Goal: Task Accomplishment & Management: Manage account settings

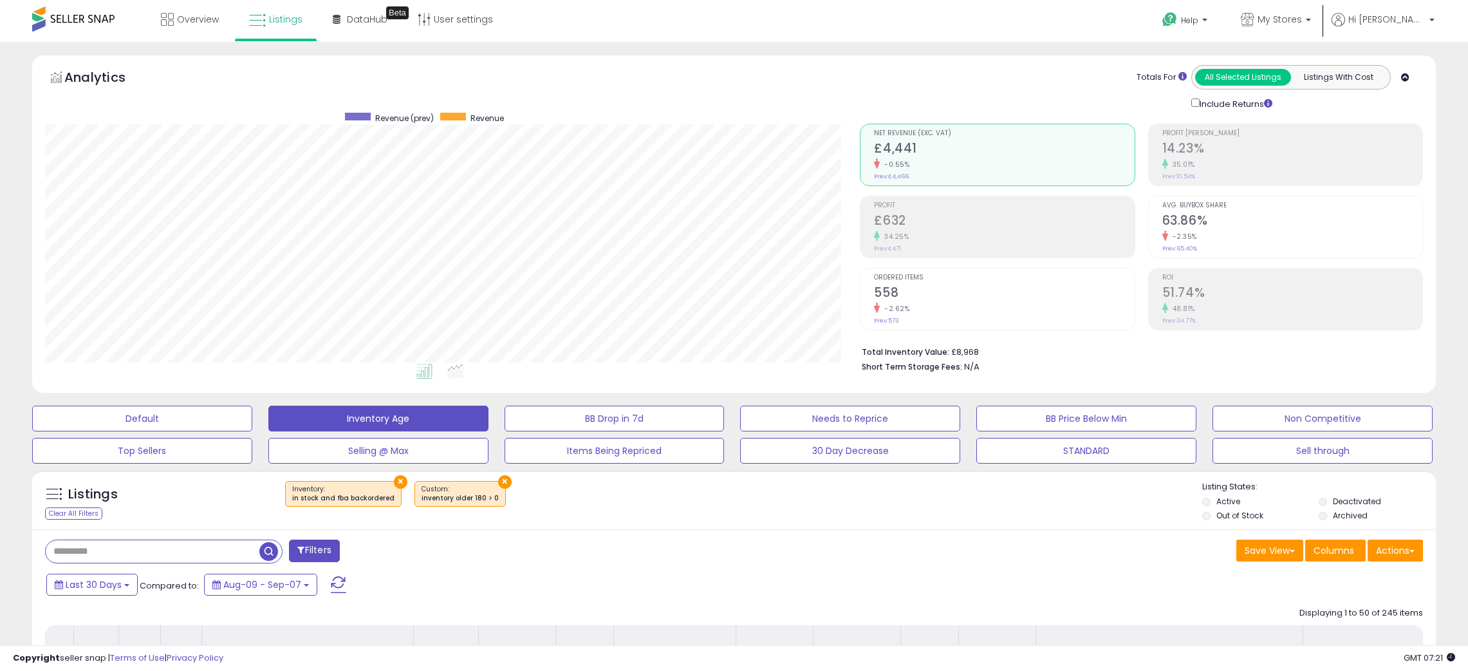
select select "**"
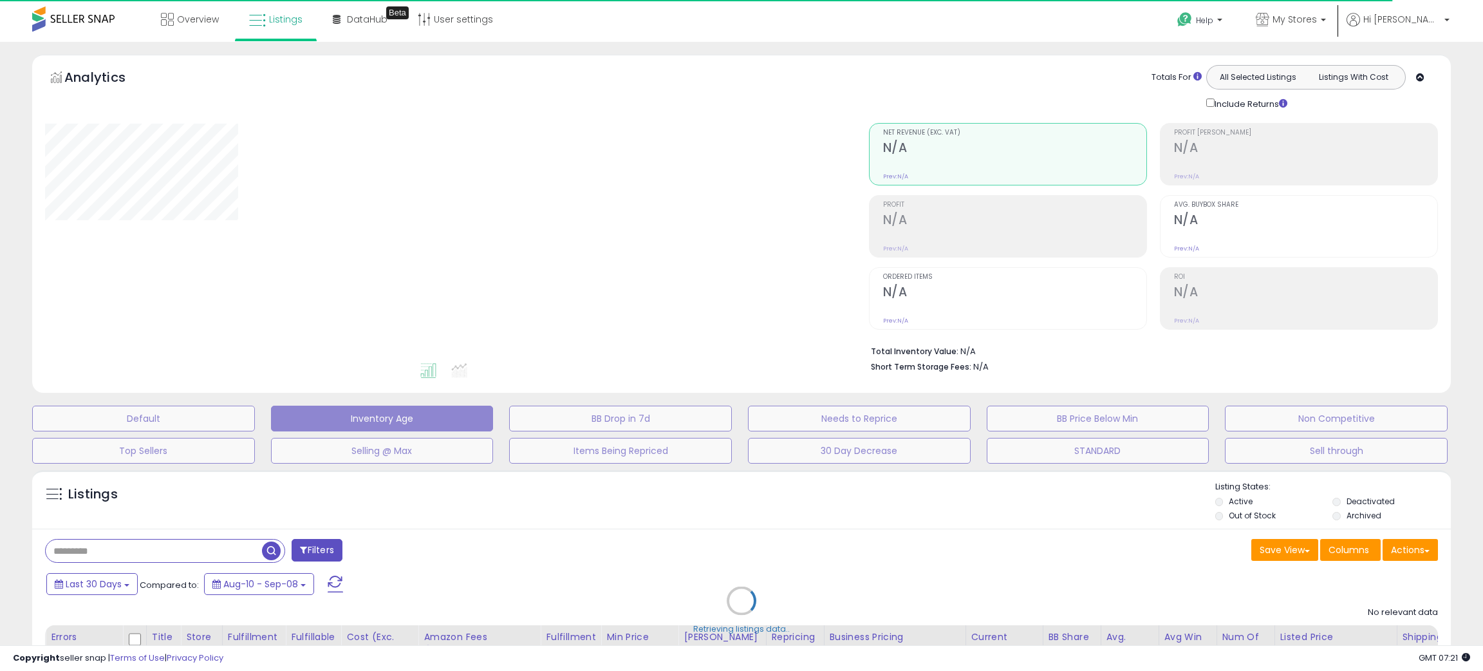
click at [689, 532] on div "Retrieving listings data.." at bounding box center [742, 609] width 1438 height 293
select select "**"
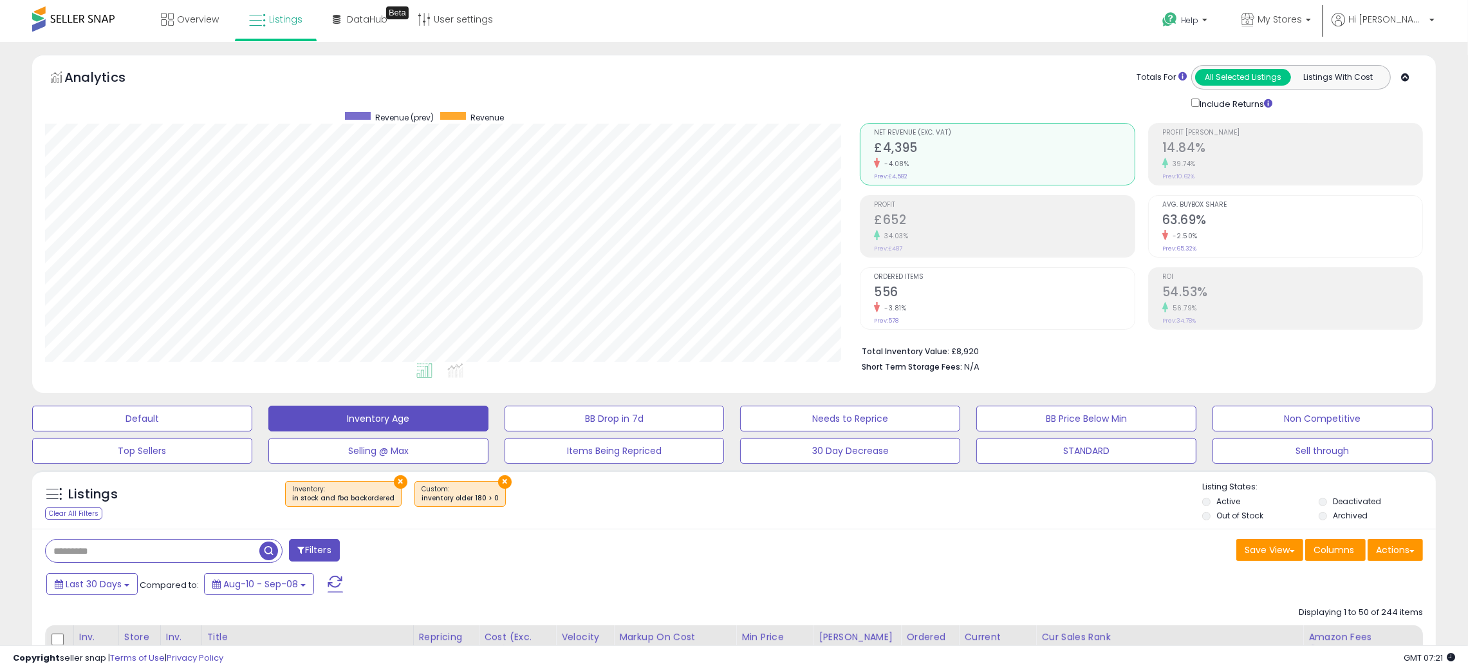
click at [1021, 510] on div "× Inventory : in stock and fba backordered ×" at bounding box center [736, 499] width 934 height 36
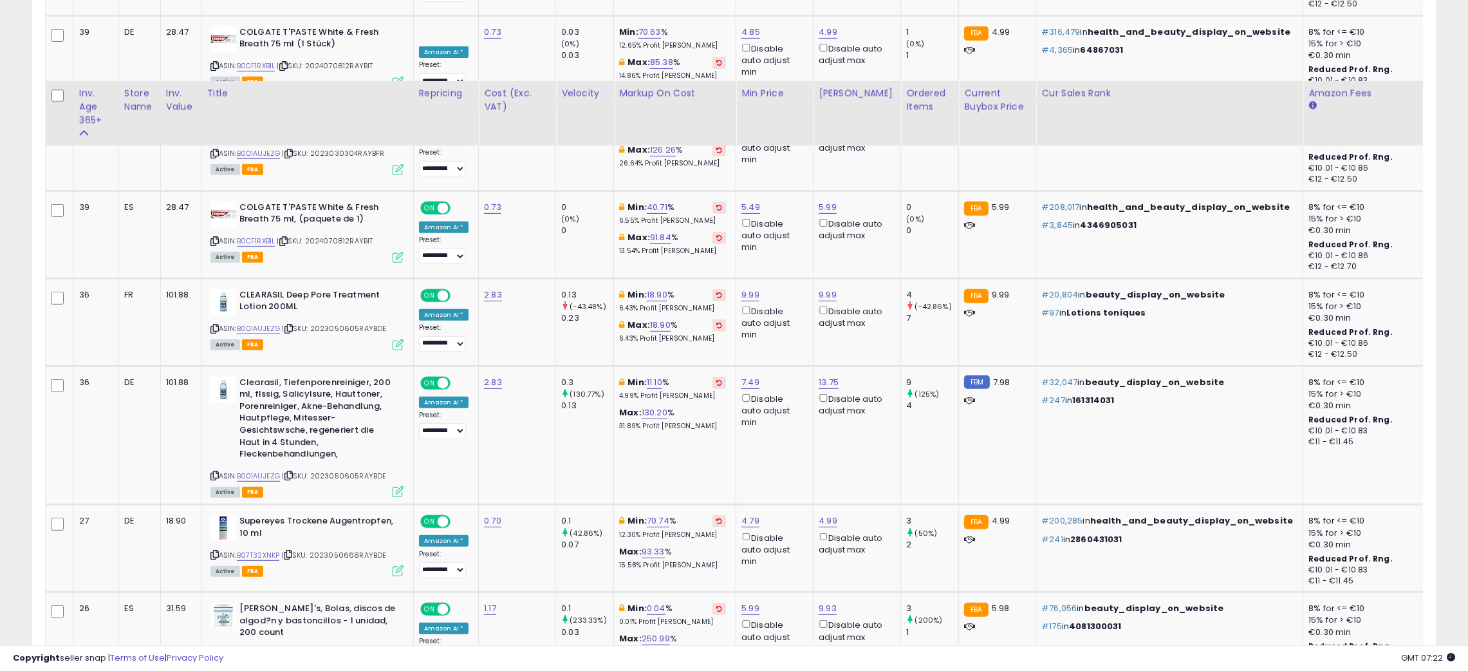
scroll to position [1119, 0]
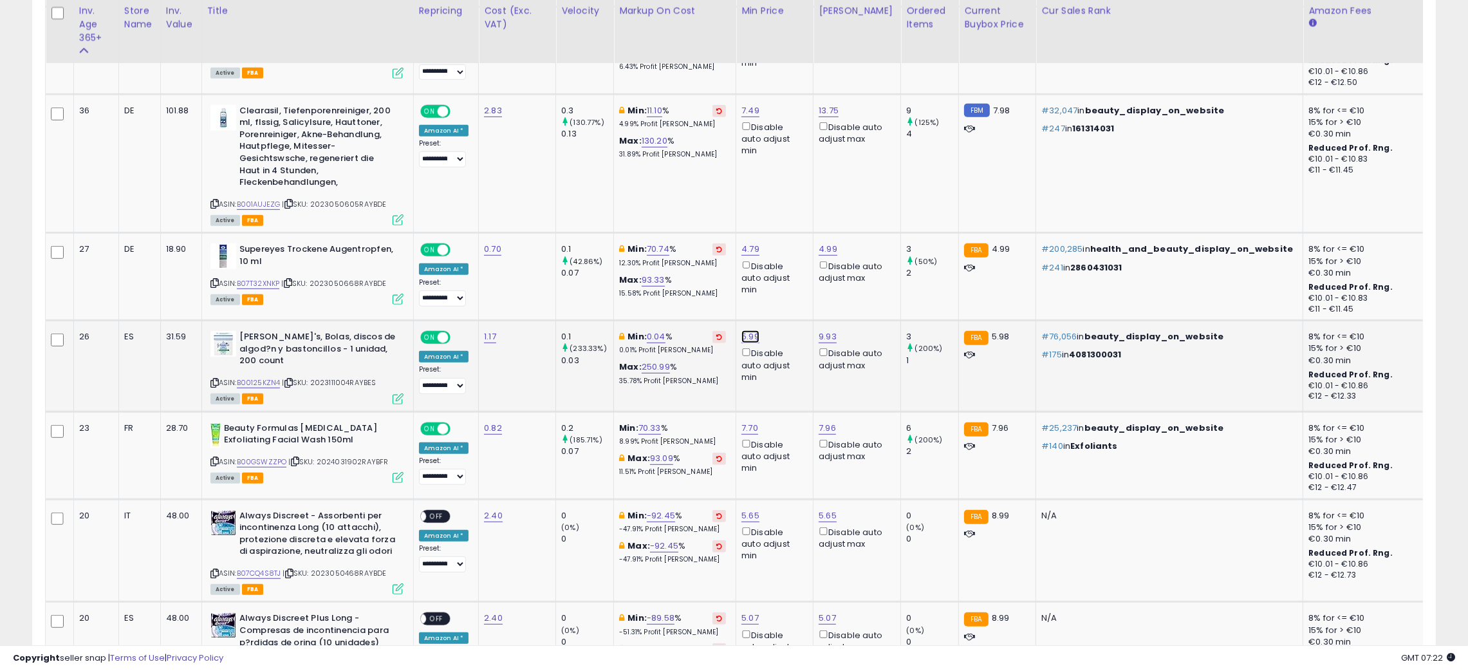
click at [748, 334] on link "5.99" at bounding box center [750, 336] width 18 height 13
type input "****"
click at [793, 293] on button "submit" at bounding box center [783, 287] width 22 height 19
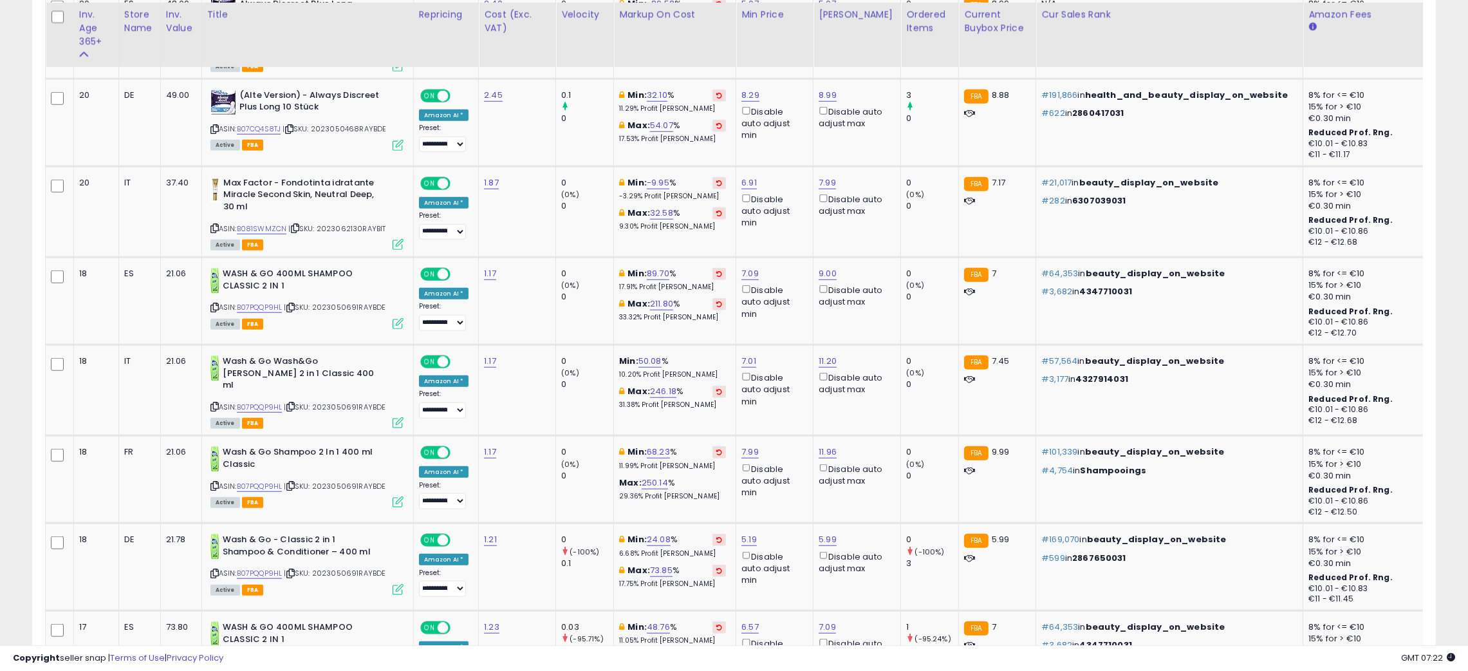
scroll to position [1737, 0]
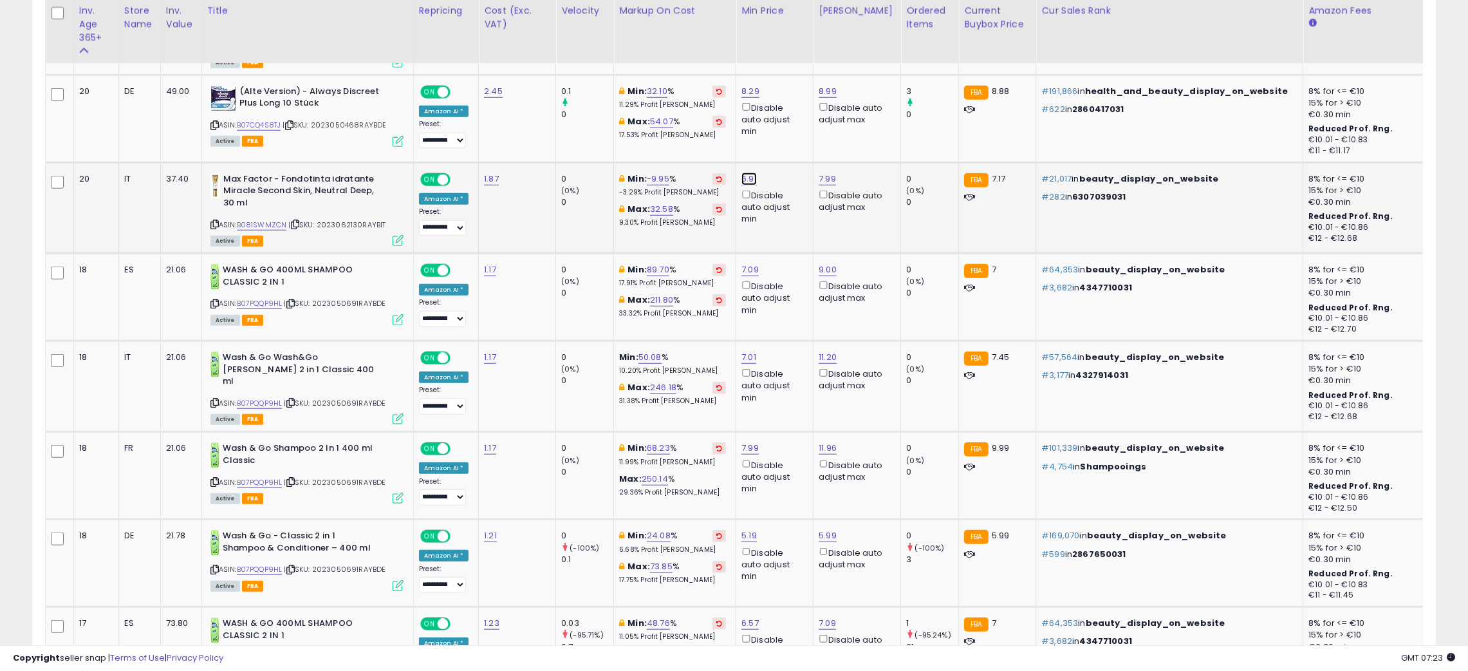
click at [746, 172] on link "6.91" at bounding box center [748, 178] width 15 height 13
type input "*"
type input "****"
click at [785, 123] on icon "submit" at bounding box center [781, 124] width 8 height 8
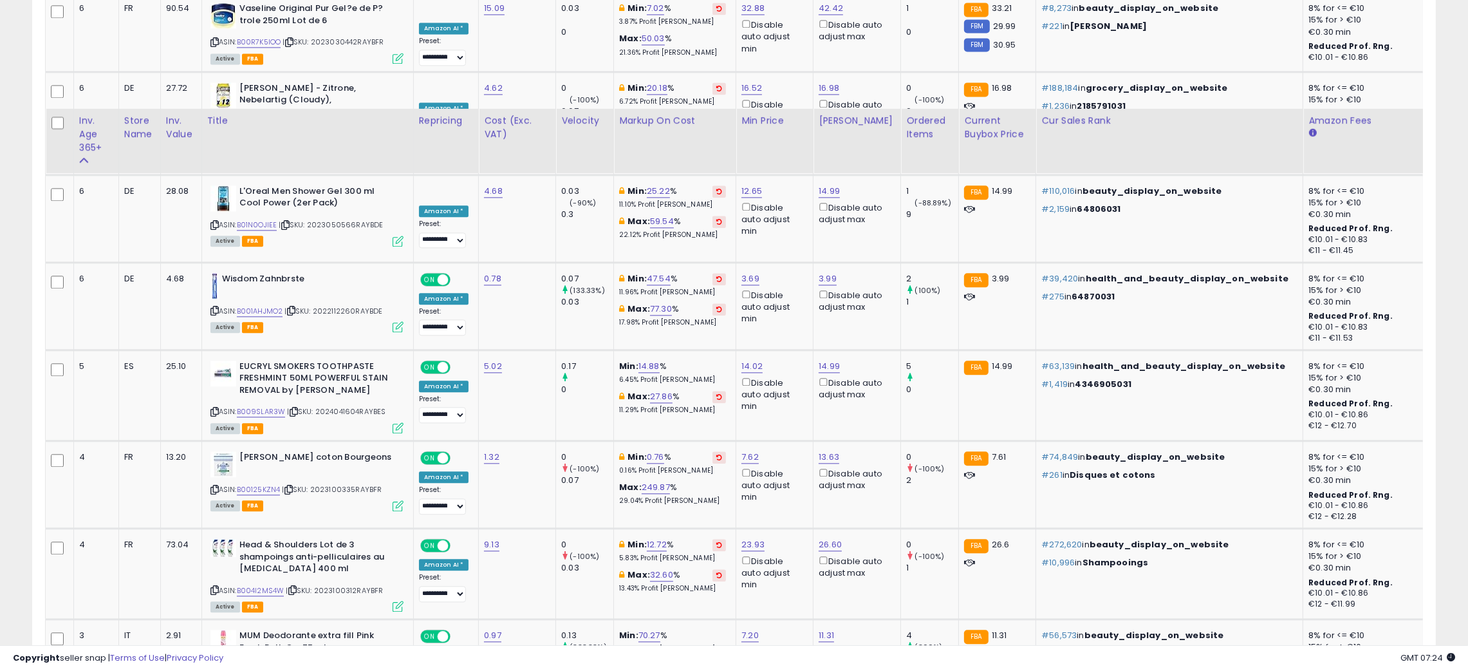
scroll to position [4594, 0]
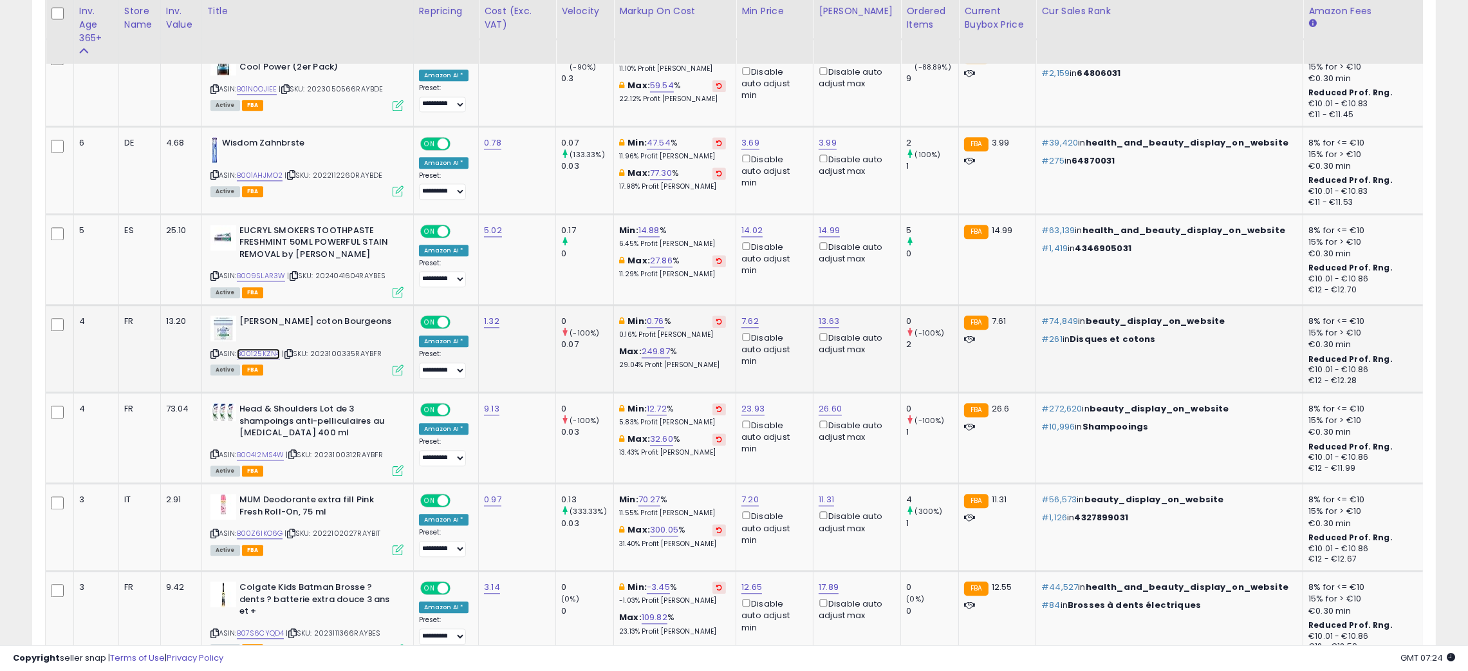
click at [254, 348] on link "B00125KZN4" at bounding box center [259, 353] width 44 height 11
click at [743, 315] on link "7.62" at bounding box center [749, 321] width 17 height 13
type input "****"
click at [793, 215] on button "submit" at bounding box center [782, 208] width 22 height 19
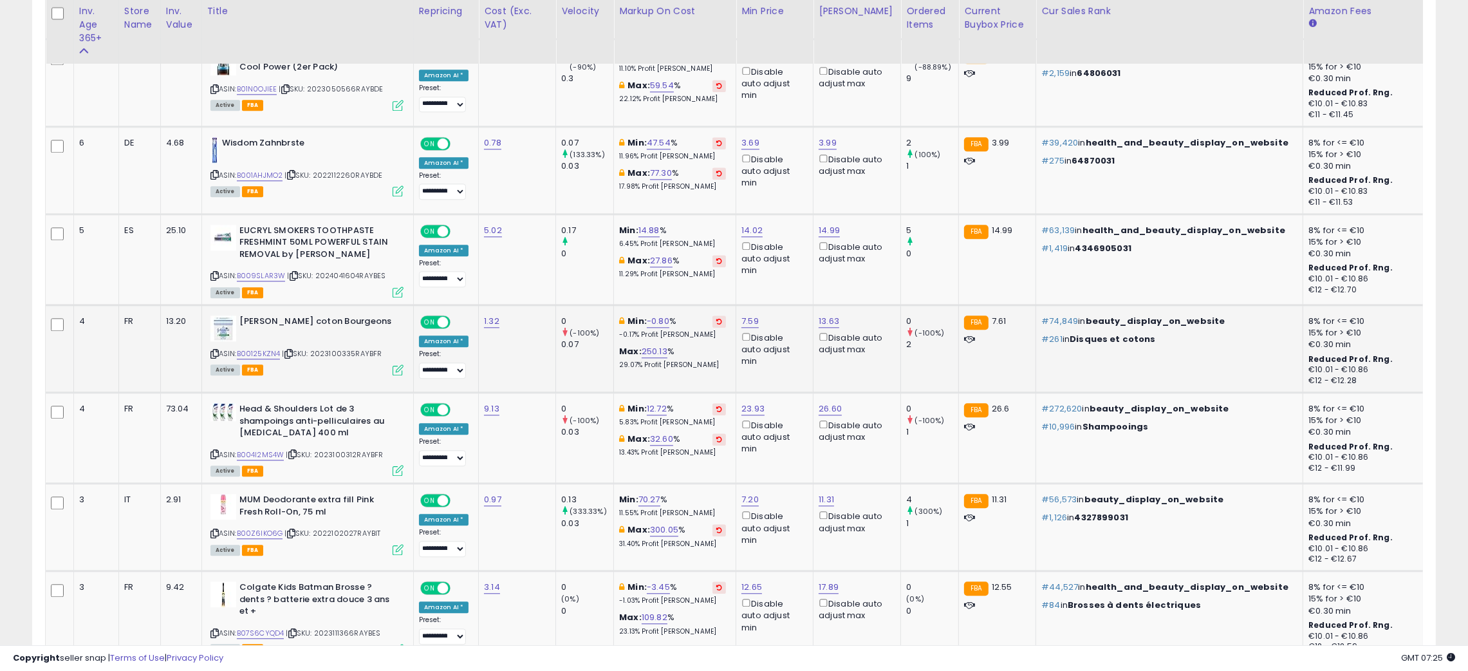
scroll to position [4633, 0]
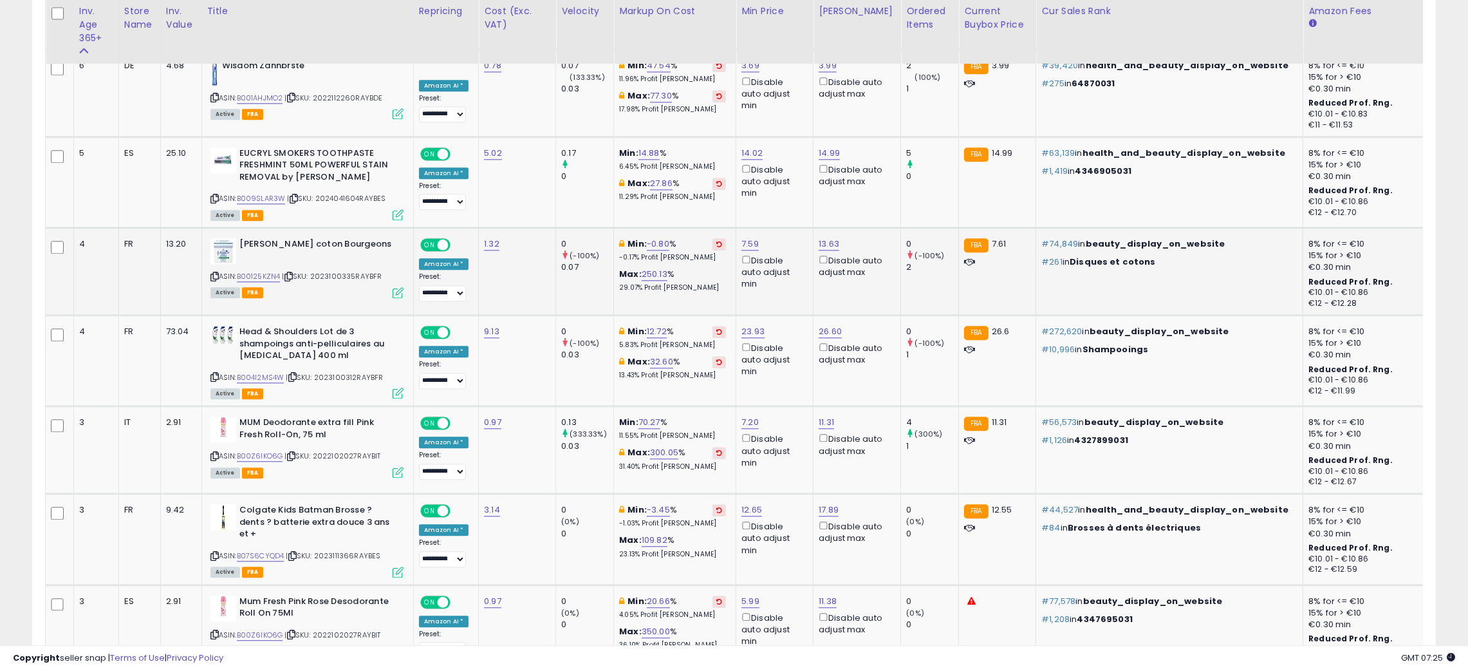
scroll to position [4710, 0]
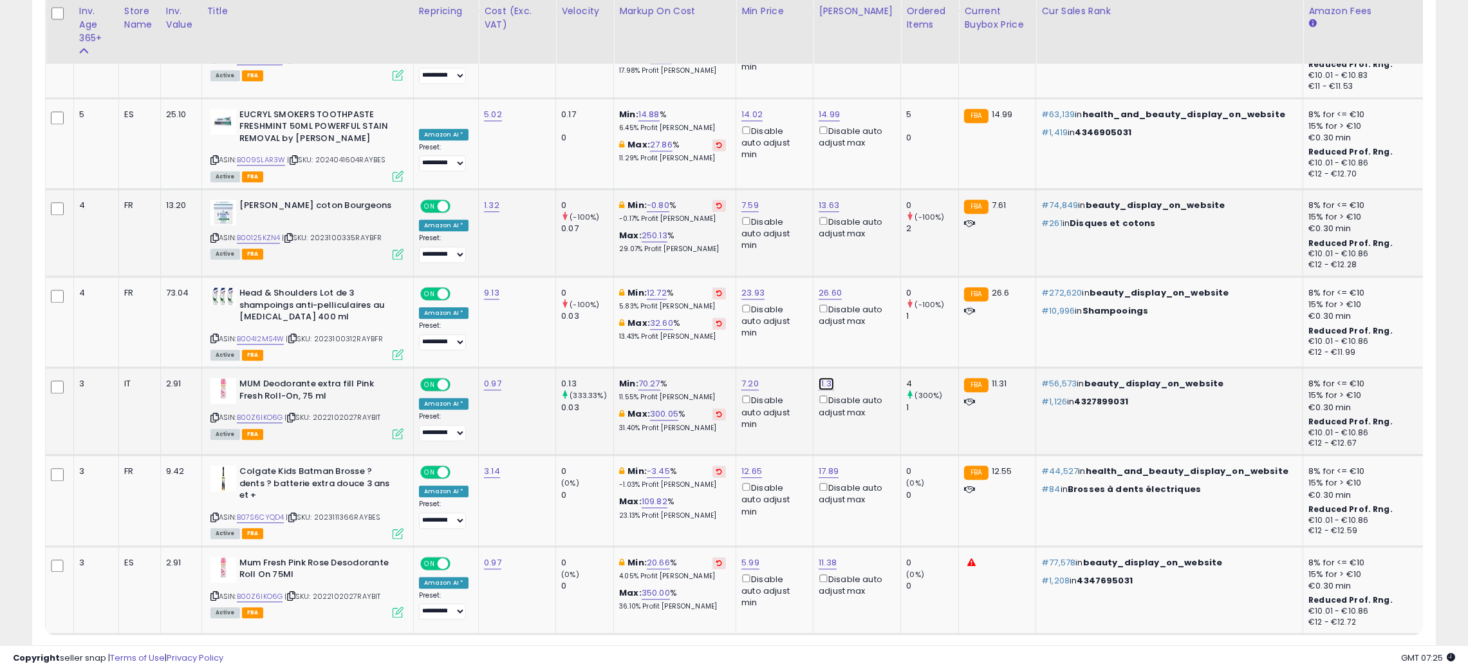
click at [822, 377] on link "11.31" at bounding box center [826, 383] width 15 height 13
type input "*"
type input "****"
click at [862, 270] on icon "submit" at bounding box center [859, 270] width 8 height 8
click at [257, 412] on link "B00Z6IKO6G" at bounding box center [260, 417] width 46 height 11
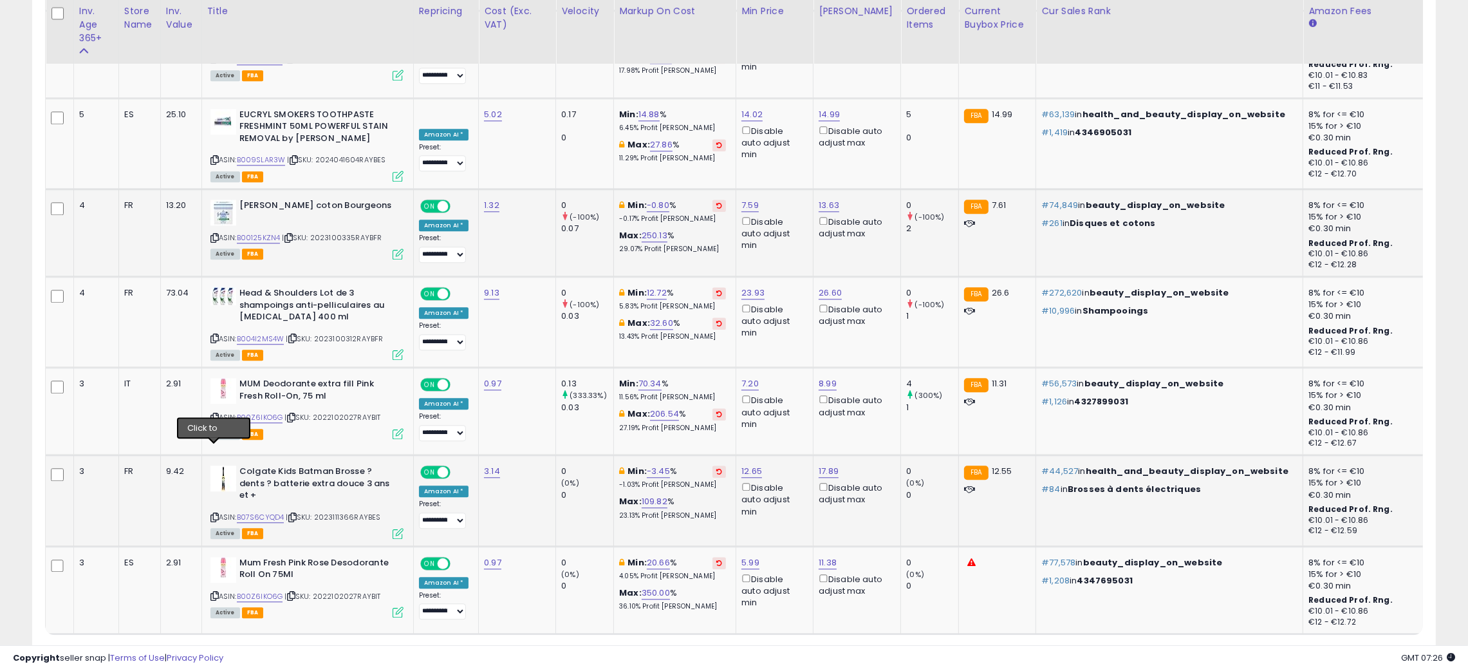
click at [213, 514] on icon at bounding box center [214, 517] width 8 height 7
click at [263, 512] on link "B07S6CYQD4" at bounding box center [261, 517] width 48 height 11
click at [747, 465] on link "12.65" at bounding box center [751, 471] width 21 height 13
type input "*"
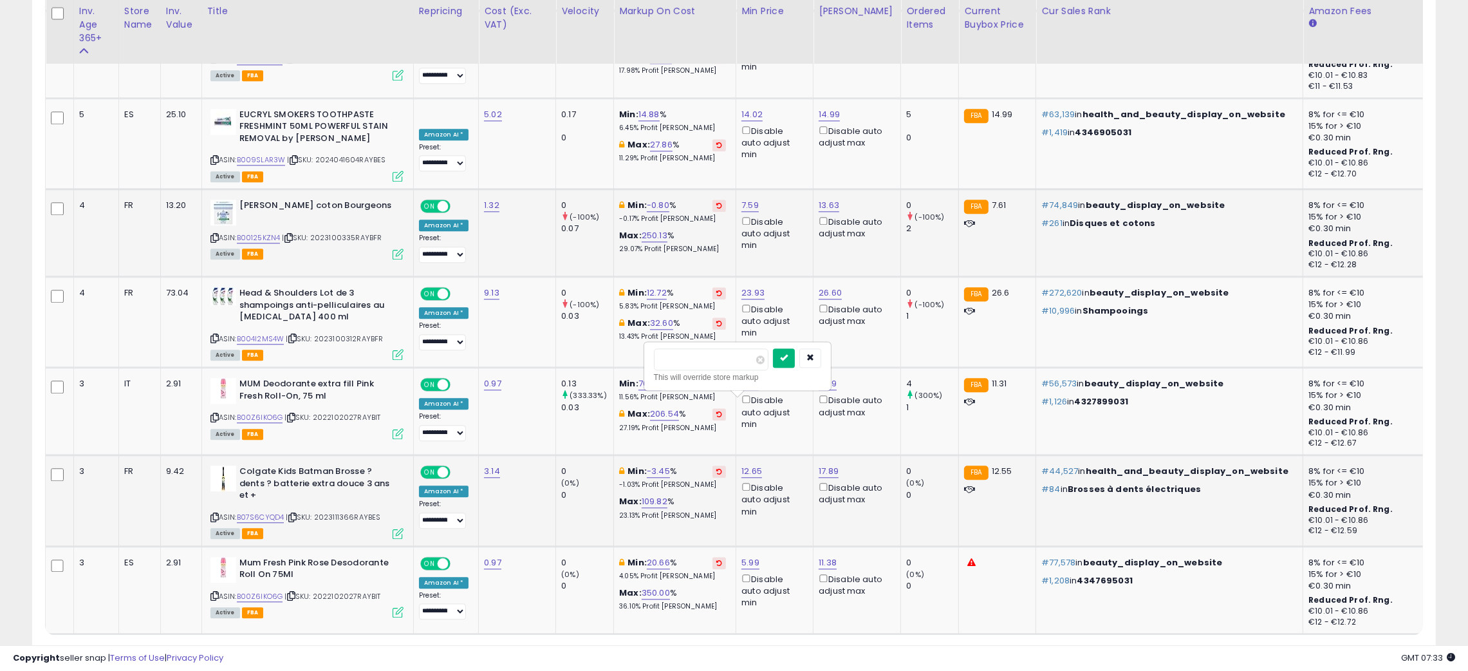
type input "****"
click at [788, 360] on icon "submit" at bounding box center [784, 357] width 8 height 8
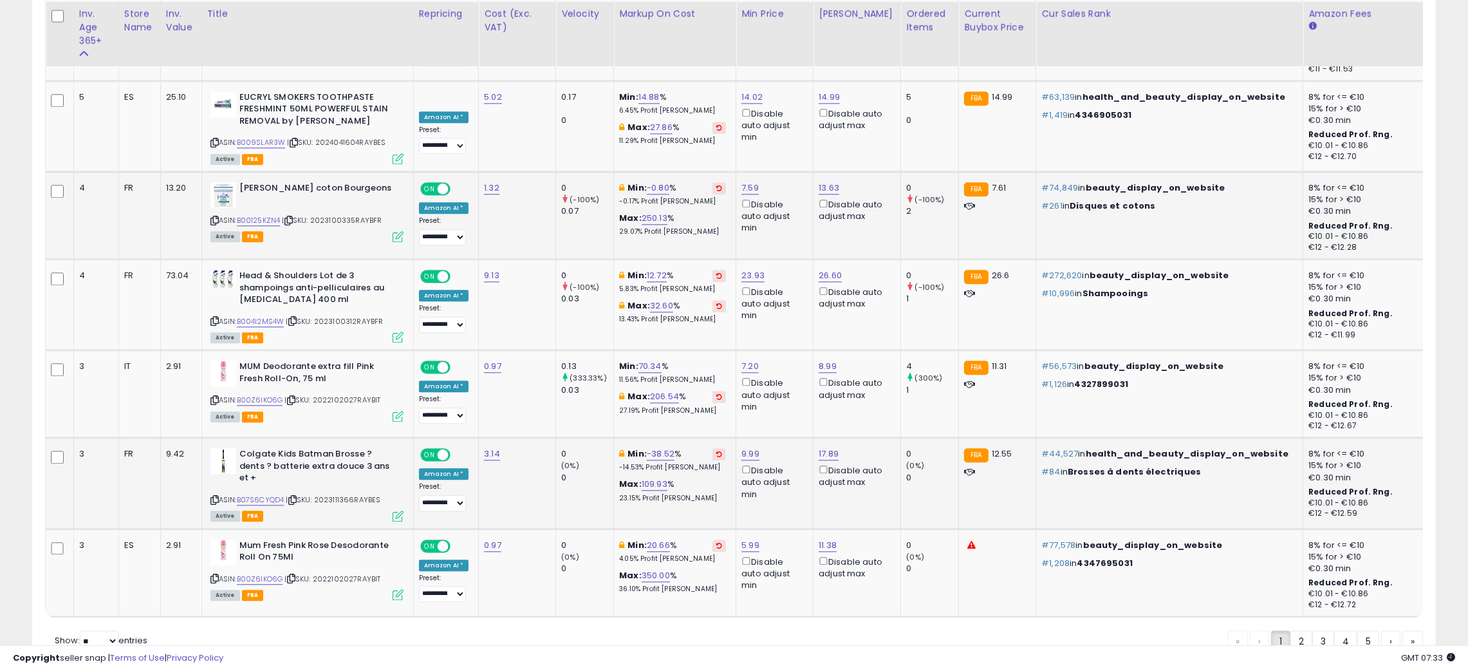
scroll to position [4733, 0]
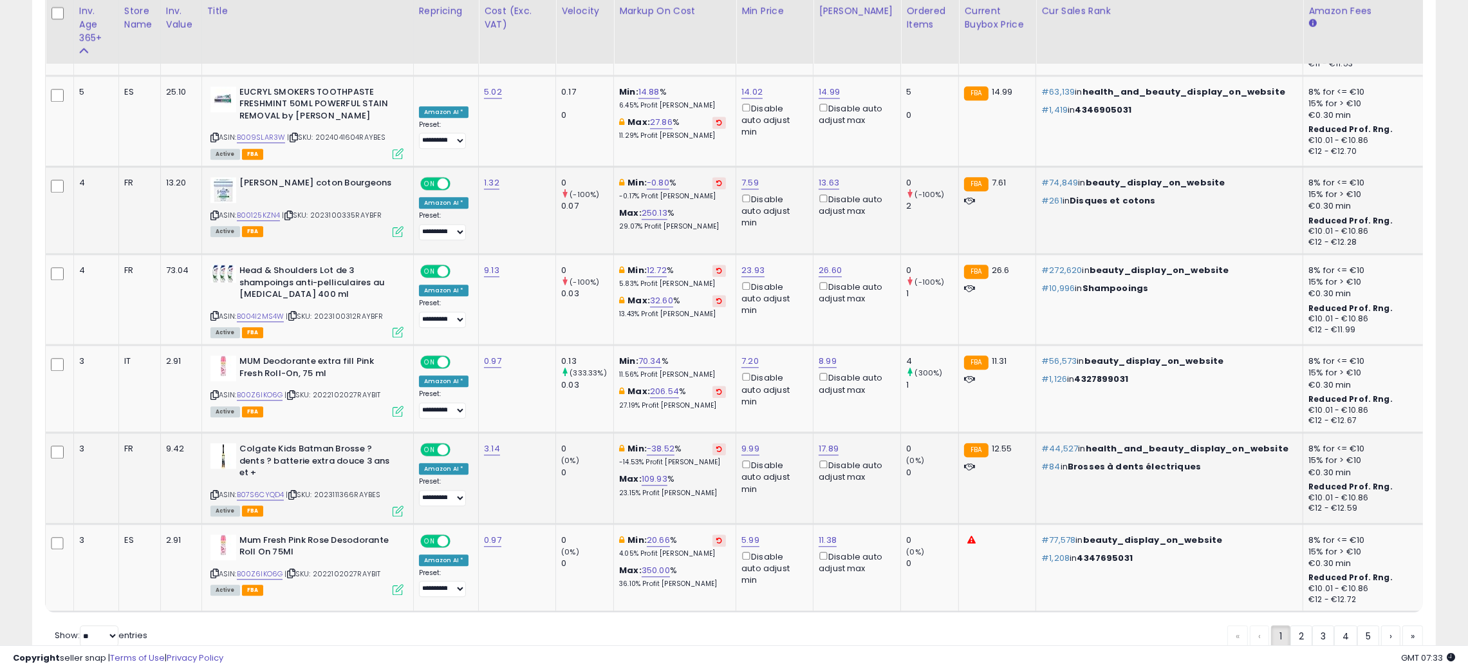
click at [214, 570] on icon at bounding box center [214, 573] width 8 height 7
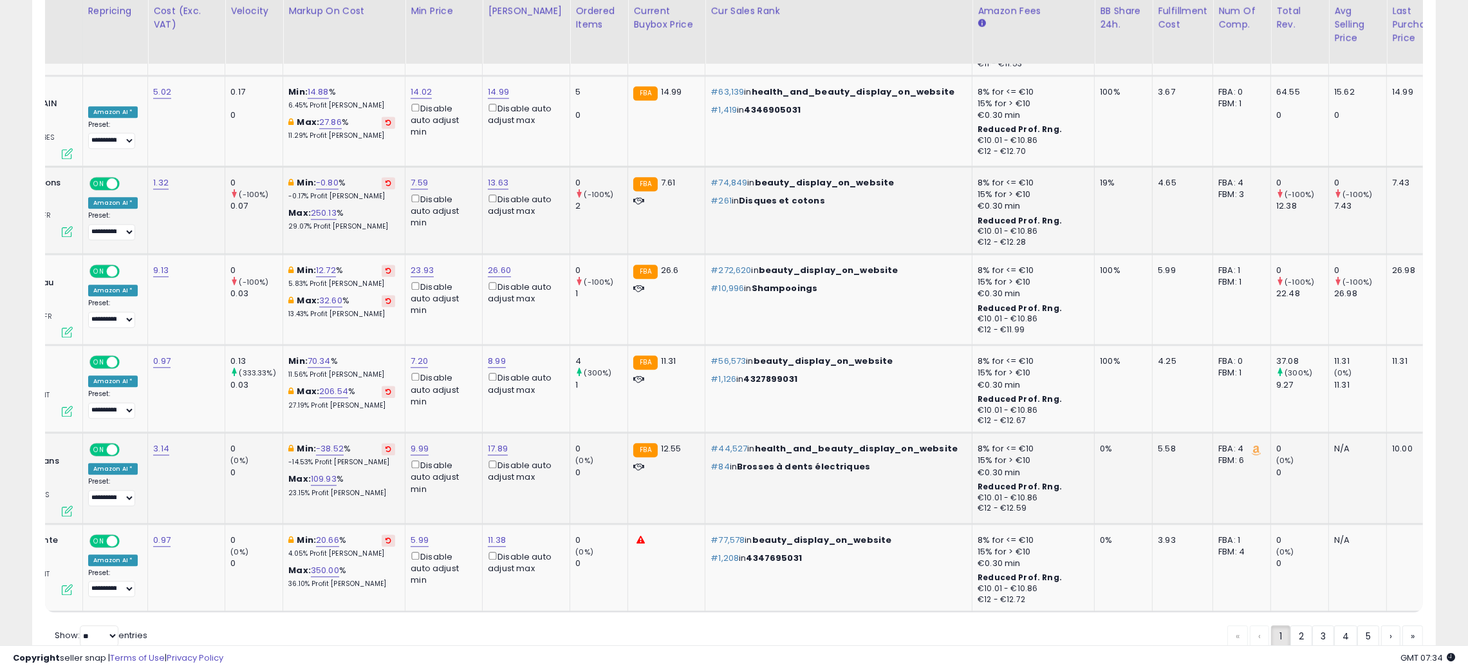
scroll to position [0, 0]
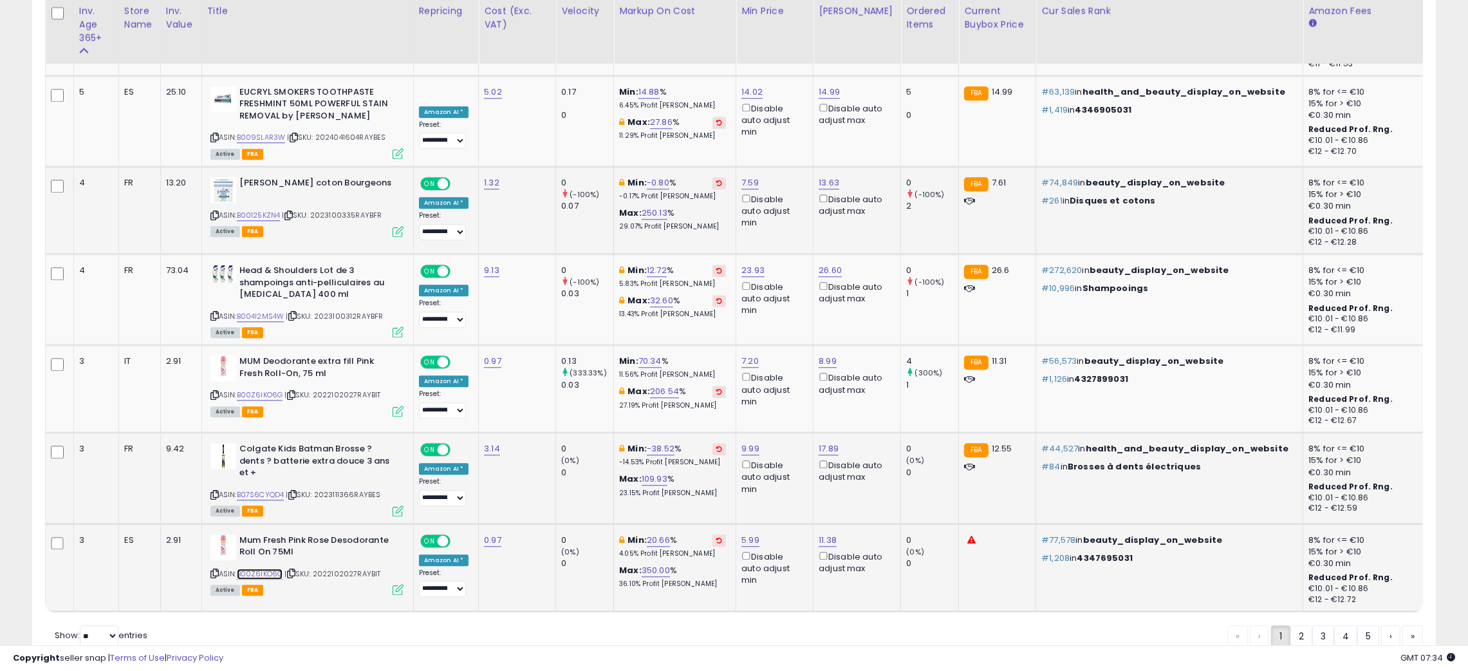
click at [253, 568] on link "B00Z6IKO6G" at bounding box center [260, 573] width 46 height 11
click at [1293, 625] on link "2" at bounding box center [1301, 636] width 22 height 22
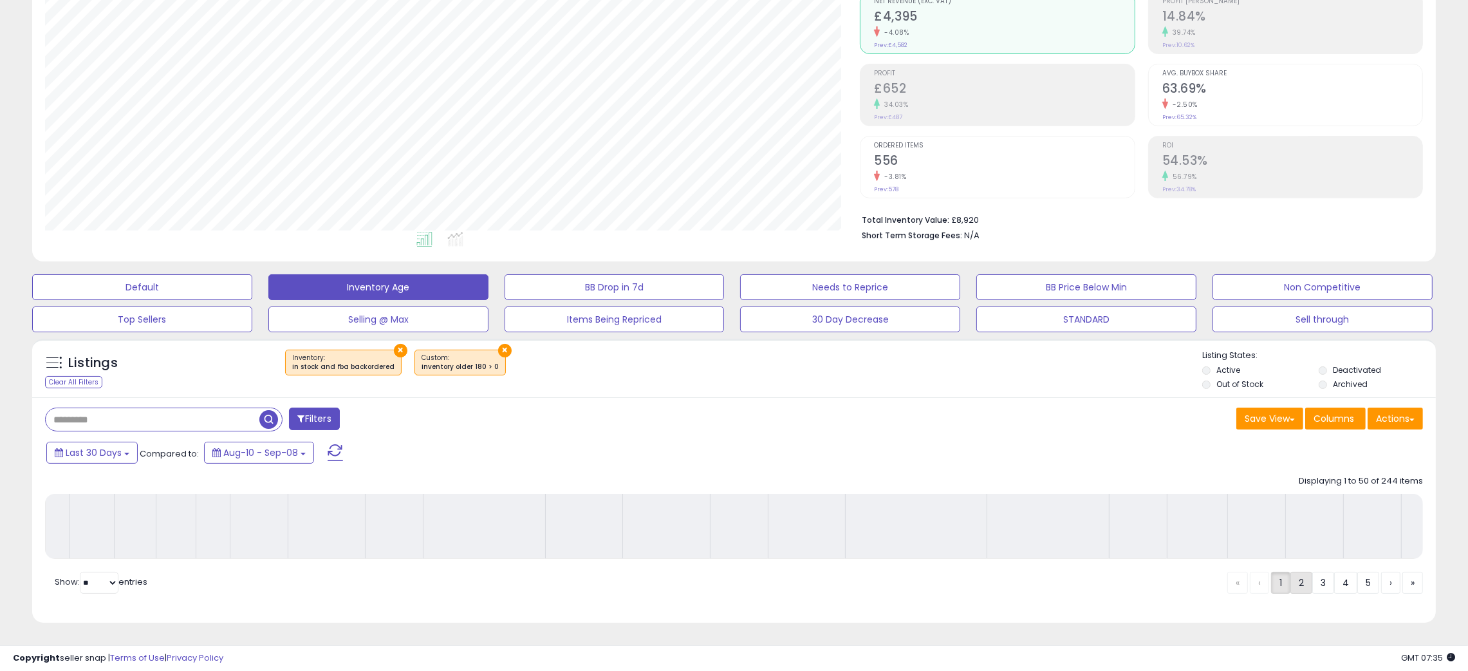
scroll to position [147, 0]
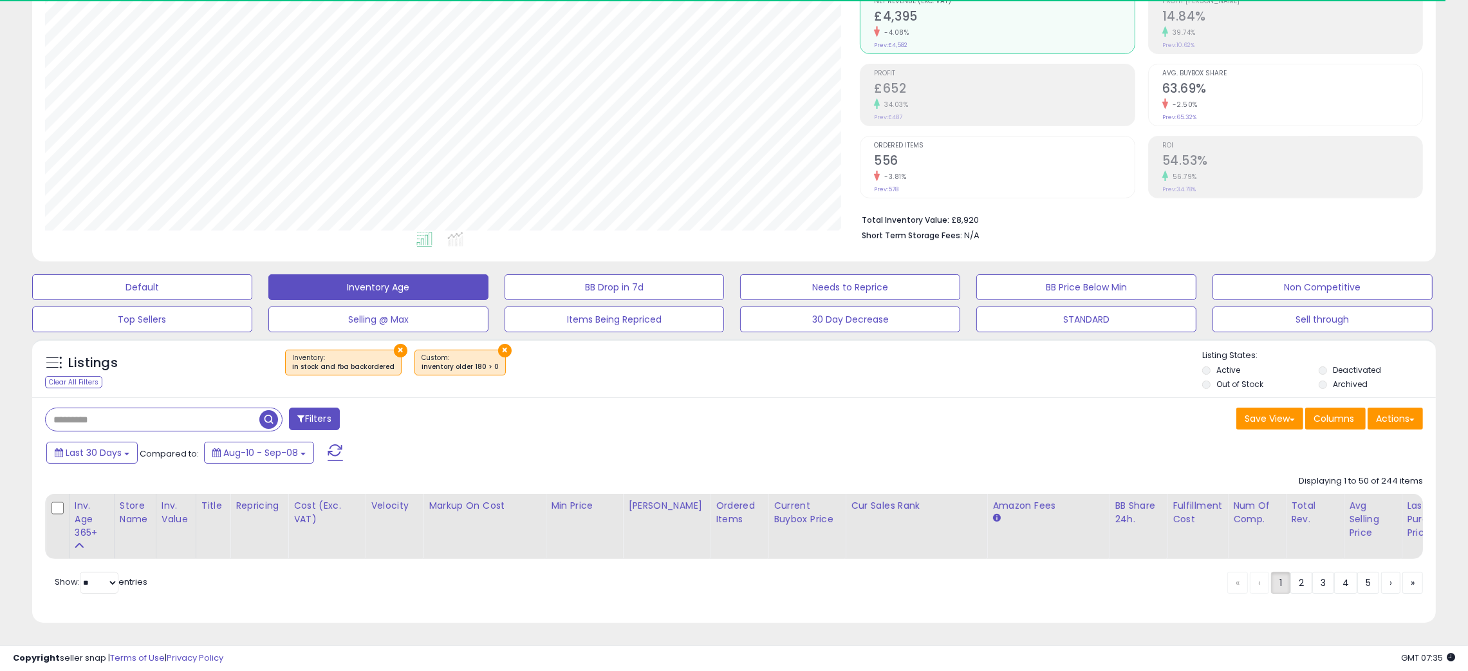
click at [762, 357] on div "× Inventory : in stock and fba backordered ×" at bounding box center [736, 367] width 934 height 36
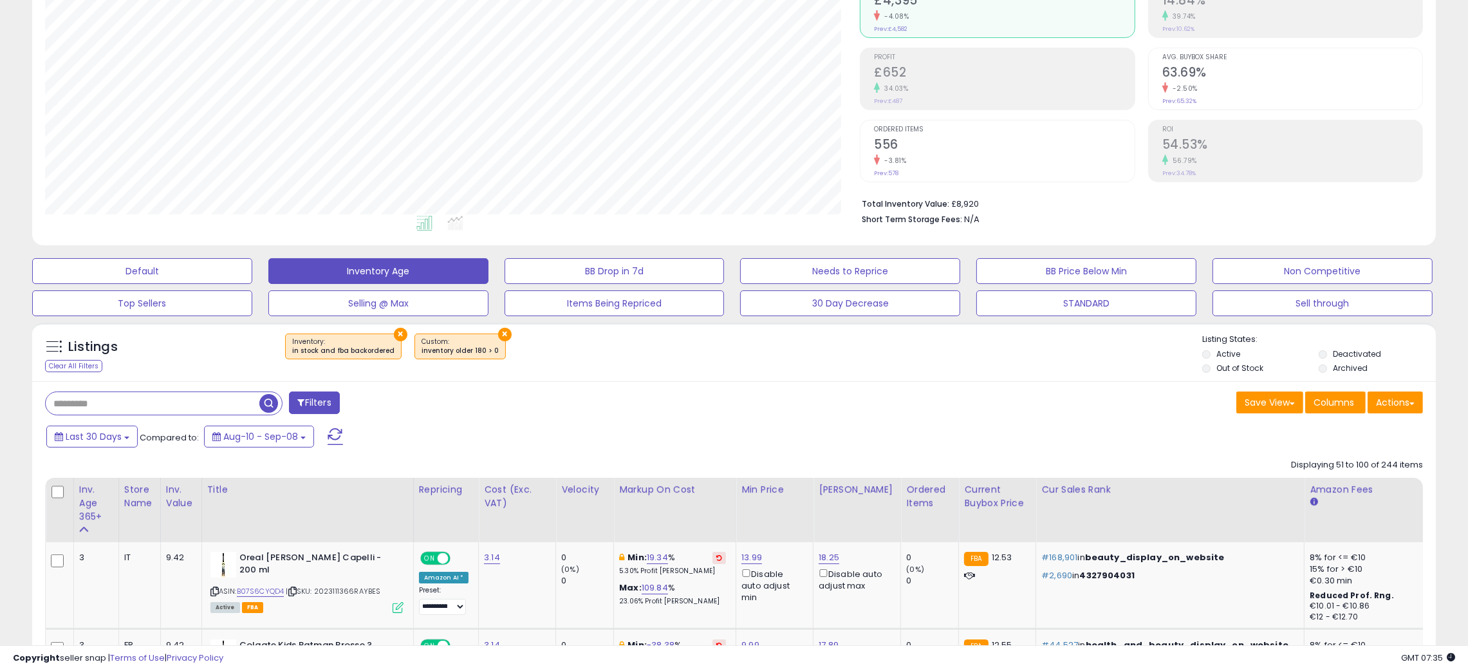
click at [762, 357] on div "× Inventory : in stock and fba backordered ×" at bounding box center [736, 351] width 934 height 36
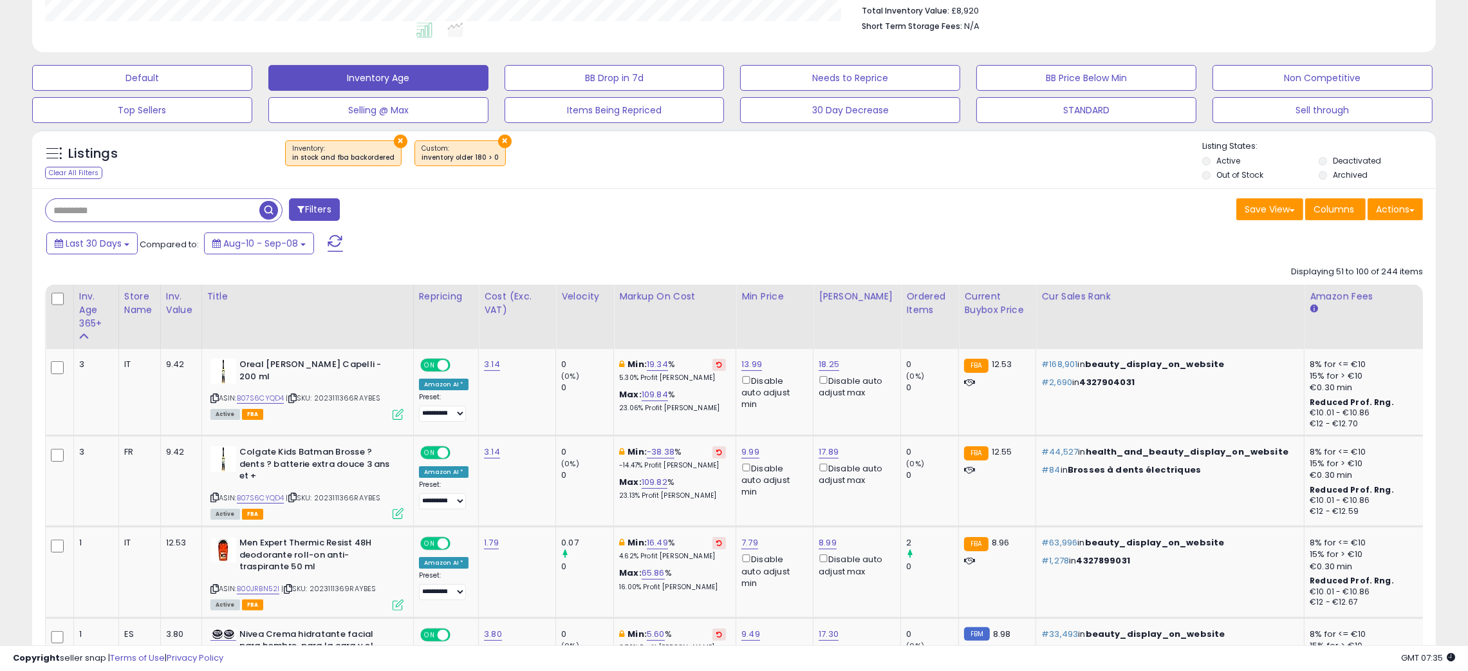
scroll to position [379, 0]
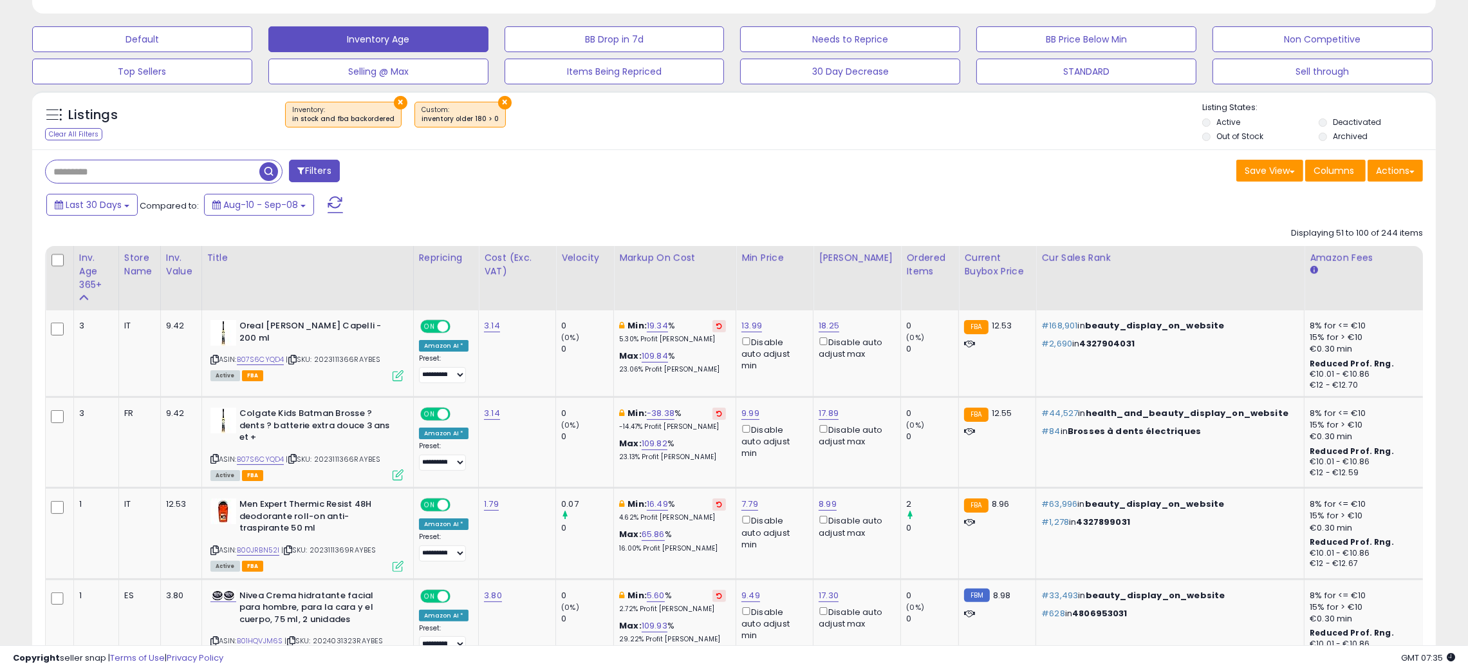
click at [779, 196] on div "Last 30 Days Compared to: Aug-10 - Sep-08" at bounding box center [560, 206] width 1034 height 29
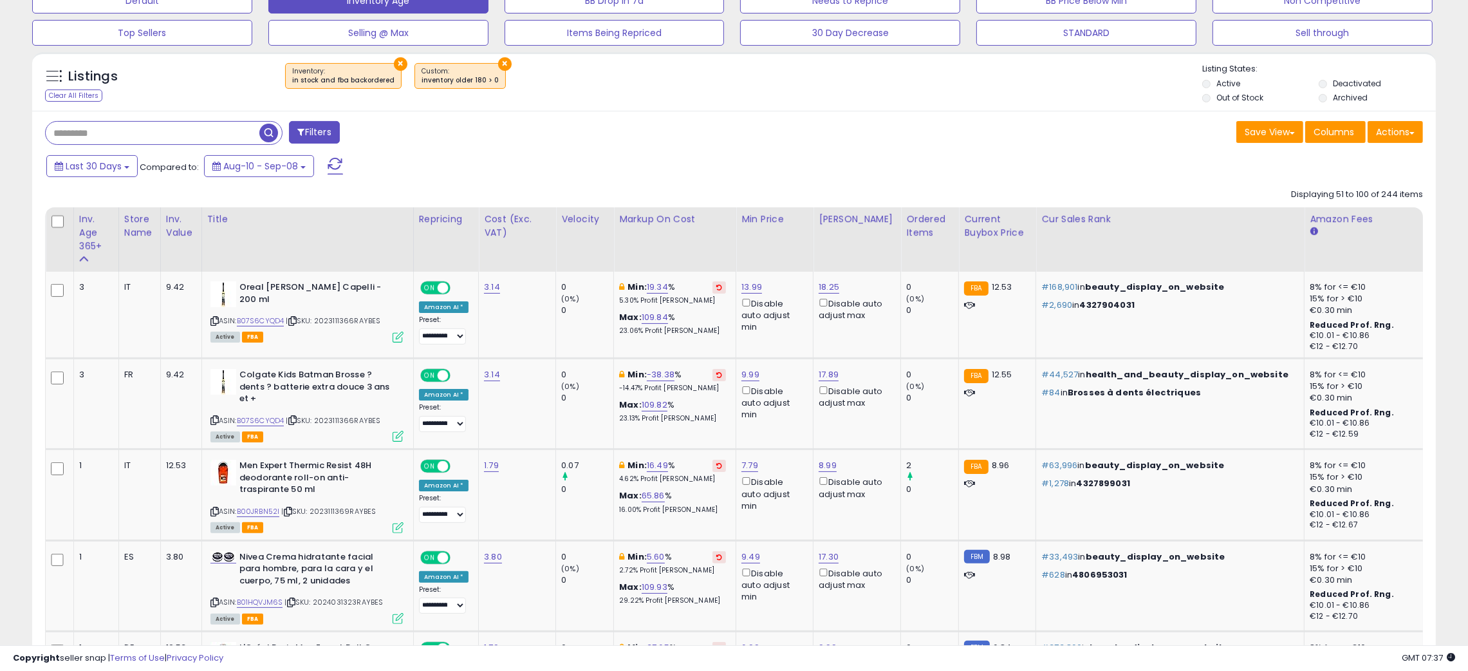
click at [757, 145] on div "Save View Save As New View Update Current View Columns Actions Import Export Vi…" at bounding box center [1083, 133] width 699 height 25
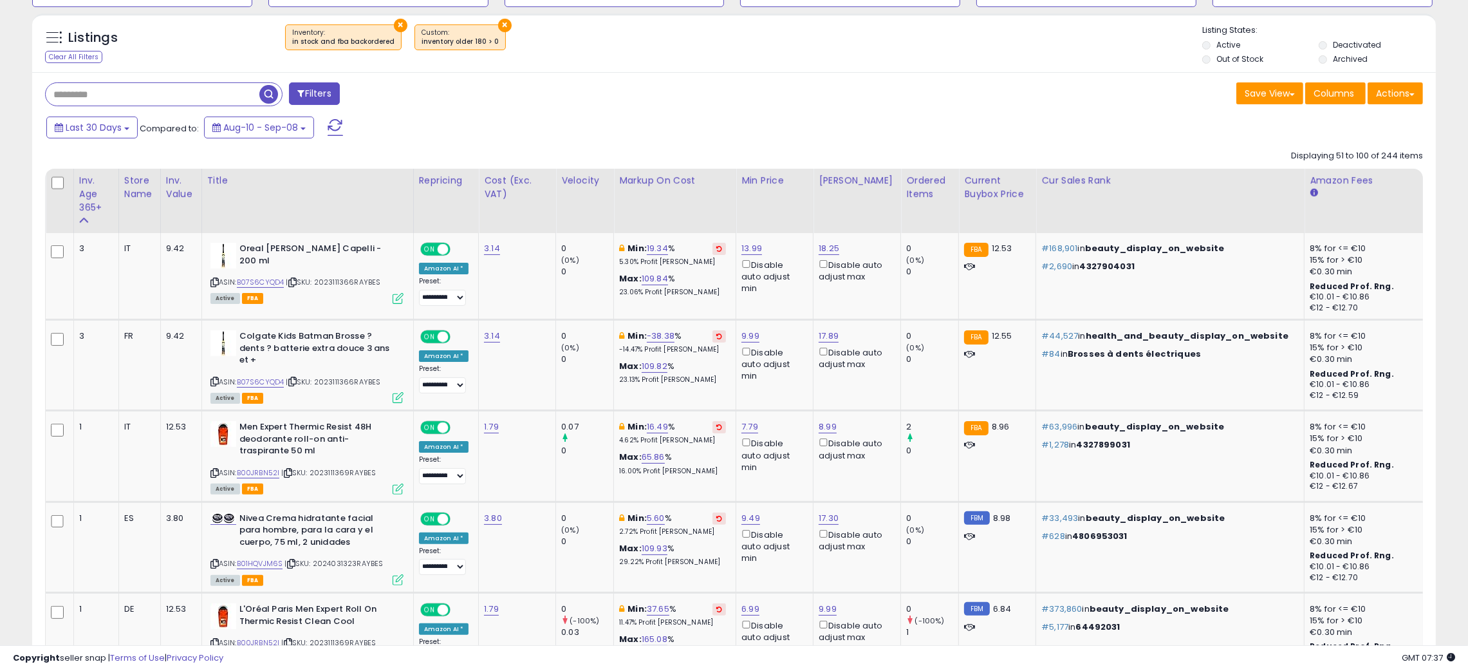
click at [757, 144] on div "Last 30 Days Compared to: Aug-10 - Sep-08" at bounding box center [560, 129] width 1034 height 29
click at [756, 130] on div "Last 30 Days Compared to: Aug-10 - Sep-08" at bounding box center [560, 129] width 1034 height 29
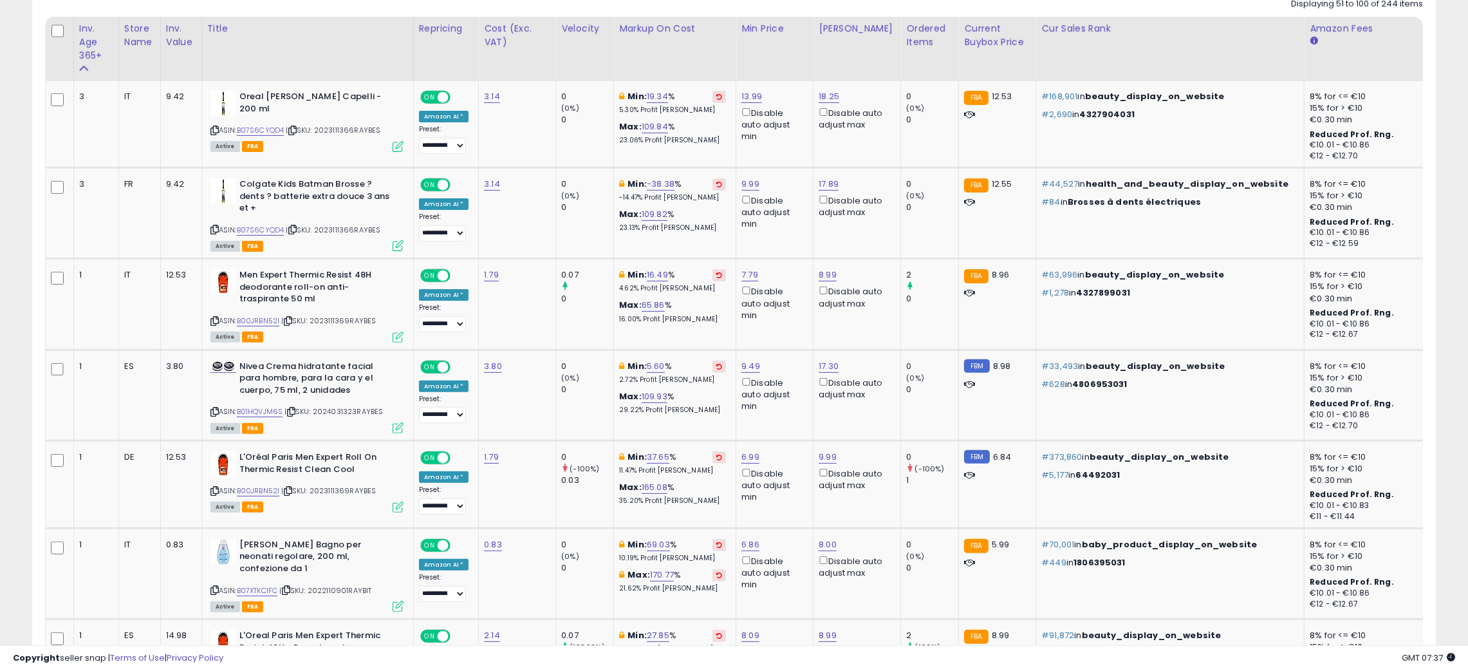
scroll to position [611, 0]
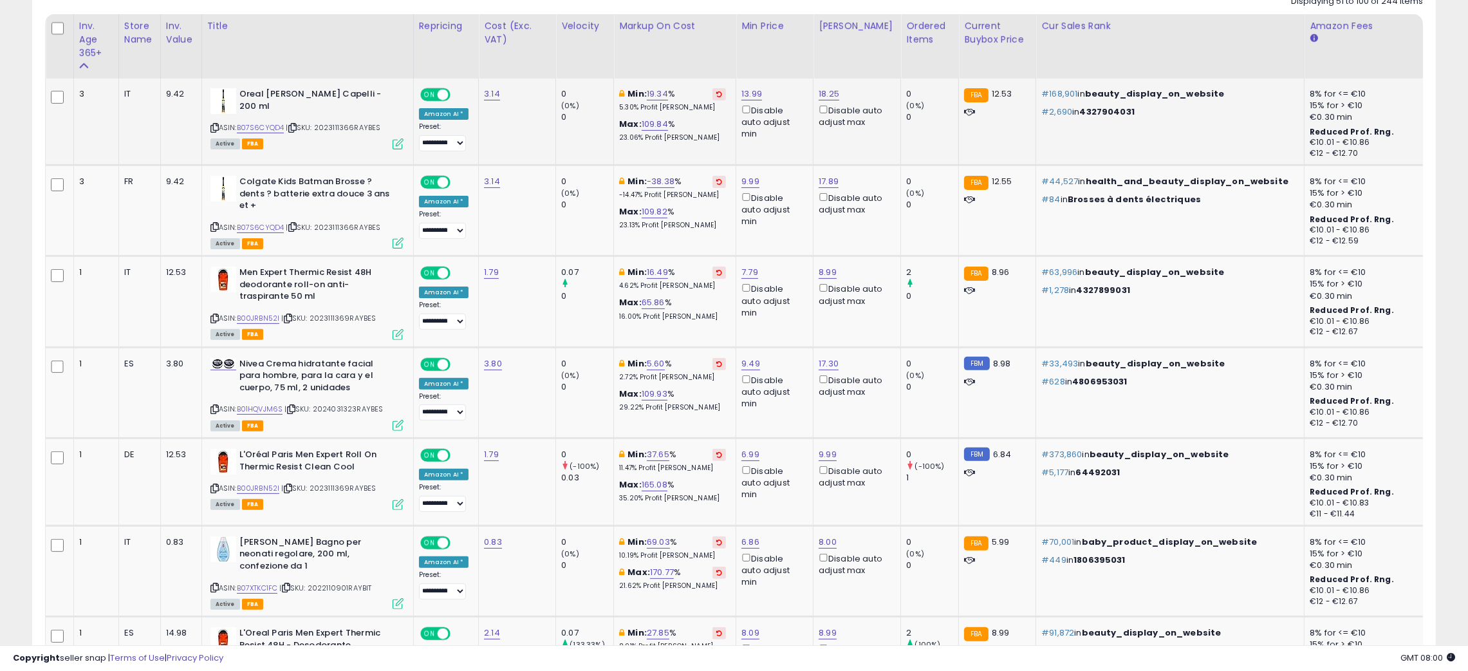
click at [748, 88] on td "13.99 Disable auto adjust min" at bounding box center [774, 122] width 77 height 86
click at [748, 94] on link "13.99" at bounding box center [751, 94] width 21 height 13
type input "*"
type input "****"
click at [789, 51] on icon "submit" at bounding box center [785, 48] width 8 height 8
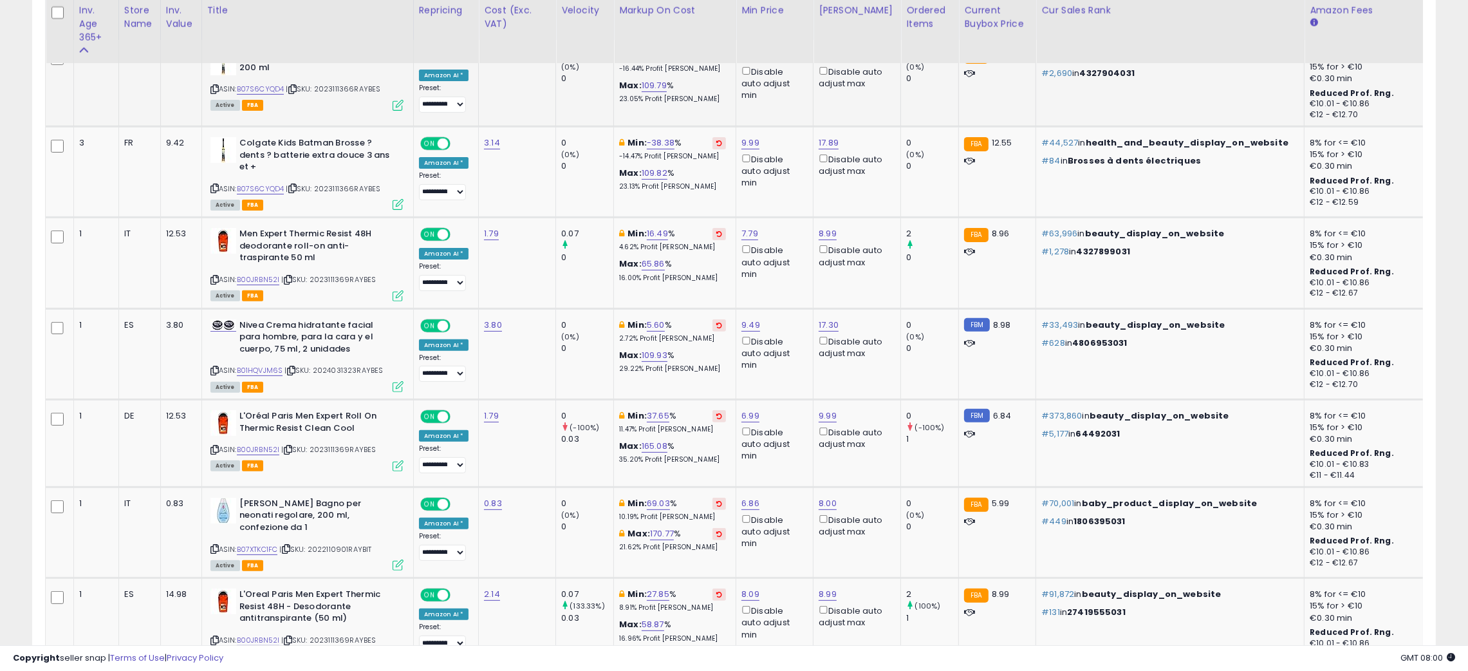
scroll to position [688, 0]
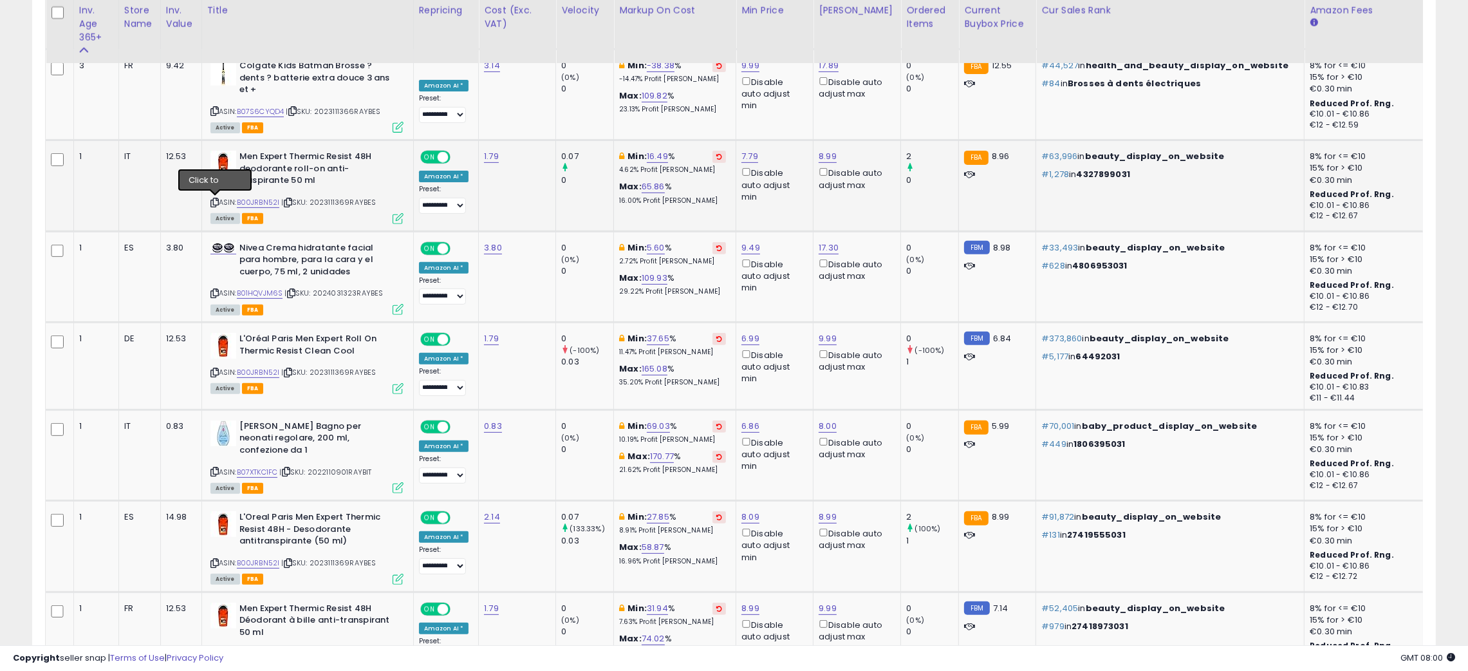
click at [214, 201] on icon at bounding box center [214, 202] width 8 height 7
click at [214, 292] on icon at bounding box center [214, 293] width 8 height 7
click at [295, 291] on icon at bounding box center [291, 293] width 8 height 7
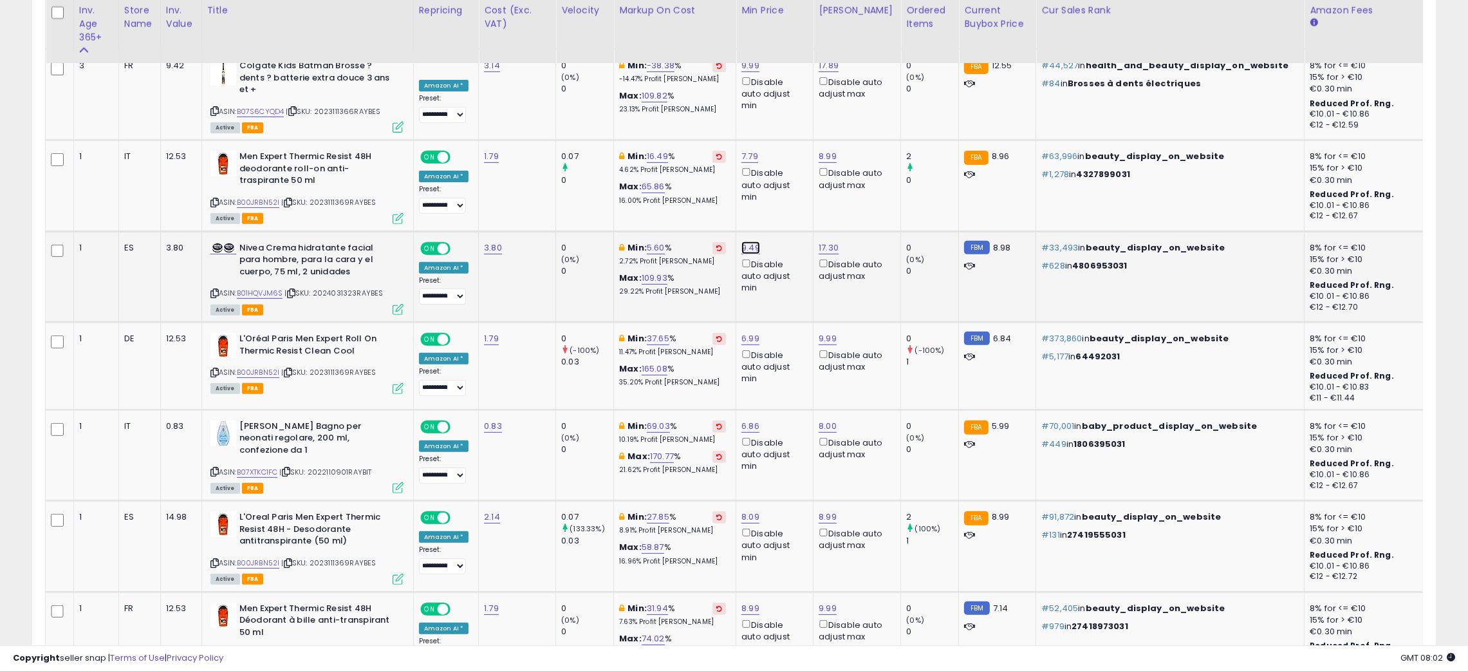
click at [748, 248] on link "9.49" at bounding box center [750, 247] width 19 height 13
type input "*"
type input "****"
click at [788, 202] on icon "submit" at bounding box center [784, 200] width 8 height 8
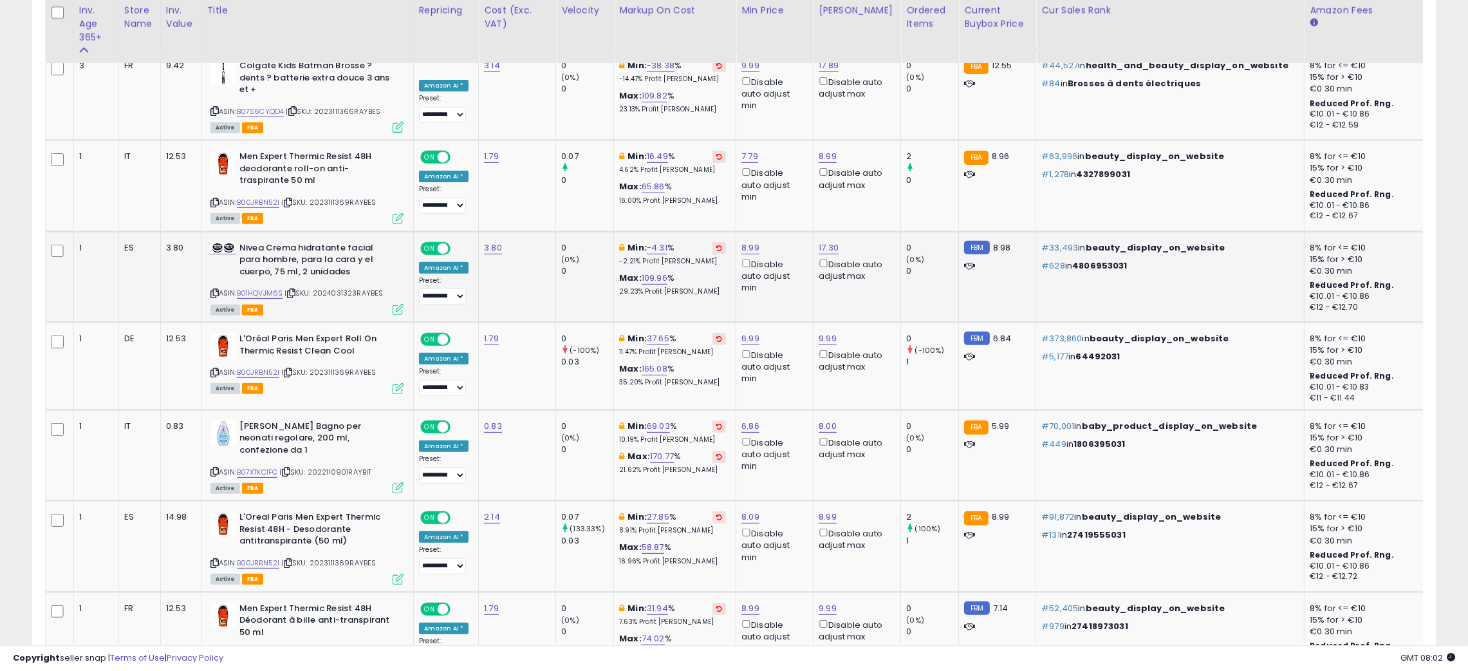
scroll to position [765, 0]
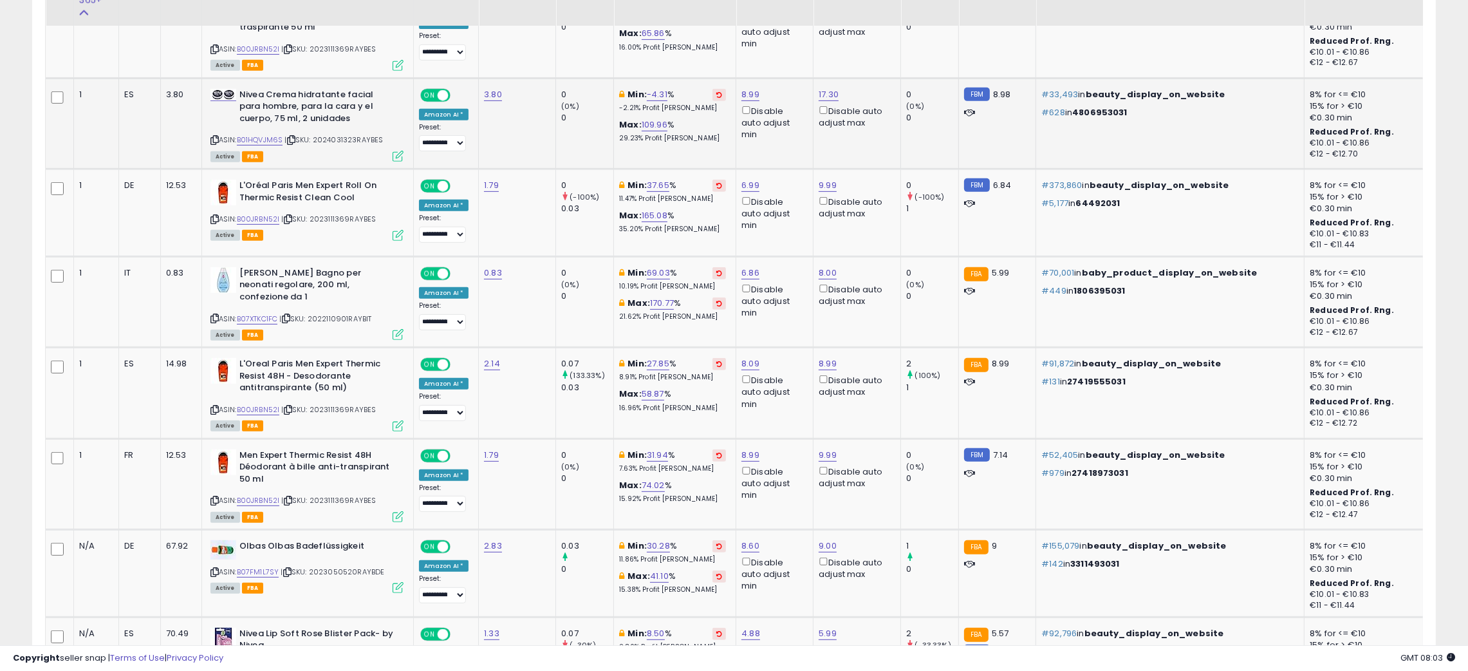
scroll to position [881, 0]
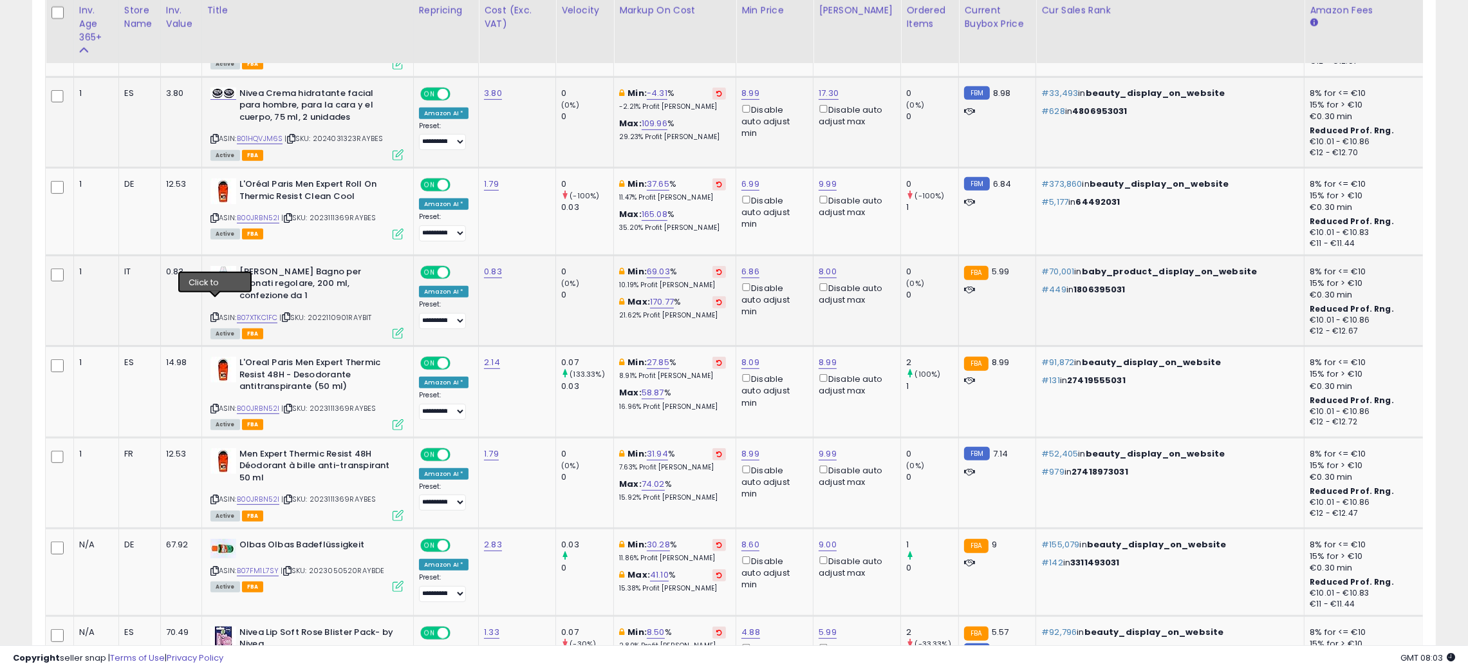
click at [214, 313] on icon at bounding box center [214, 316] width 8 height 7
click at [290, 313] on icon at bounding box center [286, 316] width 8 height 7
click at [254, 312] on link "B07XTKC1FC" at bounding box center [257, 317] width 41 height 11
click at [747, 270] on link "6.86" at bounding box center [750, 271] width 18 height 13
type input "****"
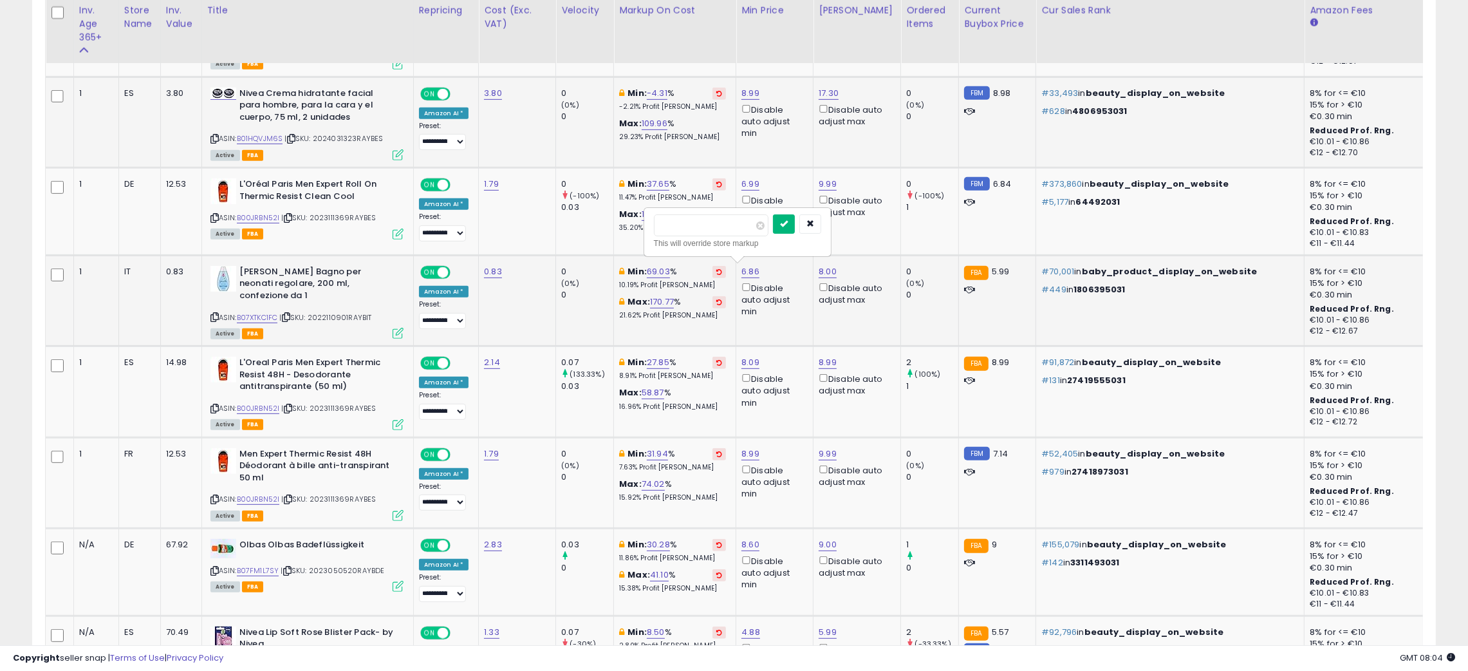
click at [795, 227] on button "submit" at bounding box center [784, 223] width 22 height 19
click at [746, 269] on link "6.29" at bounding box center [750, 271] width 18 height 13
type input "*"
type input "****"
click at [794, 227] on button "submit" at bounding box center [783, 223] width 22 height 19
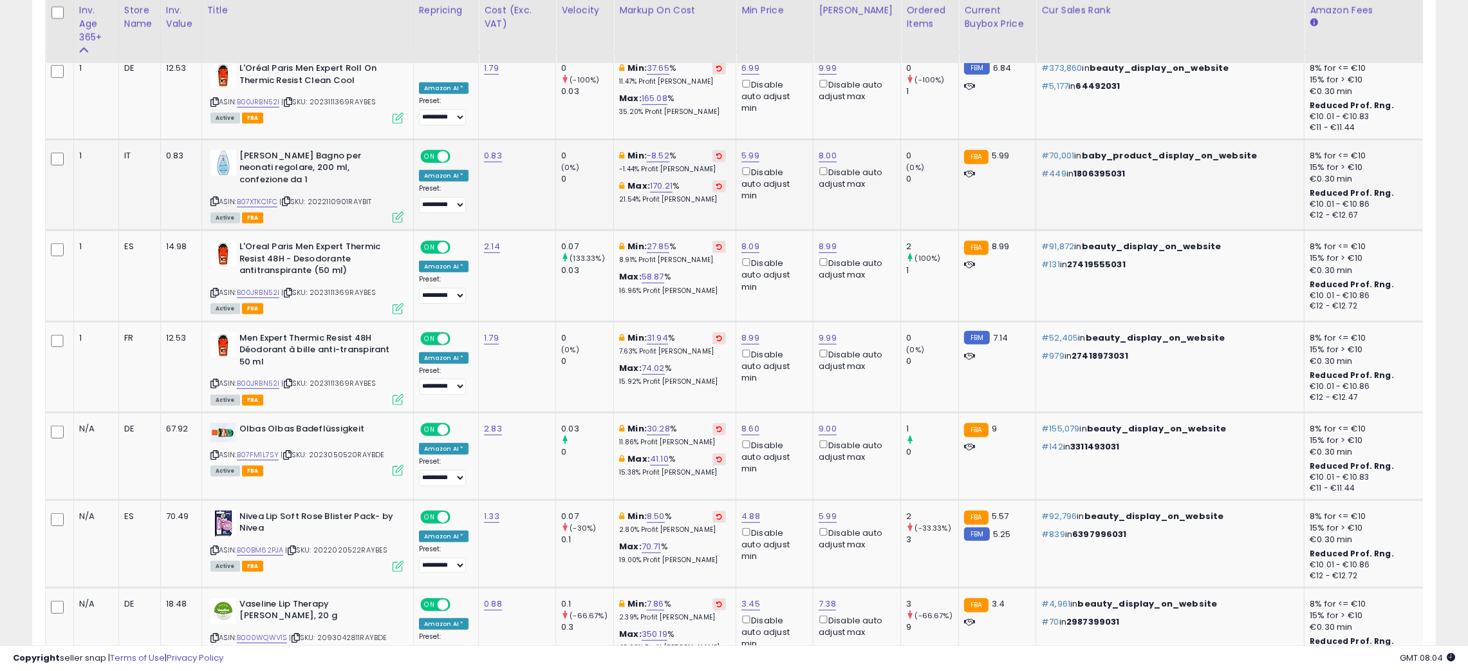
scroll to position [1035, 0]
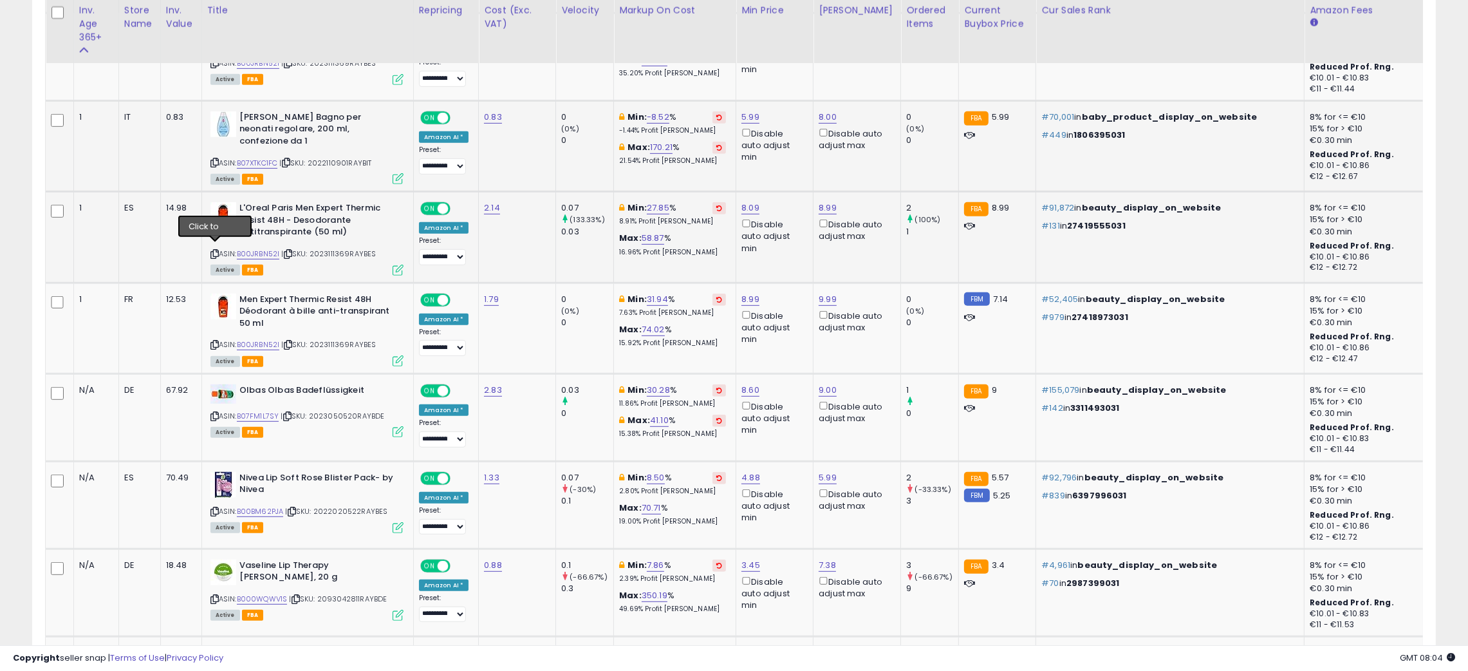
click at [211, 251] on icon at bounding box center [214, 253] width 8 height 7
click at [290, 250] on icon at bounding box center [288, 253] width 8 height 7
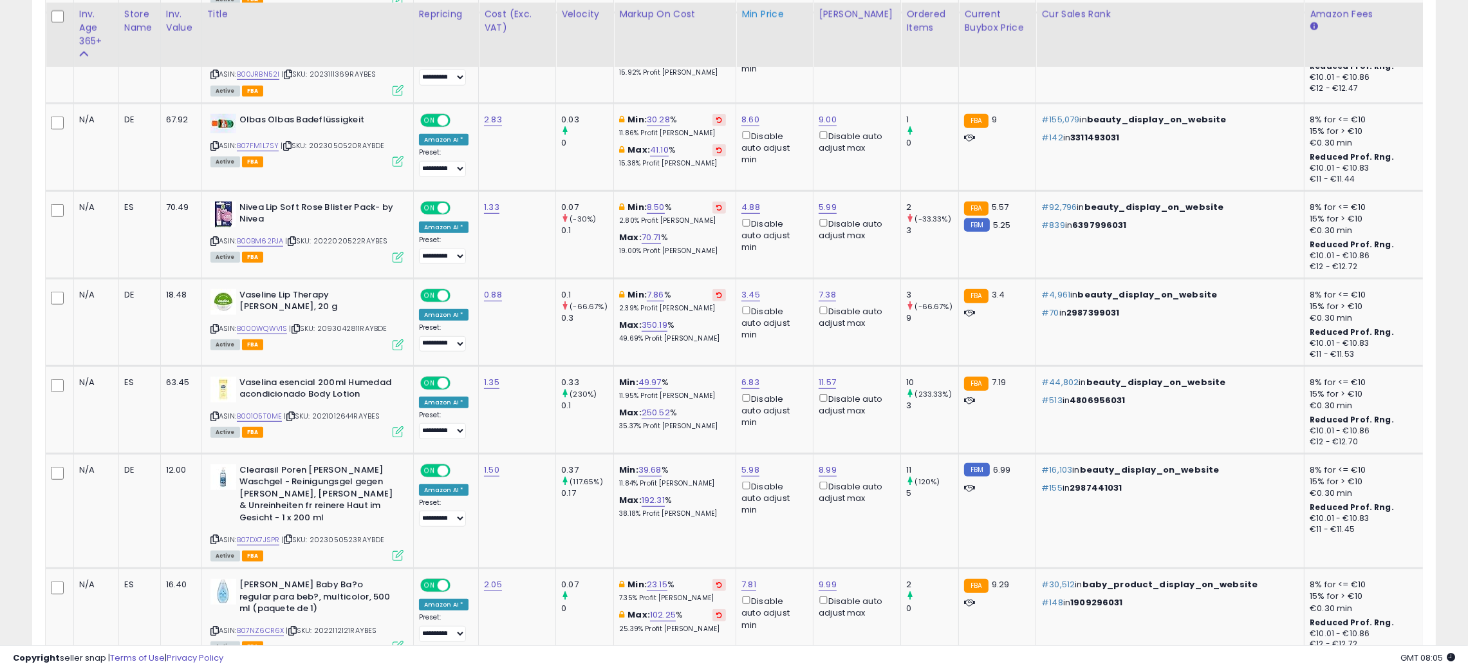
scroll to position [1344, 0]
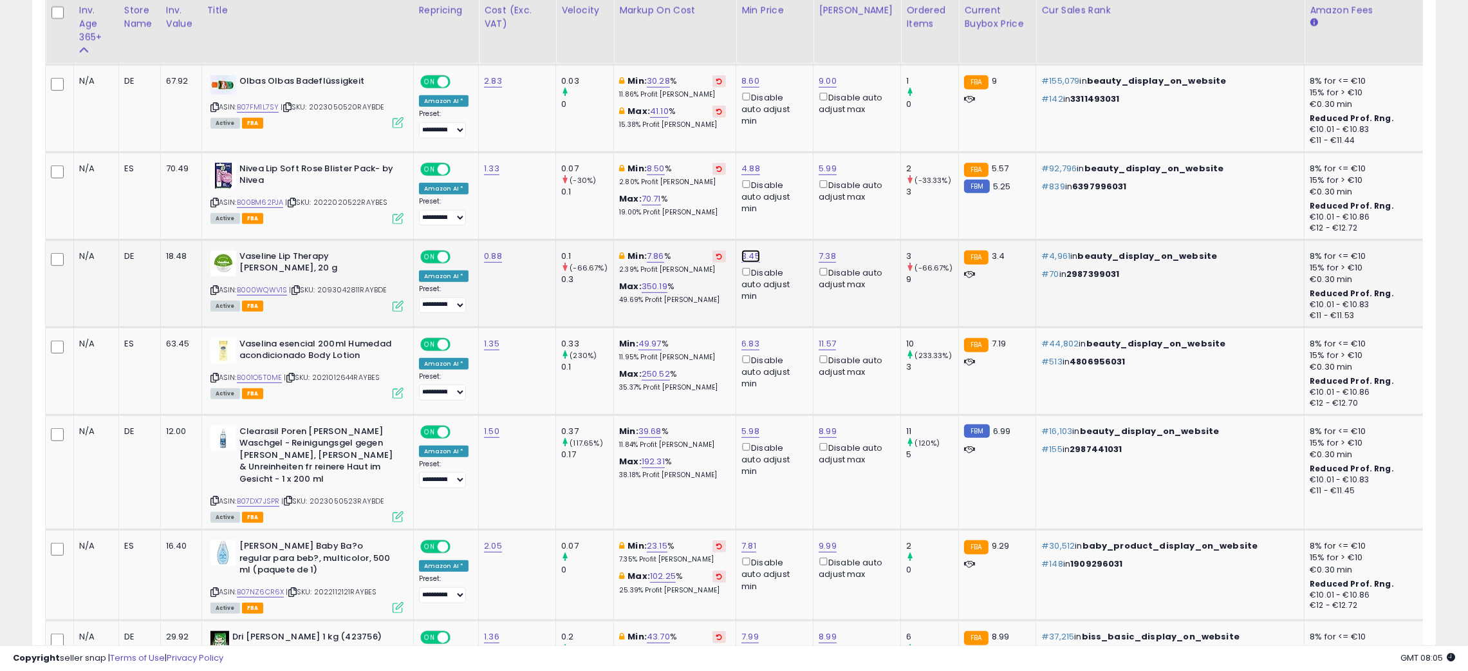
click at [750, 250] on link "3.45" at bounding box center [750, 256] width 19 height 13
type input "****"
click at [787, 203] on icon "submit" at bounding box center [783, 202] width 8 height 8
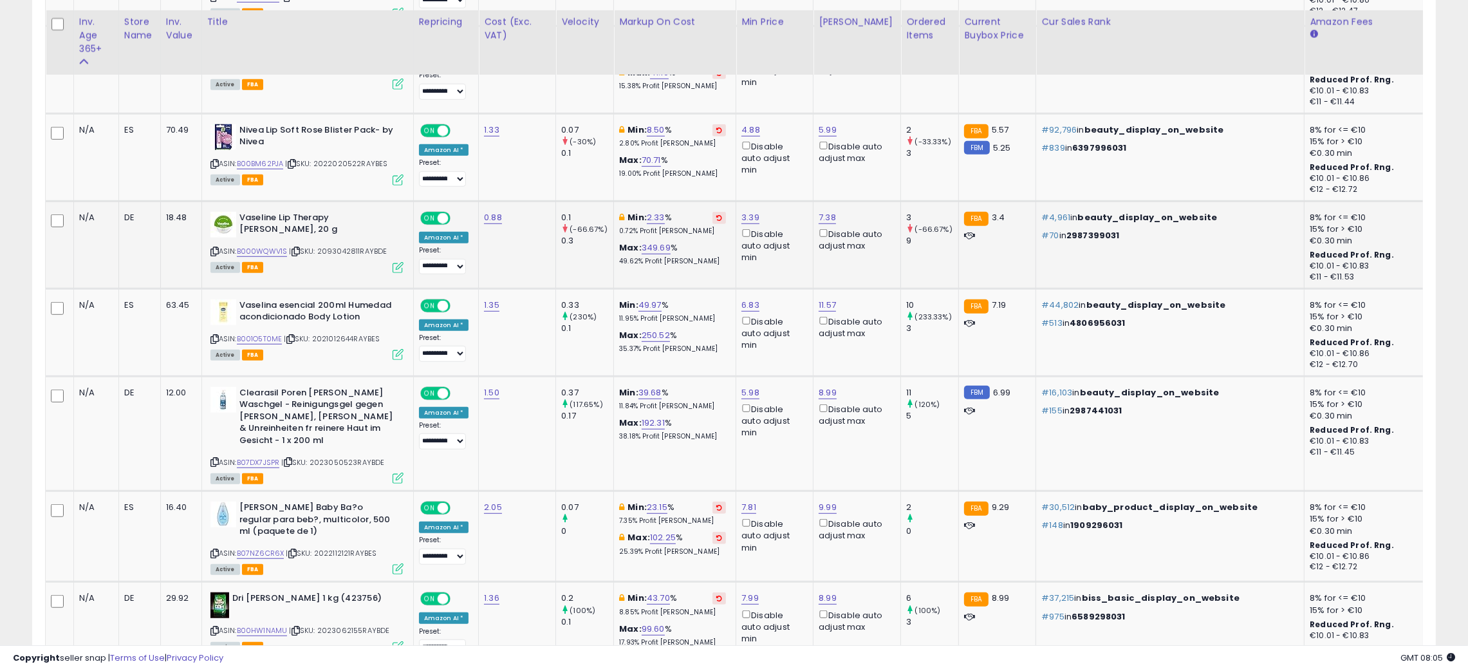
scroll to position [1422, 0]
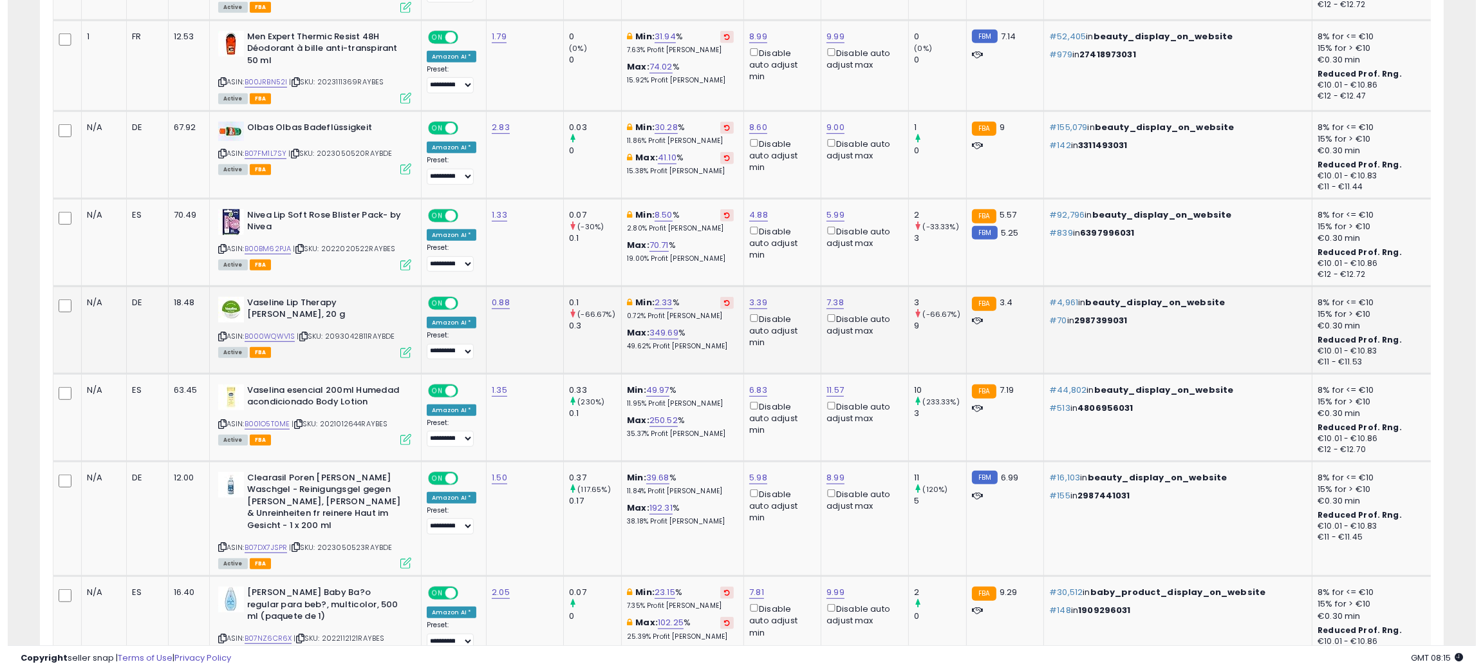
scroll to position [0, 0]
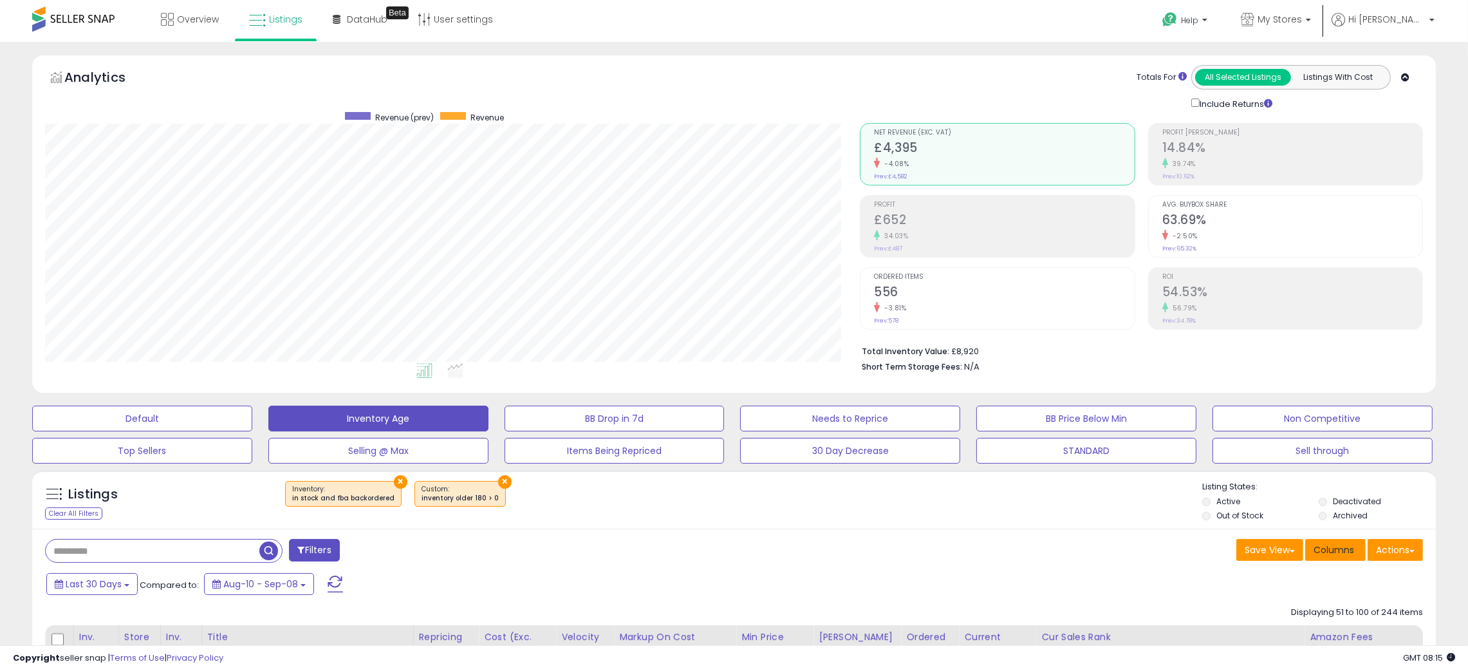
click at [1344, 550] on span "Columns" at bounding box center [1333, 549] width 41 height 13
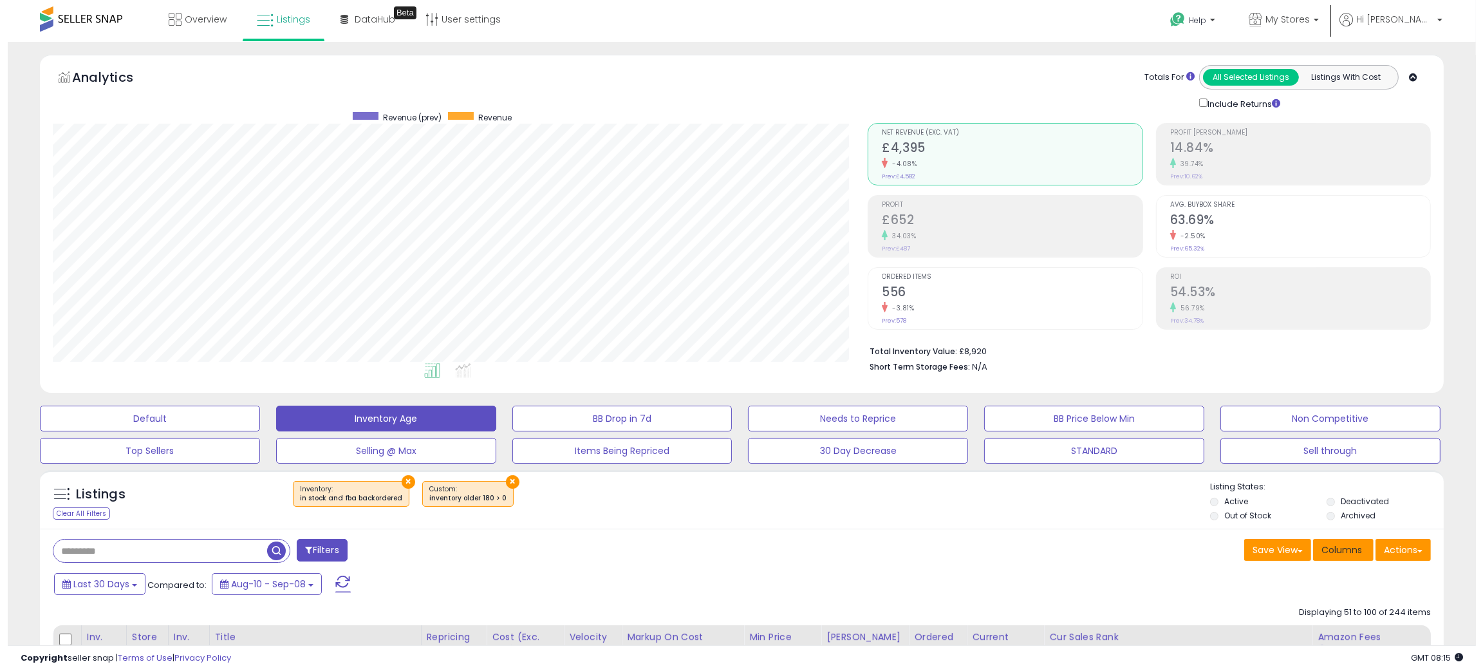
scroll to position [263, 823]
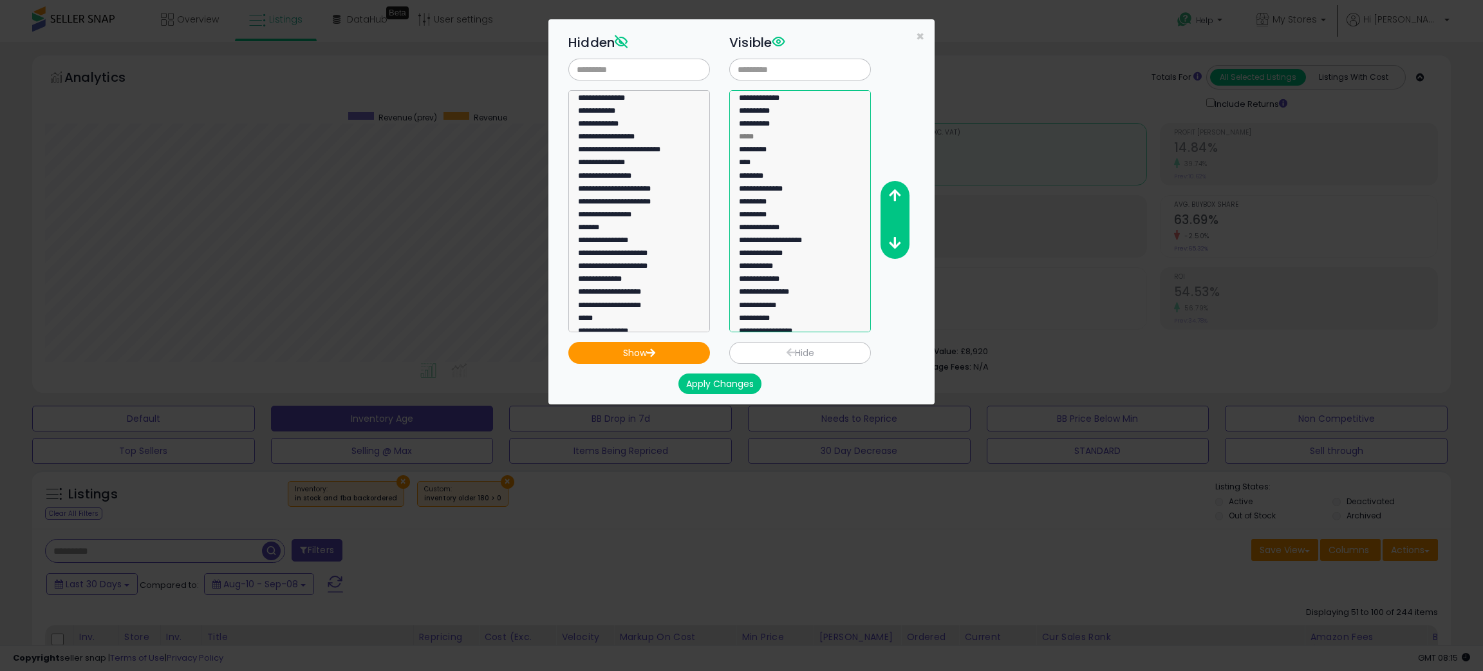
select select "**********"
click at [802, 99] on option "**********" at bounding box center [793, 100] width 110 height 13
click at [808, 349] on button "Hide" at bounding box center [800, 353] width 142 height 22
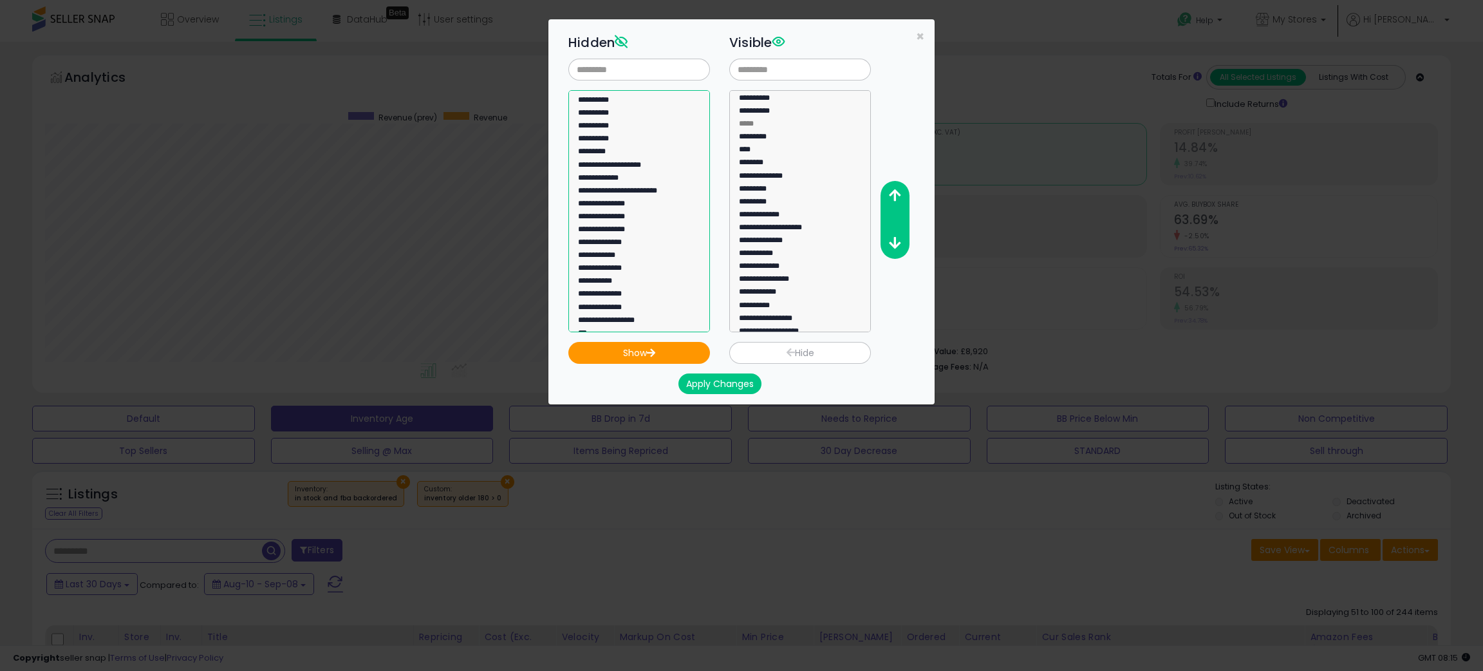
scroll to position [486, 0]
select select "**********"
click at [631, 148] on option "**********" at bounding box center [632, 144] width 110 height 13
click at [638, 348] on button "Show" at bounding box center [639, 353] width 142 height 22
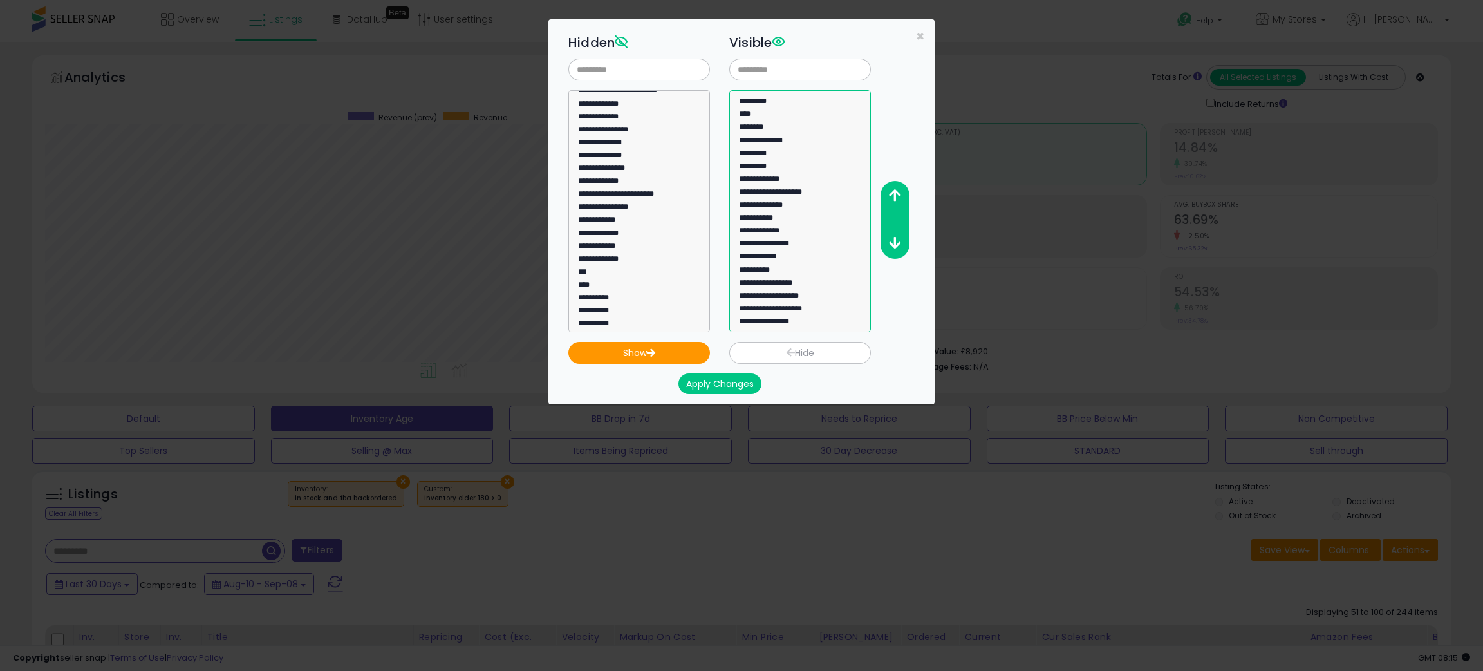
select select "**********"
click at [789, 327] on option "**********" at bounding box center [793, 323] width 110 height 13
click at [891, 190] on icon "button" at bounding box center [895, 196] width 12 height 14
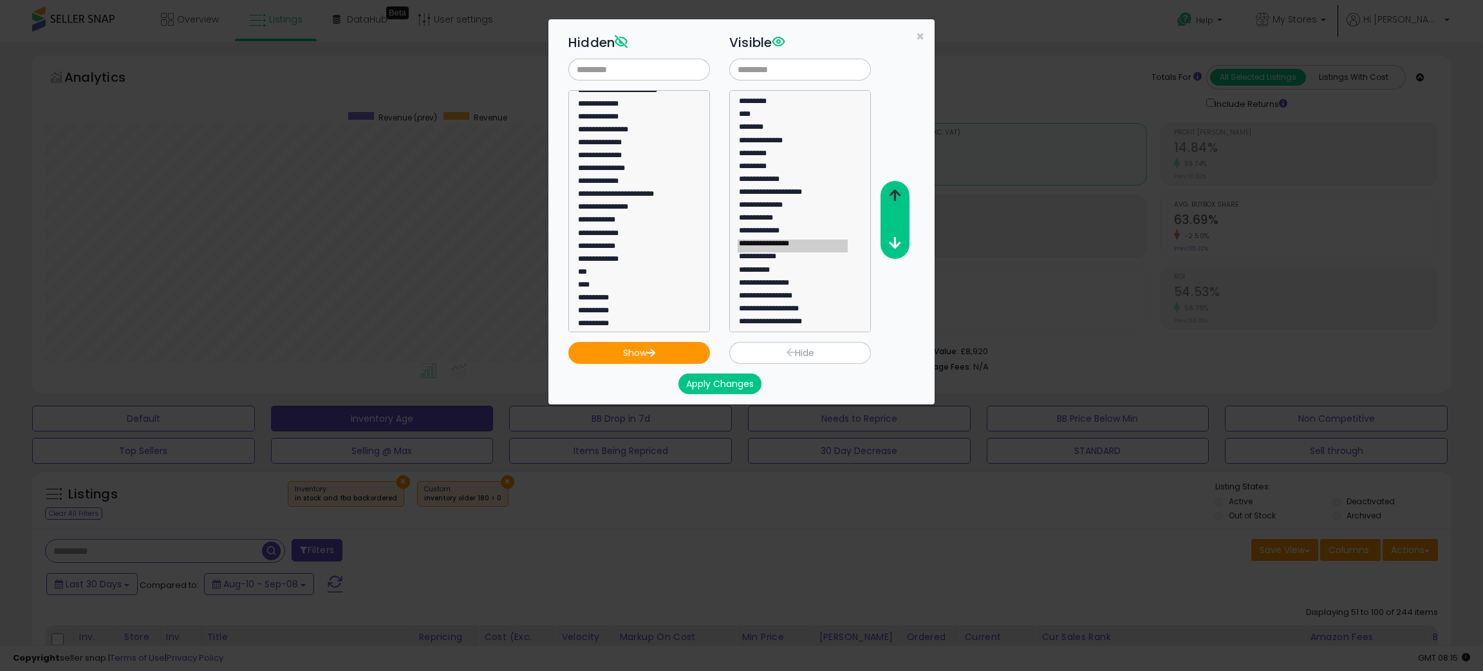
click at [891, 190] on icon "button" at bounding box center [895, 196] width 12 height 14
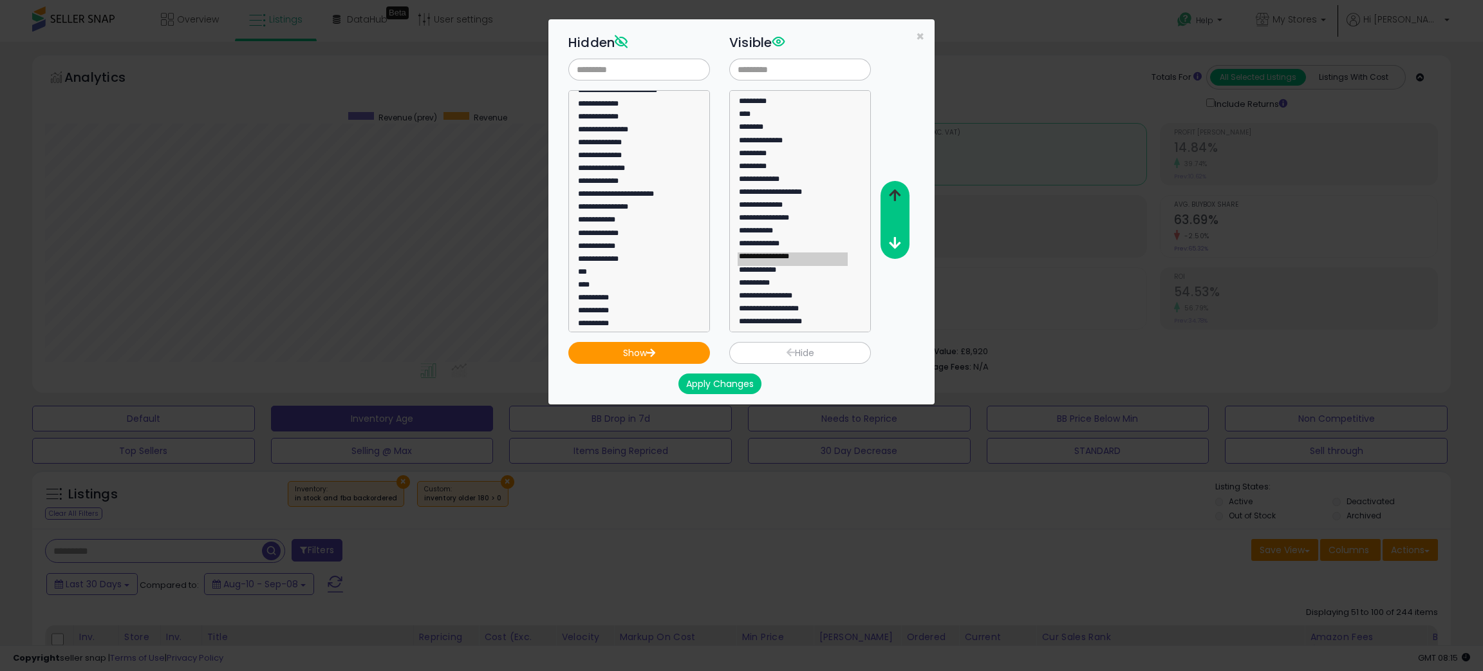
click at [891, 190] on icon "button" at bounding box center [895, 196] width 12 height 14
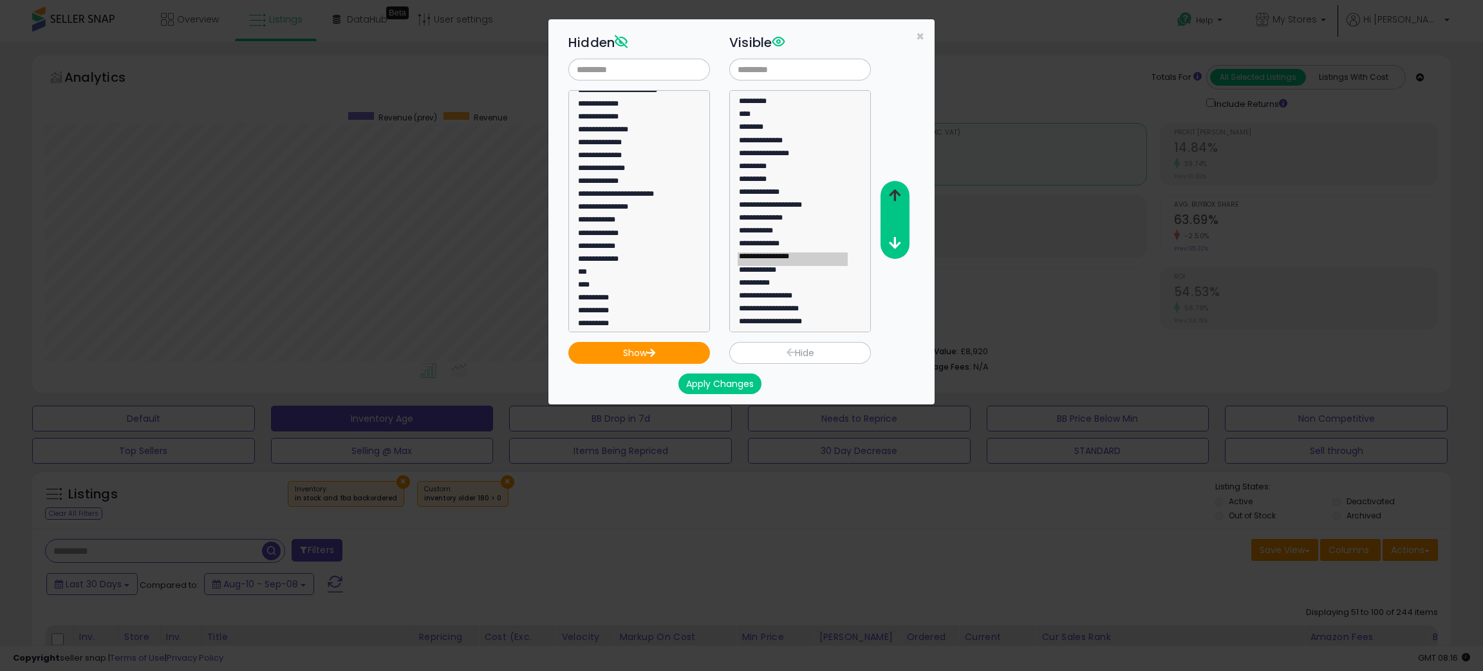
click at [891, 190] on icon "button" at bounding box center [895, 196] width 12 height 14
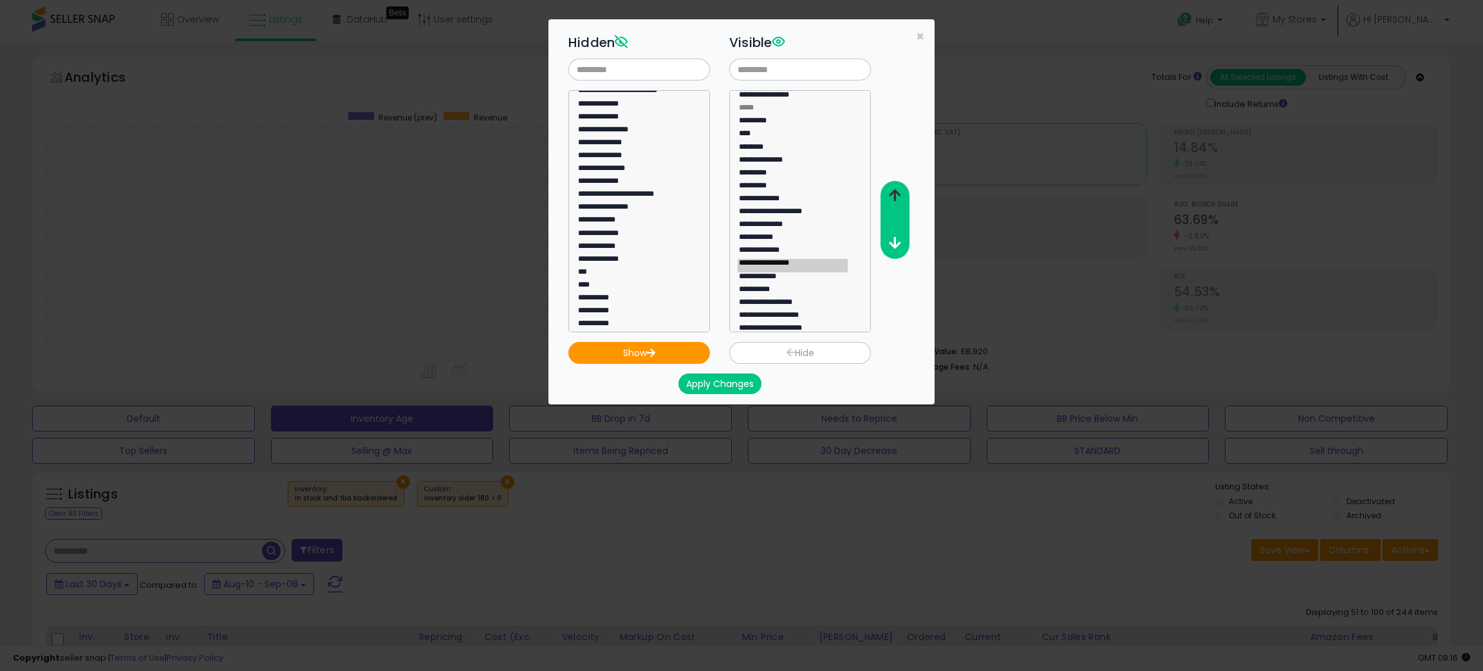
click at [891, 190] on icon "button" at bounding box center [895, 196] width 12 height 14
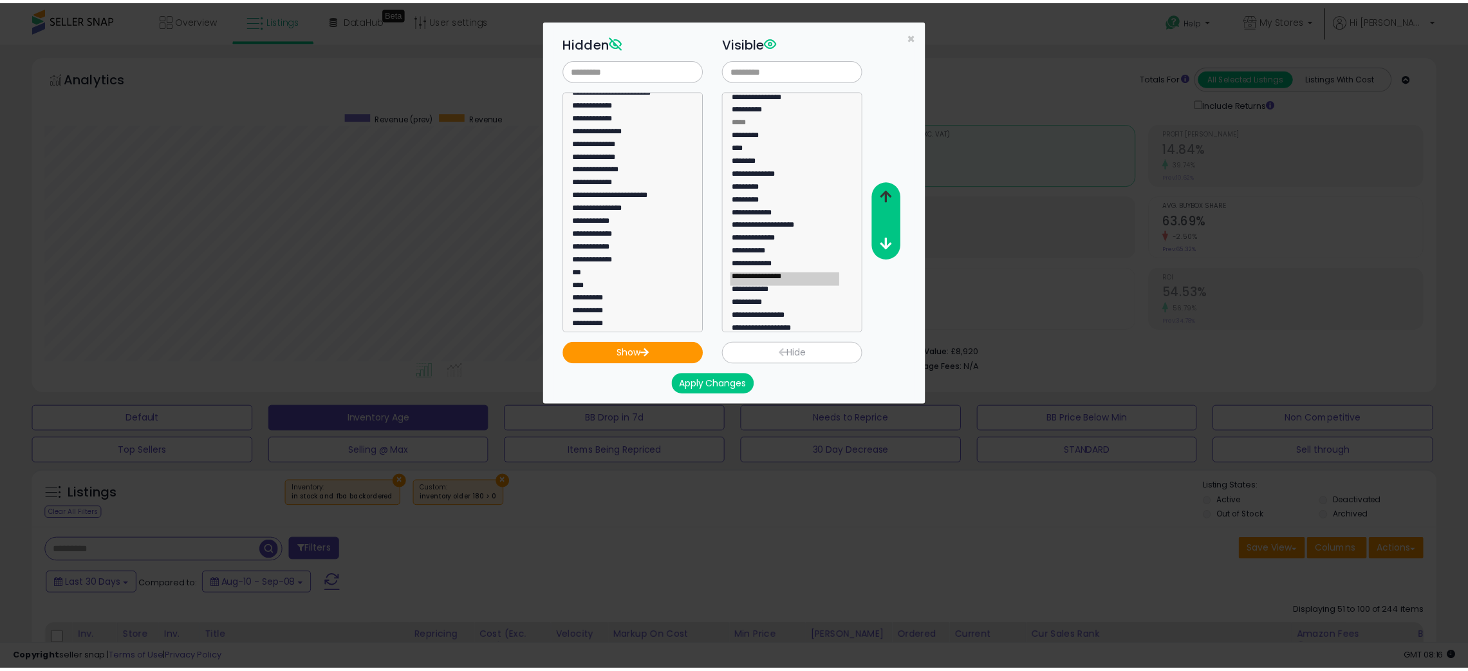
scroll to position [3, 0]
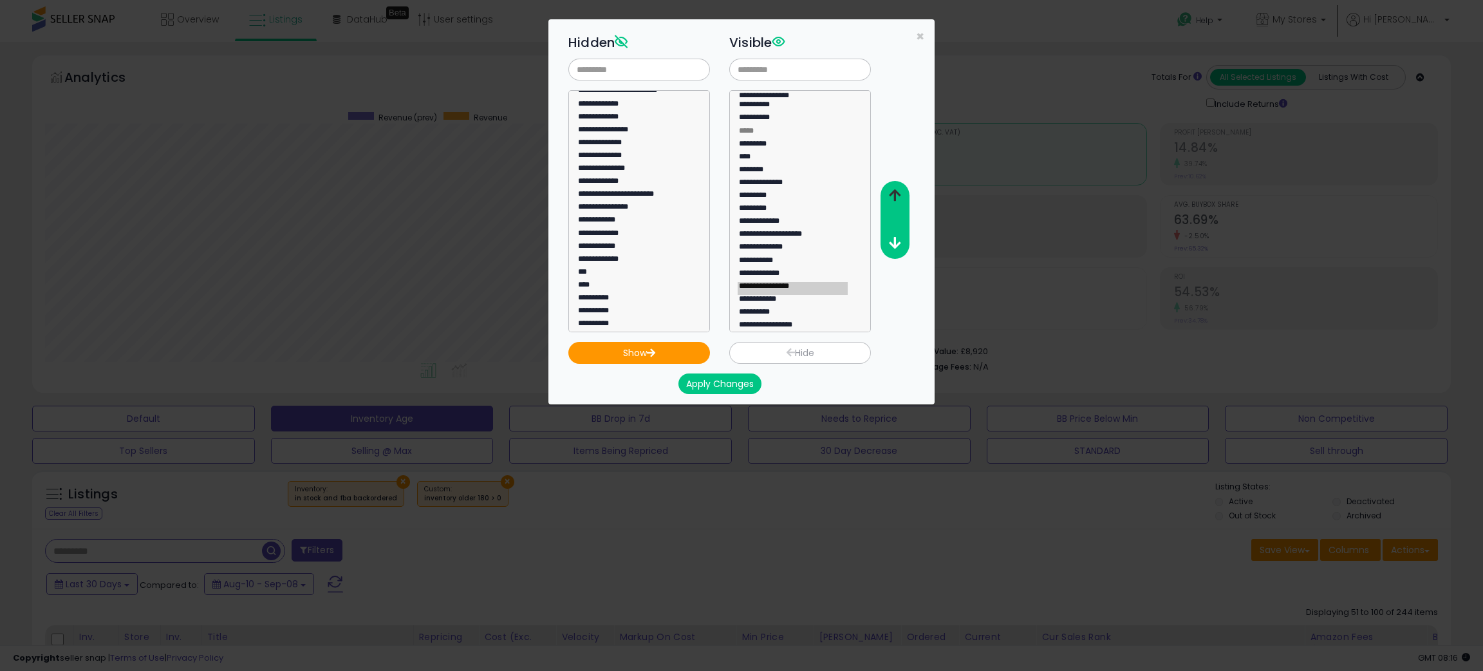
click at [891, 190] on icon "button" at bounding box center [895, 196] width 12 height 14
click at [721, 382] on button "Apply Changes" at bounding box center [719, 383] width 83 height 21
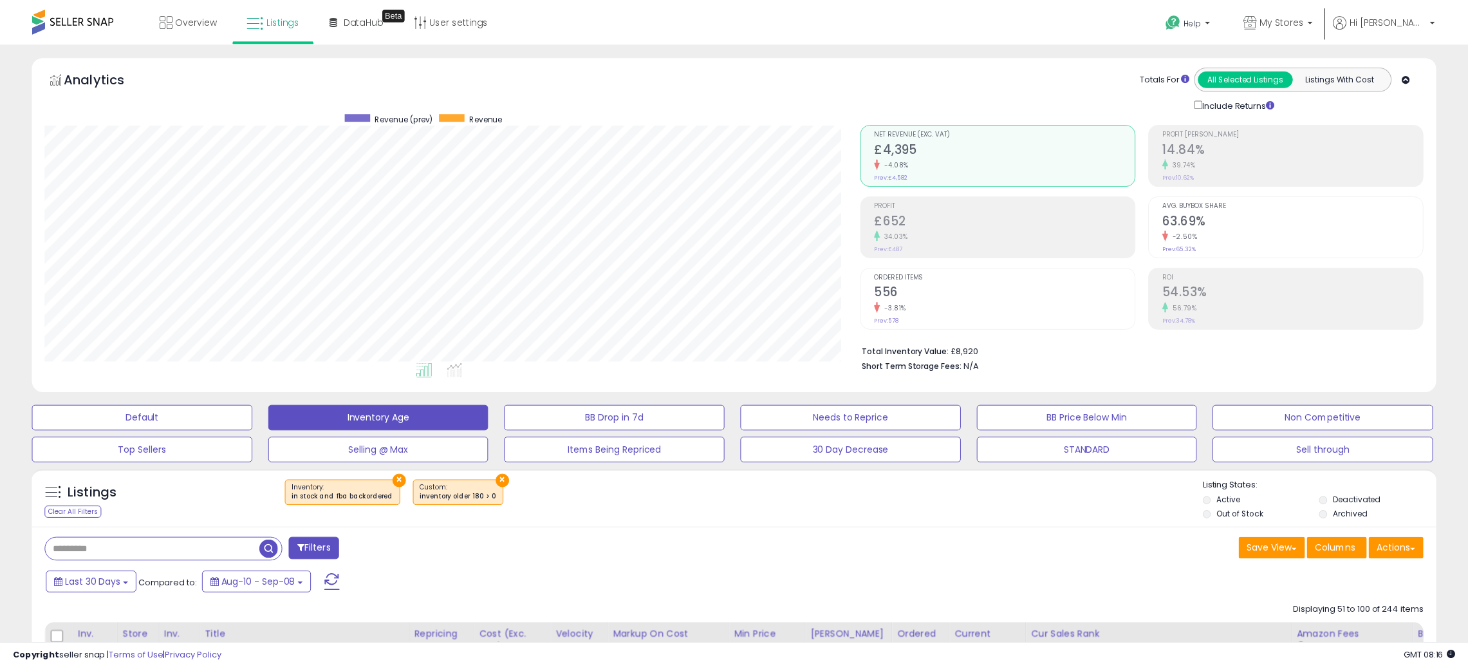
scroll to position [643286, 642735]
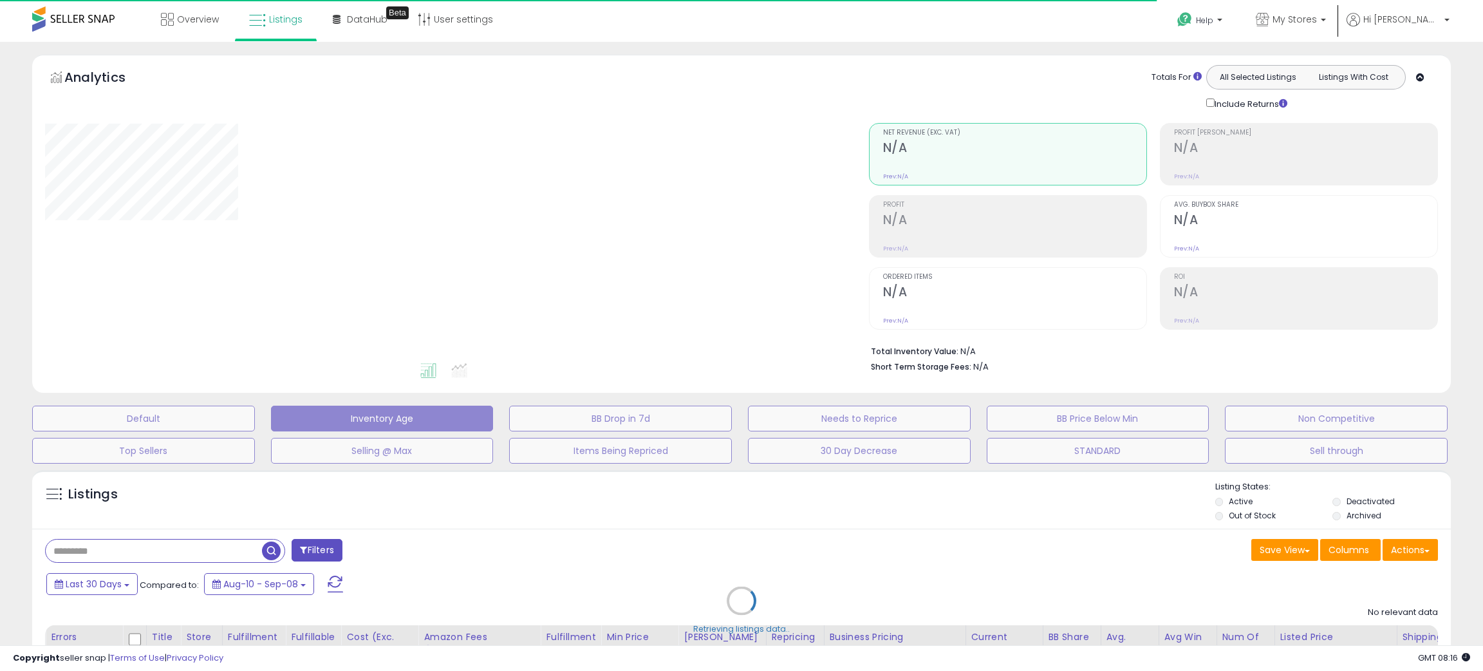
click at [824, 517] on div "Retrieving listings data.." at bounding box center [742, 609] width 1438 height 293
select select "**"
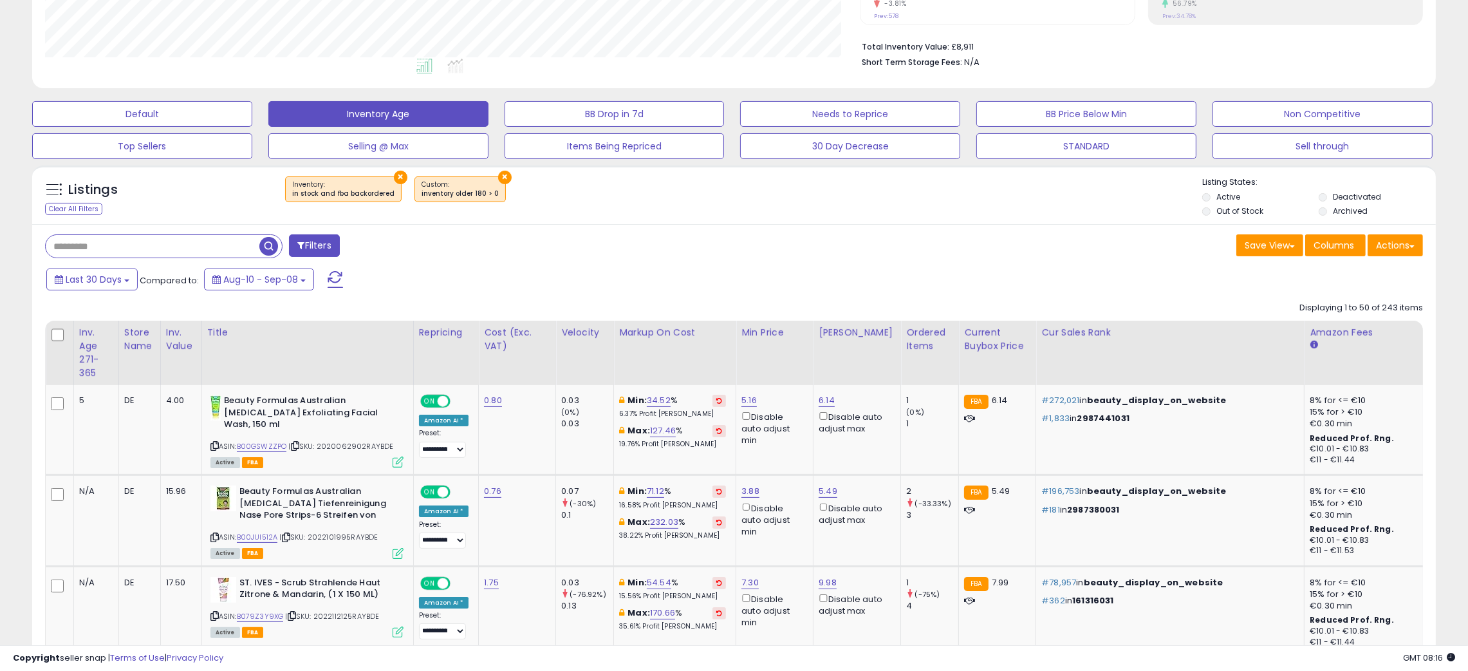
scroll to position [308, 0]
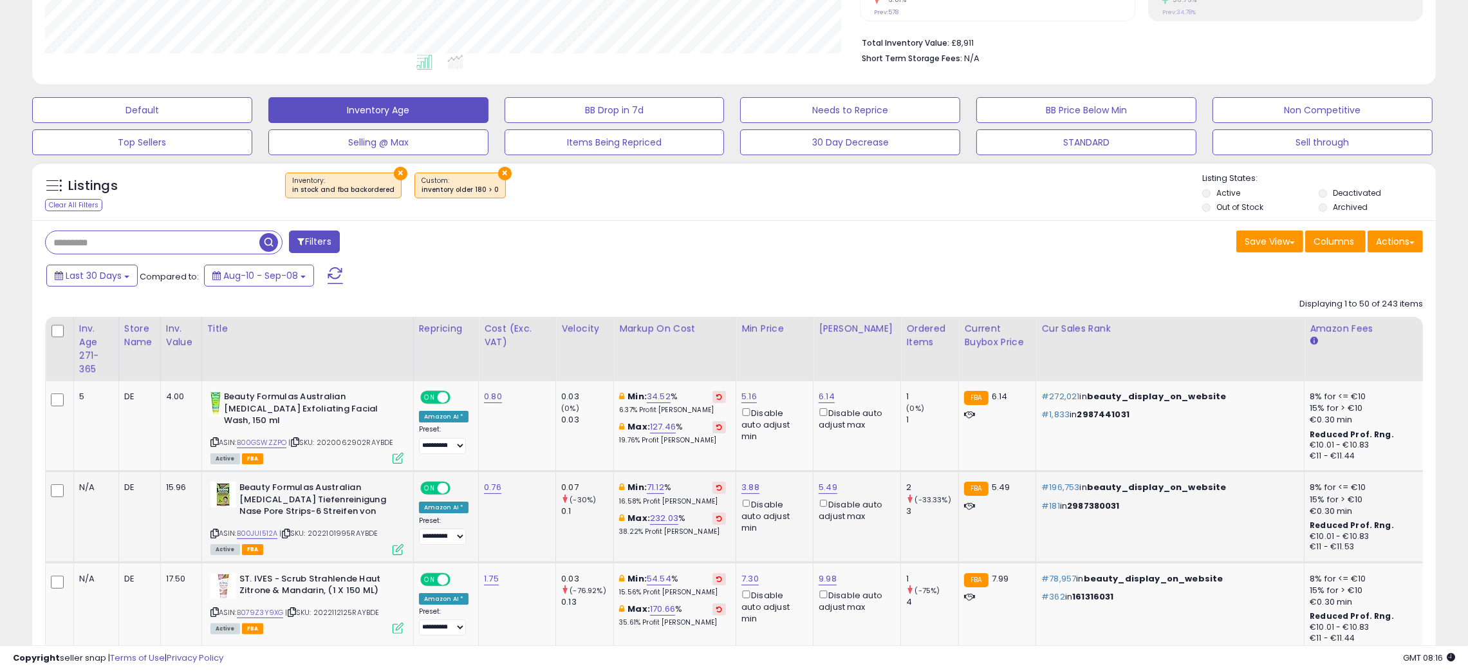
click at [824, 517] on div "Disable auto adjust max" at bounding box center [855, 509] width 72 height 25
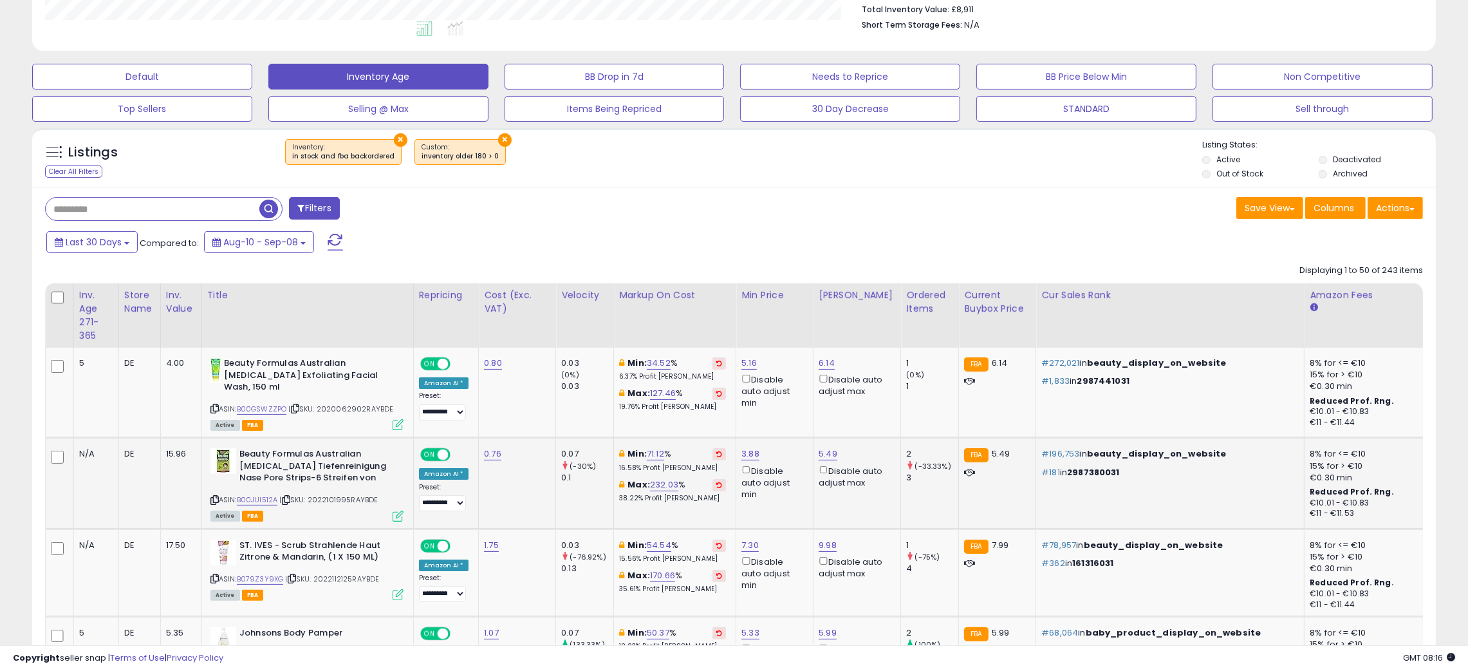
scroll to position [270, 0]
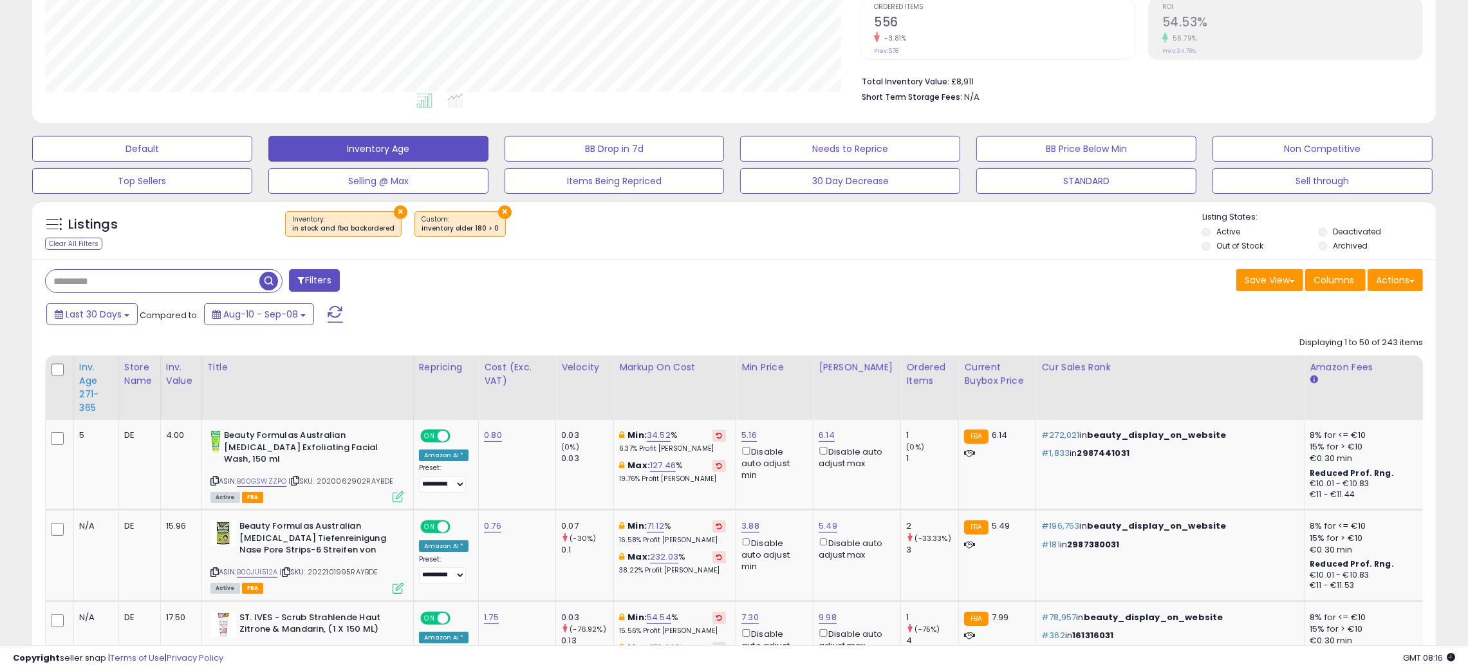
click at [84, 399] on div "Inv. Age 271-365" at bounding box center [96, 387] width 34 height 54
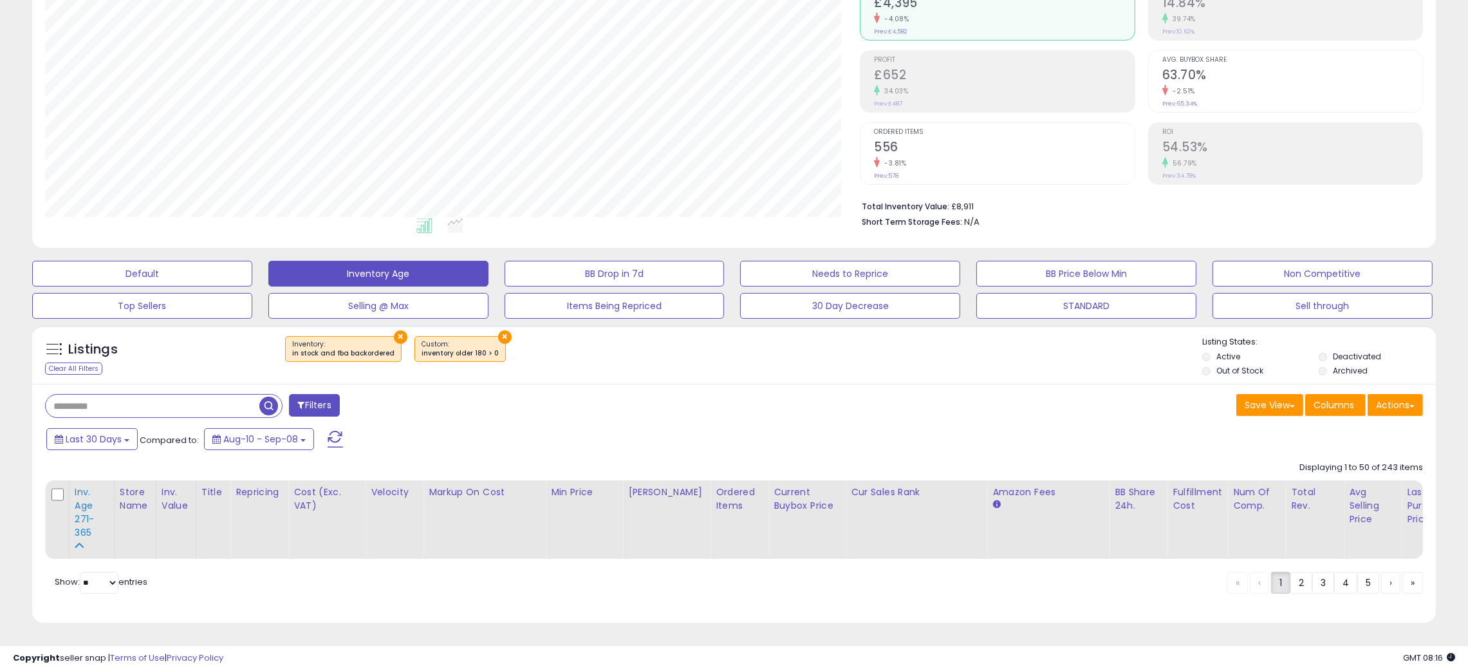
scroll to position [160, 0]
click at [694, 394] on div "Filters" at bounding box center [384, 407] width 699 height 26
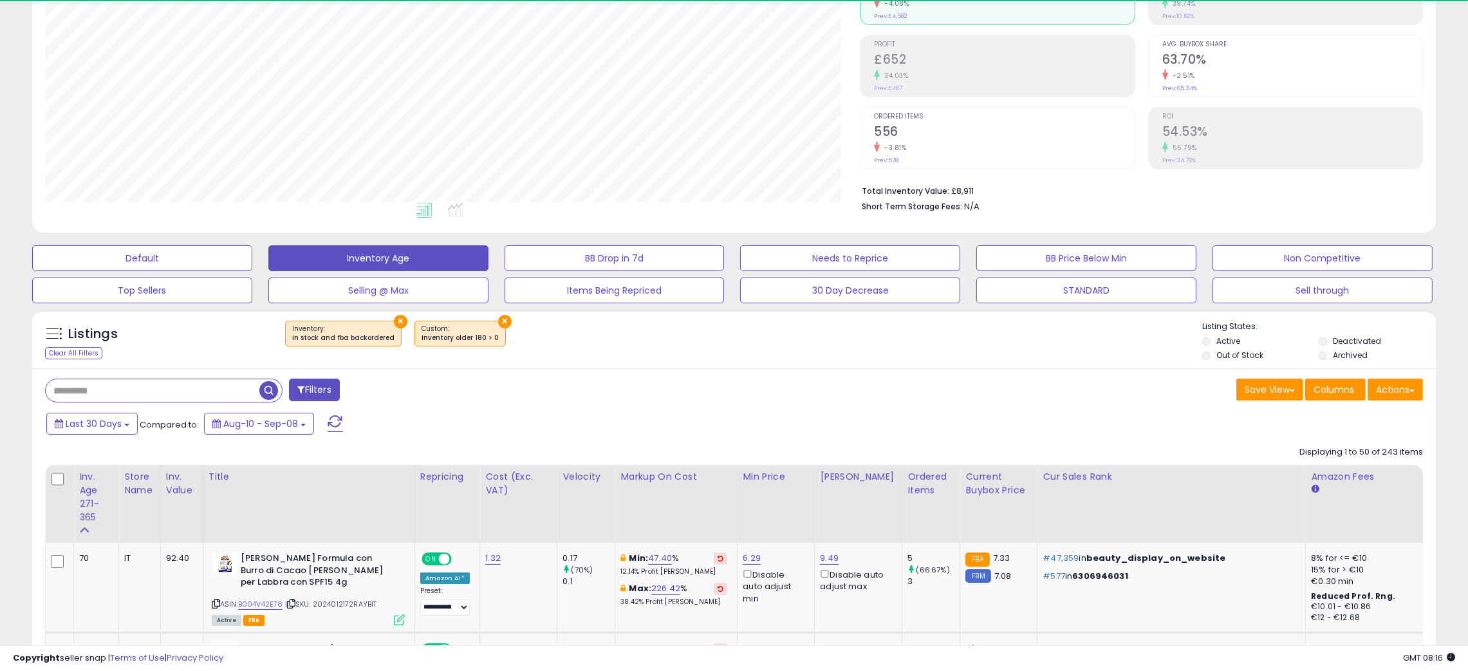
click at [694, 465] on th "Markup on Cost" at bounding box center [676, 504] width 122 height 78
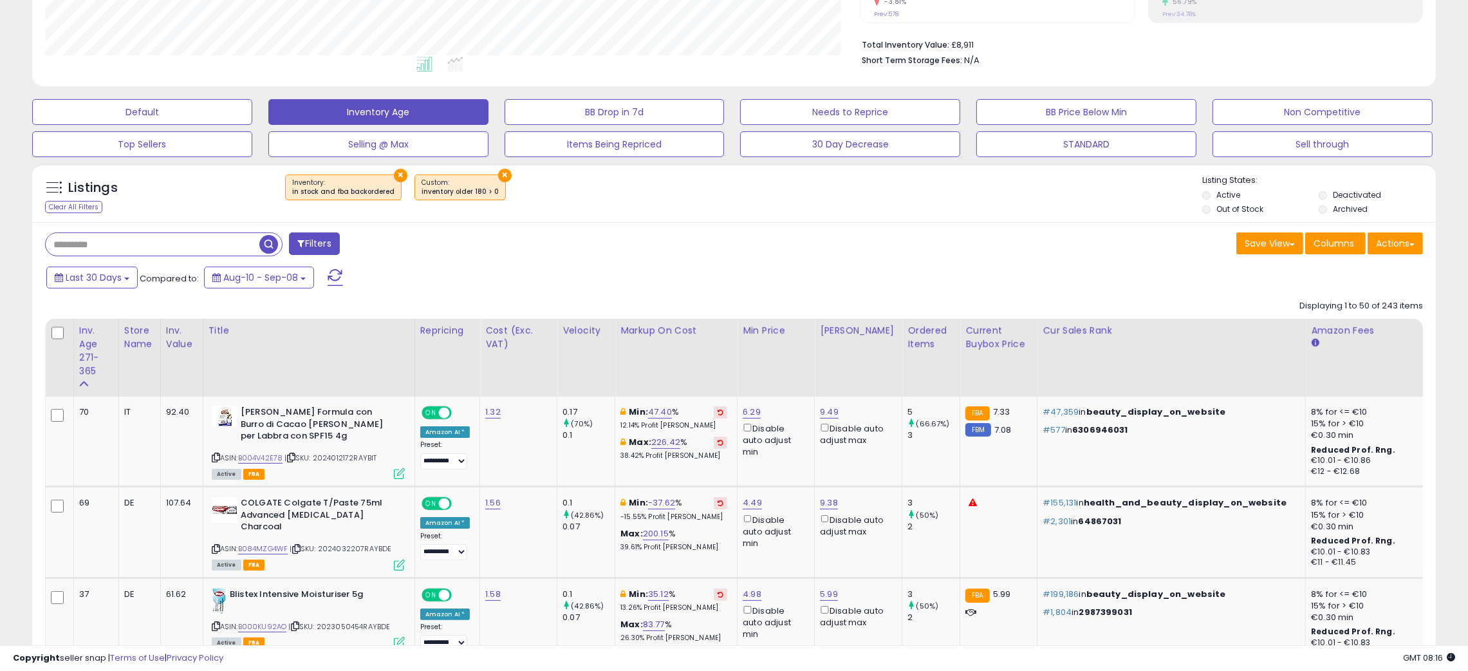
scroll to position [308, 0]
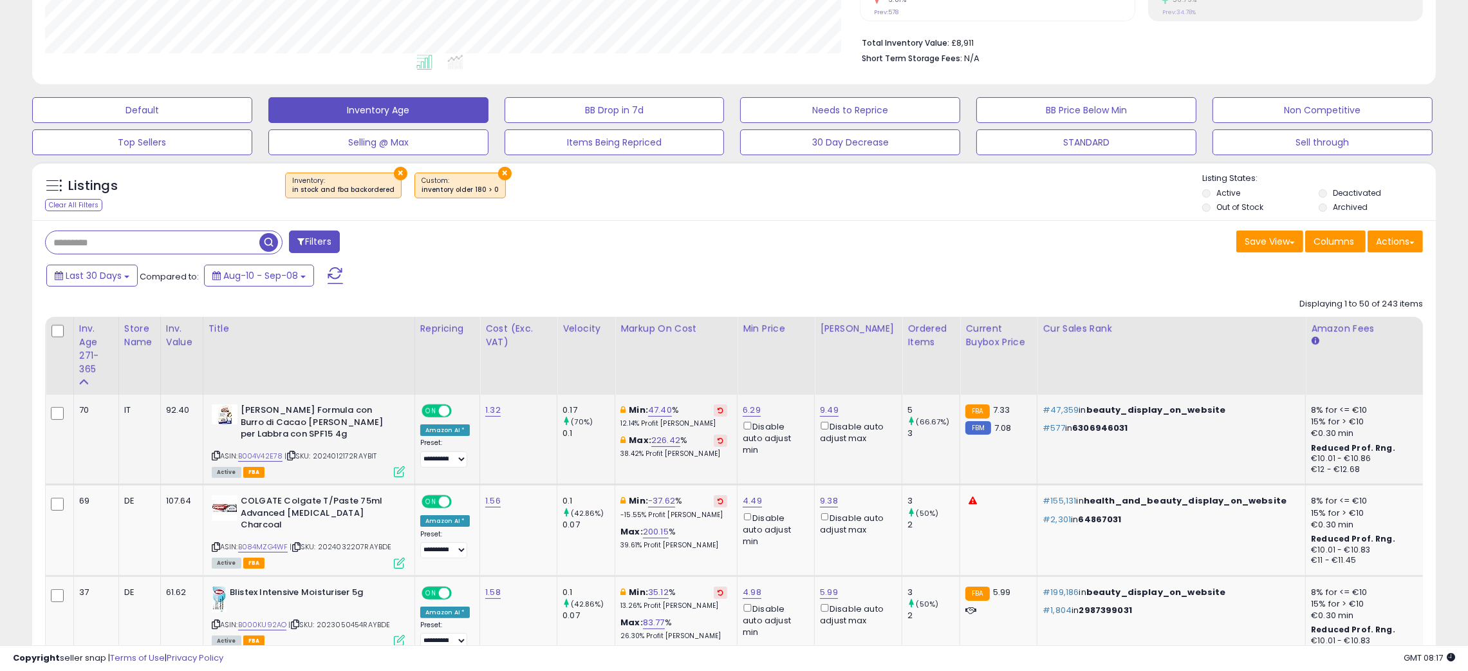
click at [214, 458] on icon at bounding box center [216, 455] width 8 height 7
click at [292, 455] on icon at bounding box center [291, 455] width 8 height 7
click at [335, 381] on th "Title" at bounding box center [309, 356] width 212 height 78
click at [737, 214] on div "Listings Clear All Filters × Inventory ×" at bounding box center [734, 194] width 1404 height 44
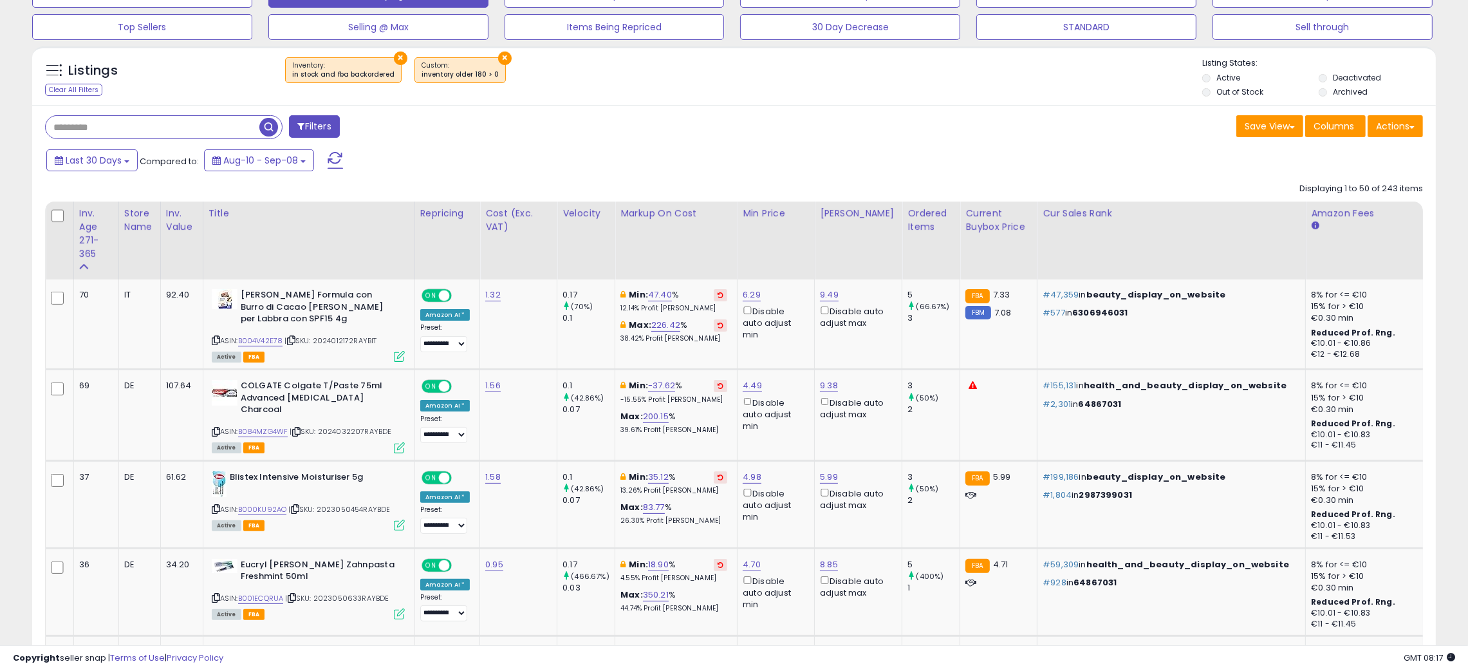
scroll to position [424, 0]
click at [784, 131] on div "Save View Save As New View Update Current View Columns Actions Import Export Vi…" at bounding box center [1083, 127] width 699 height 25
click at [860, 149] on div "Last 30 Days Compared to: Aug-10 - Sep-08" at bounding box center [560, 161] width 1034 height 29
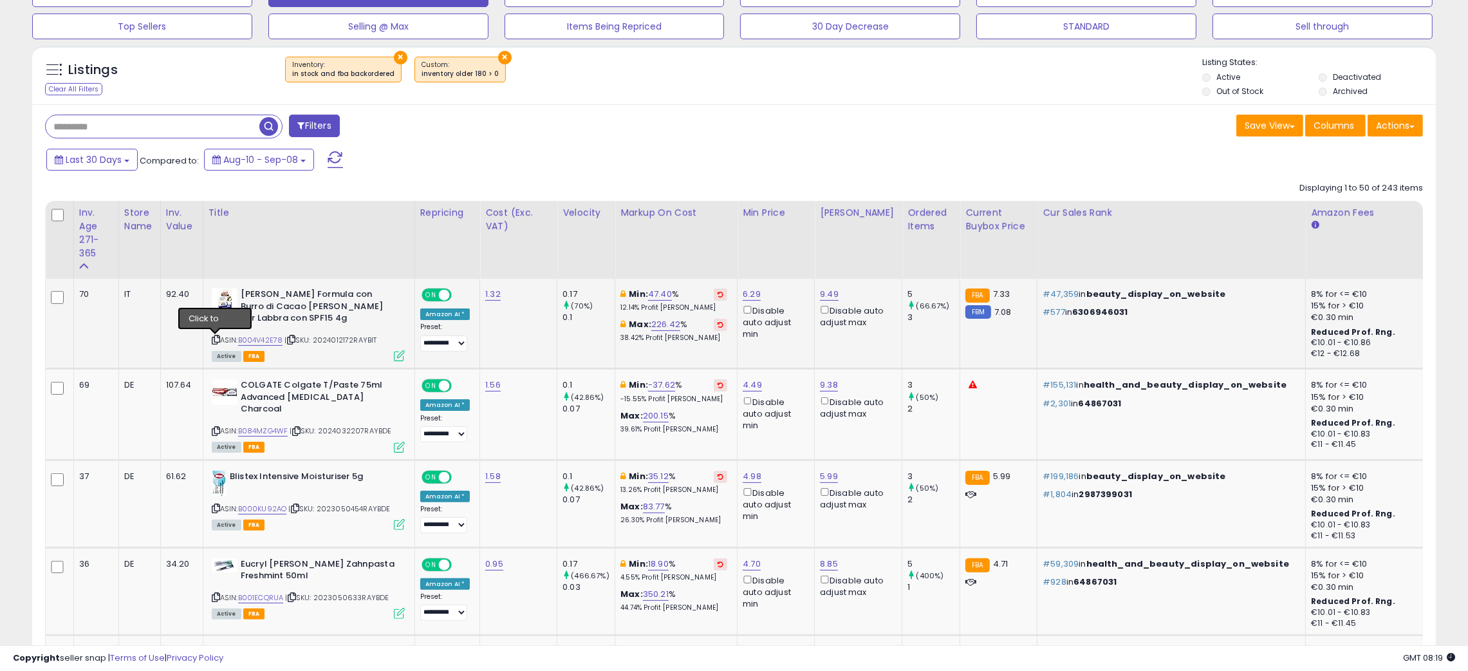
click at [212, 340] on icon at bounding box center [216, 339] width 8 height 7
click at [261, 342] on link "B004V42E78" at bounding box center [260, 340] width 45 height 11
click at [825, 293] on link "9.49" at bounding box center [829, 294] width 19 height 13
type input "*"
type input "****"
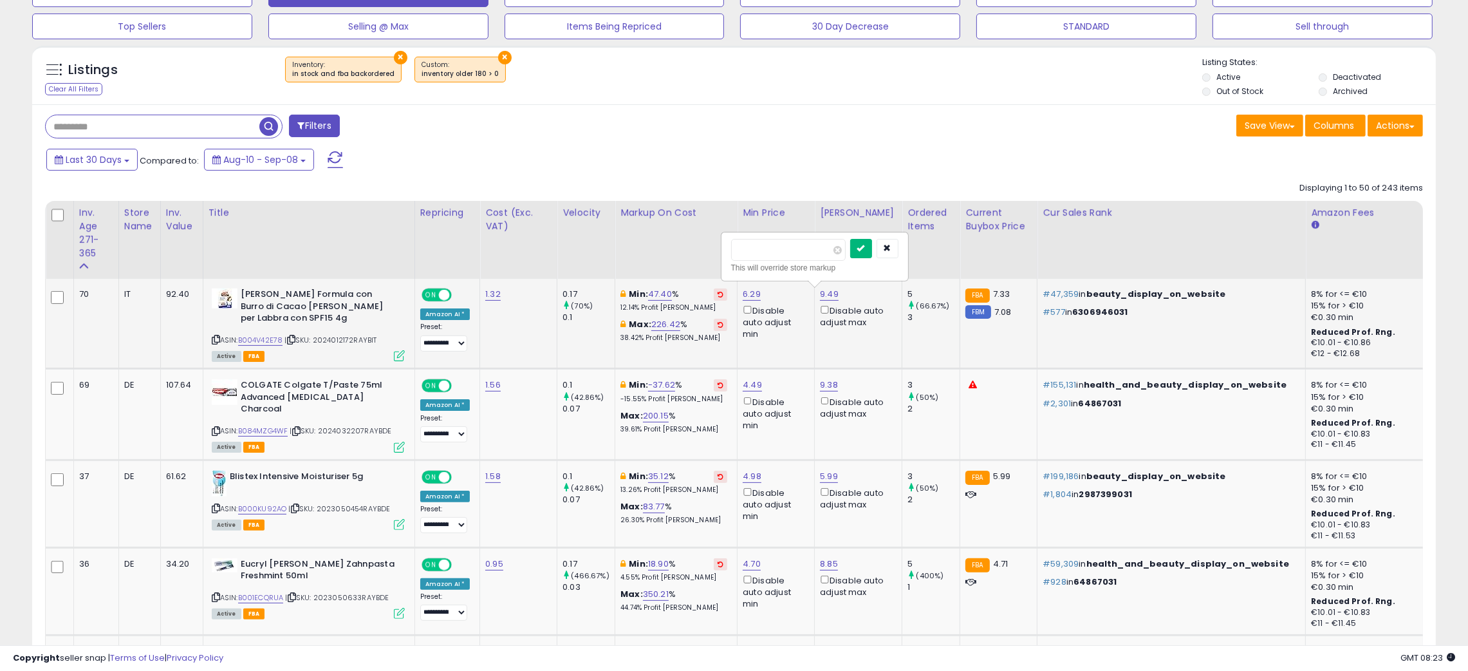
click at [865, 251] on icon "submit" at bounding box center [861, 248] width 8 height 8
click at [893, 124] on div "Save View Save As New View Update Current View Columns Actions Import Export Vi…" at bounding box center [1083, 127] width 699 height 25
click at [783, 115] on div "Save View Save As New View Update Current View Columns Actions Import Export Vi…" at bounding box center [1083, 127] width 699 height 25
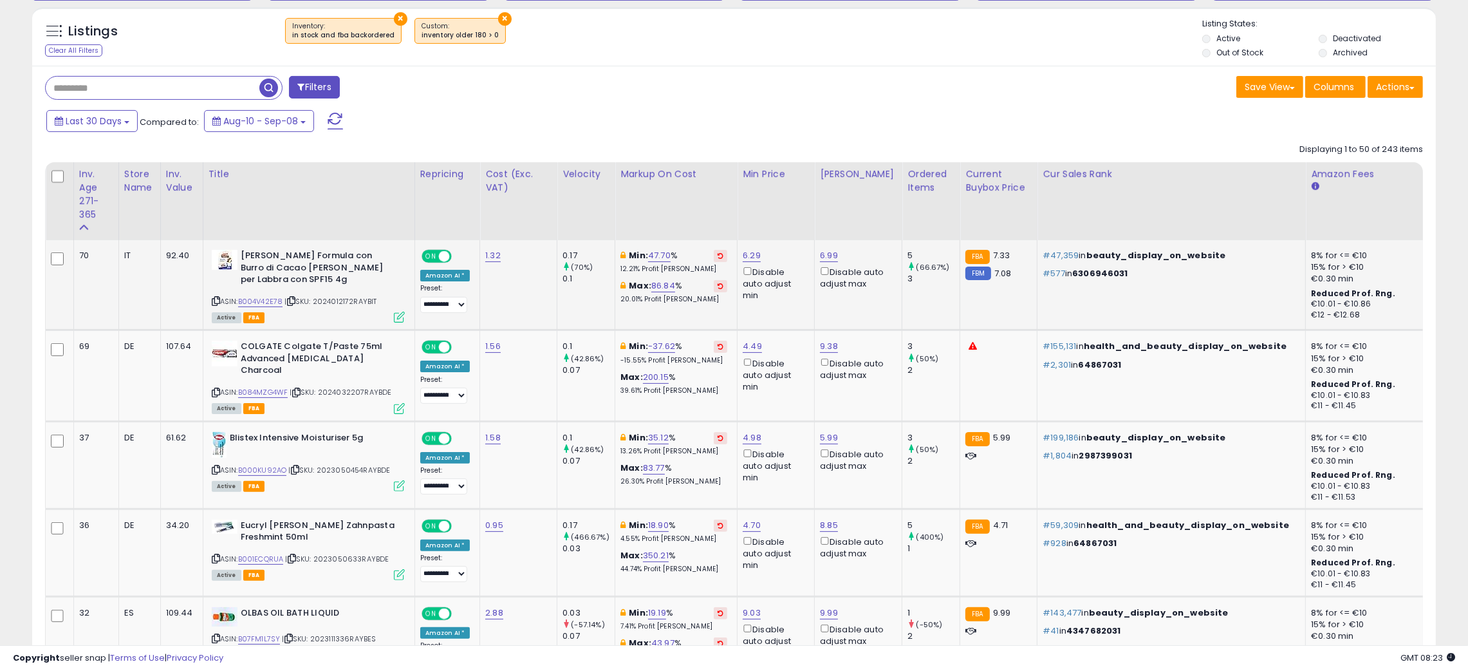
scroll to position [501, 0]
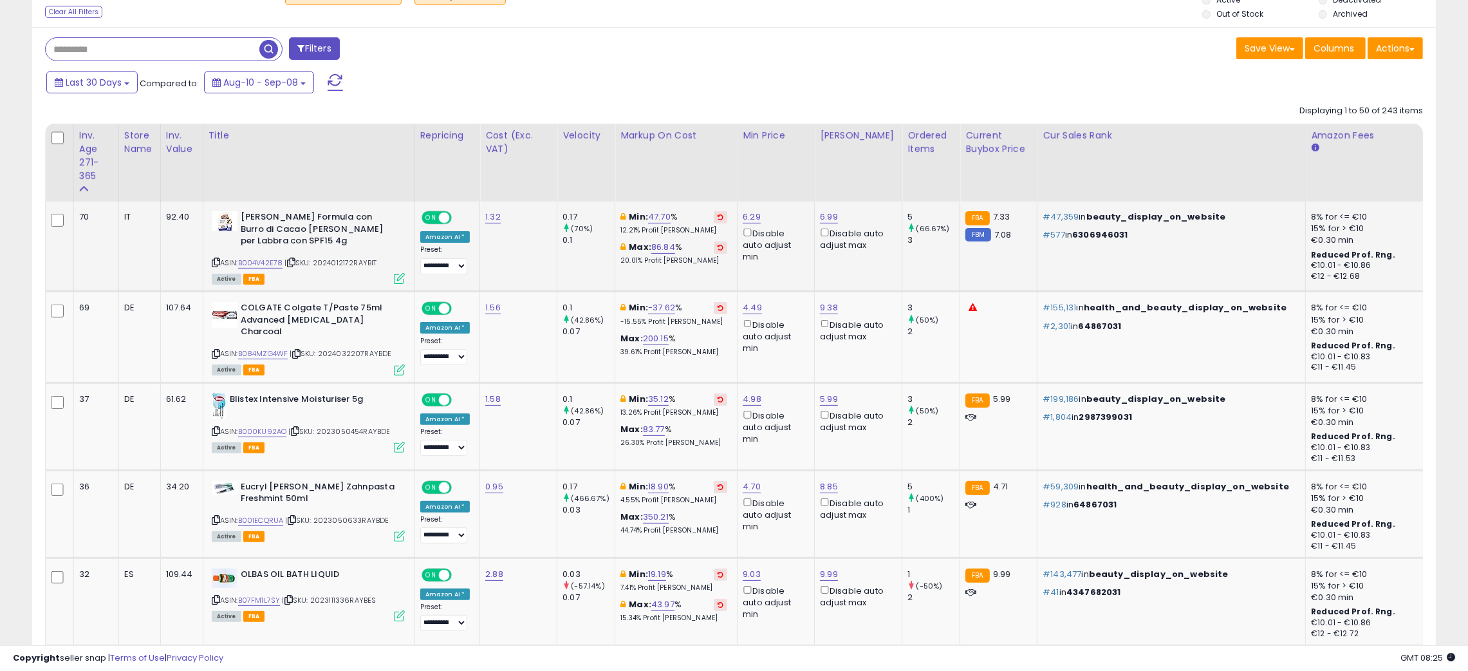
click at [800, 96] on div "Last 30 Days Compared to: Aug-10 - Sep-08" at bounding box center [560, 84] width 1034 height 29
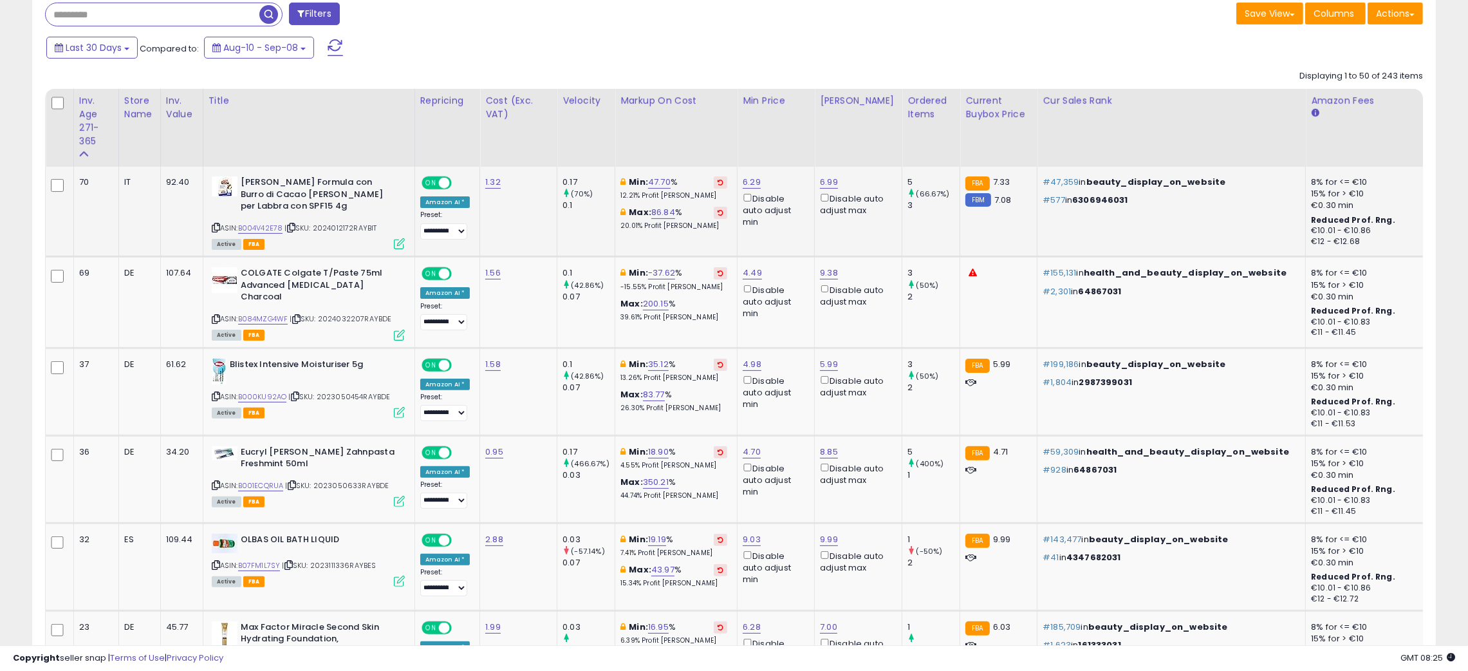
scroll to position [540, 0]
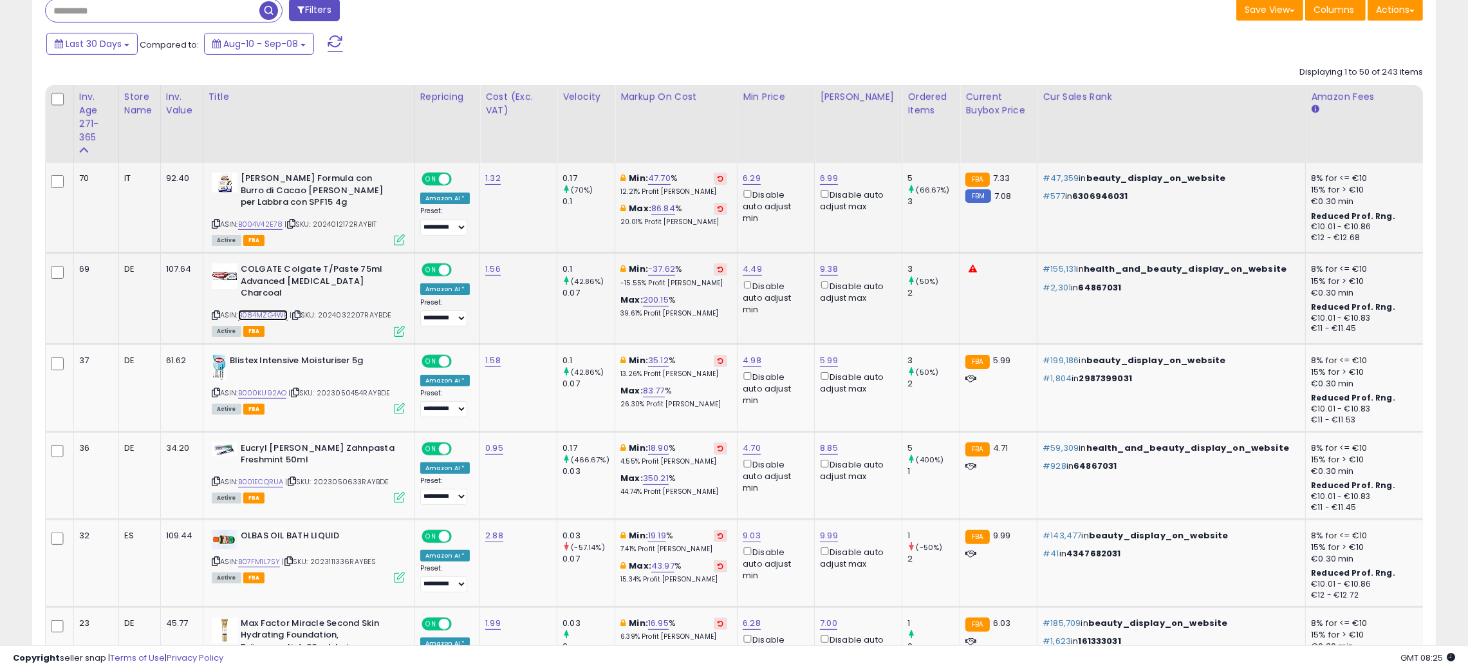
click at [257, 310] on link "B084MZG4WF" at bounding box center [263, 315] width 50 height 11
click at [216, 311] on icon at bounding box center [216, 314] width 8 height 7
click at [745, 272] on link "4.49" at bounding box center [752, 269] width 19 height 13
type input "****"
click at [788, 225] on icon "submit" at bounding box center [784, 223] width 8 height 8
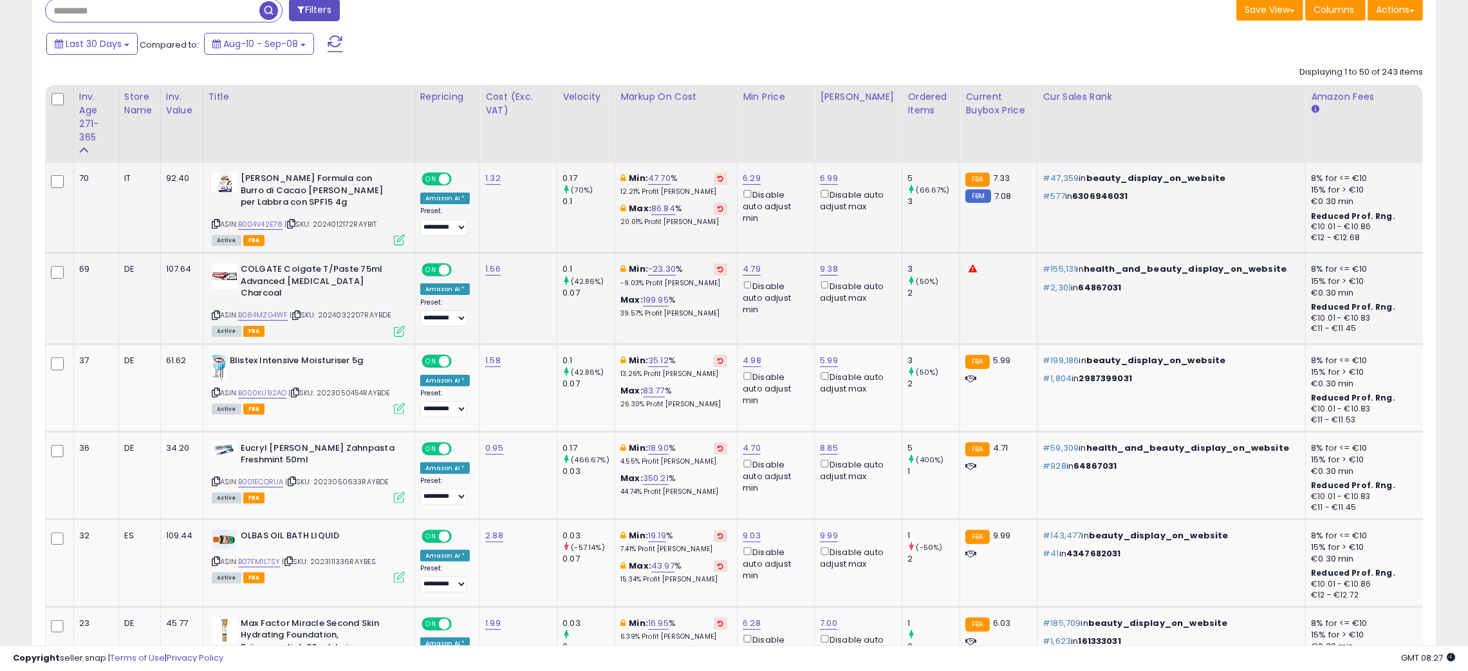
click at [809, 36] on div "Last 30 Days Compared to: Aug-10 - Sep-08" at bounding box center [560, 45] width 1034 height 29
click at [744, 7] on div "Save View Save As New View Update Current View Columns Actions Import Export Vi…" at bounding box center [1083, 11] width 699 height 25
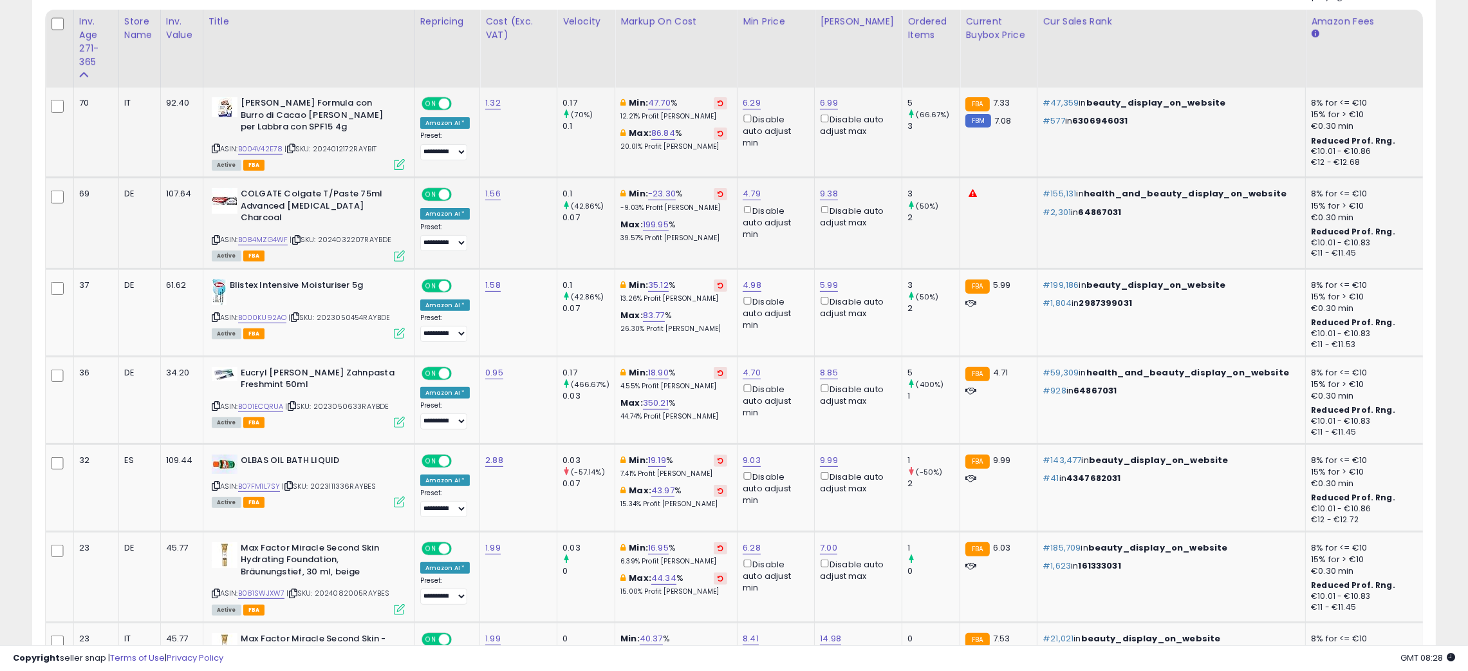
scroll to position [617, 0]
click at [212, 234] on icon at bounding box center [216, 237] width 8 height 7
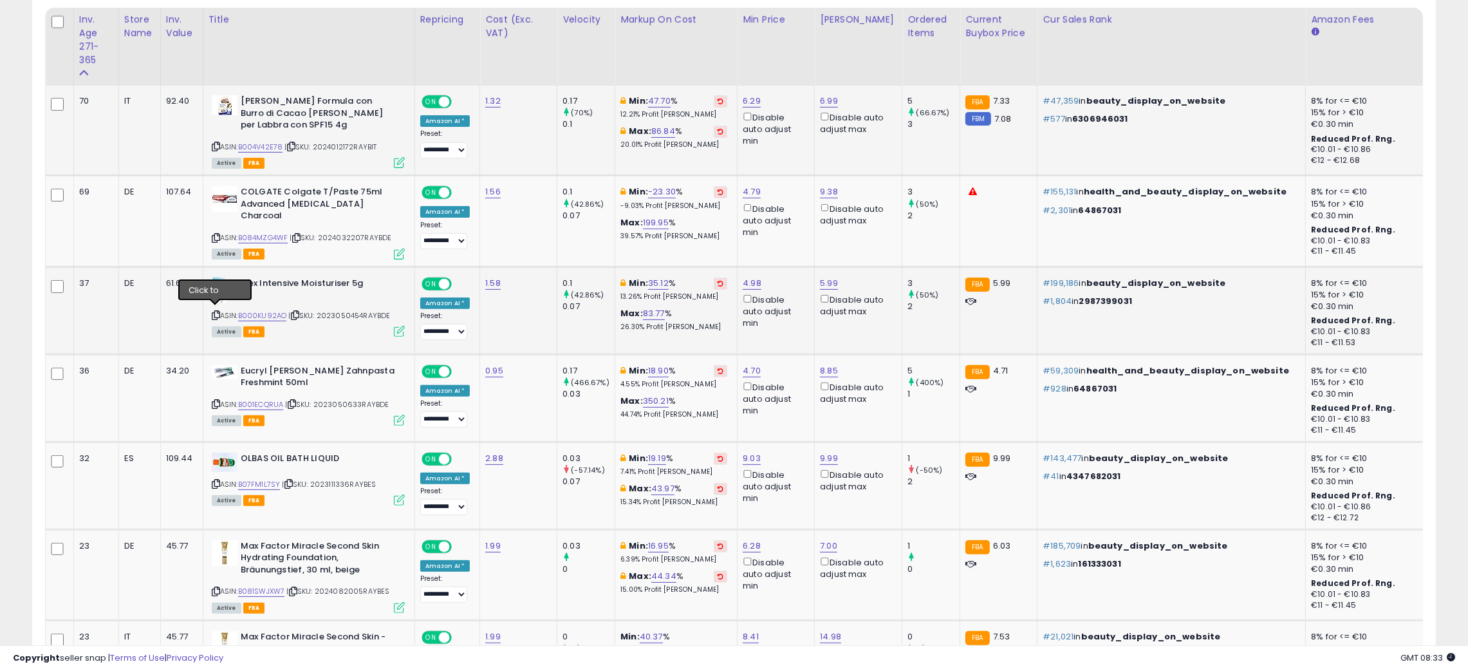
click at [214, 312] on icon at bounding box center [216, 314] width 8 height 7
click at [213, 311] on icon at bounding box center [216, 314] width 8 height 7
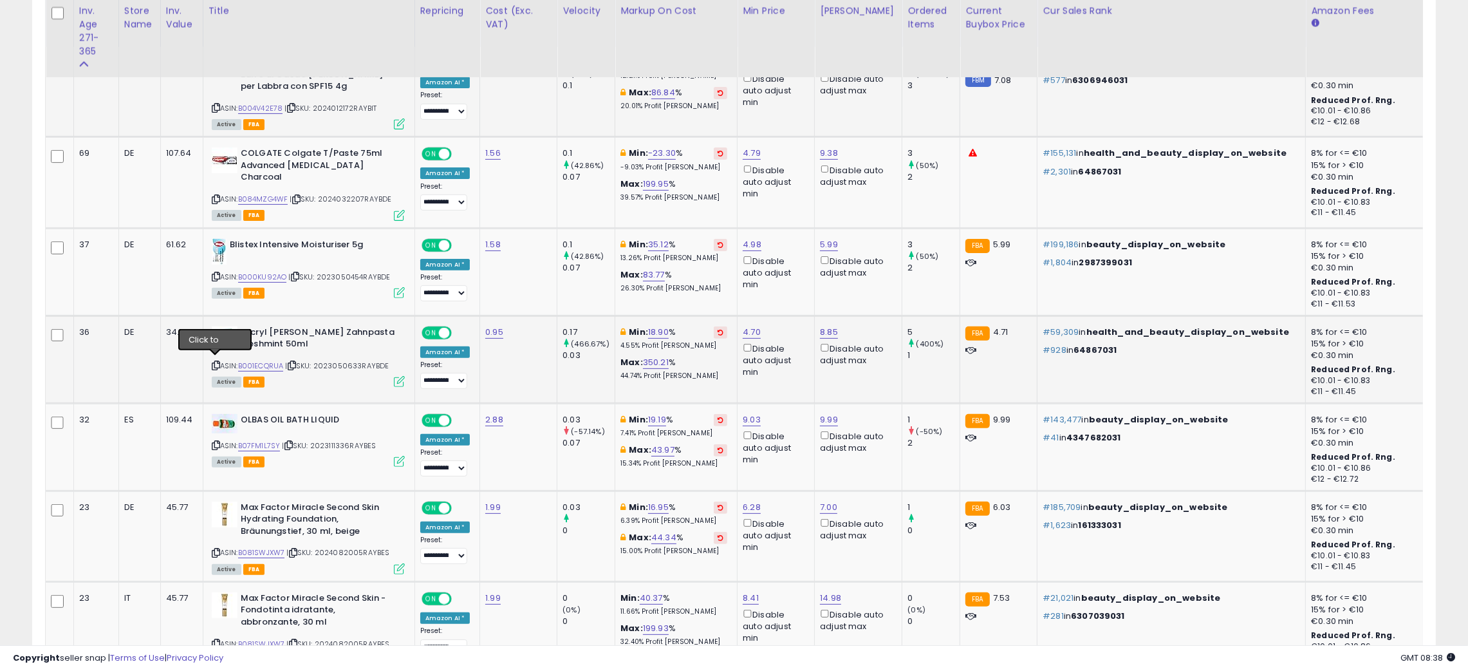
click at [215, 362] on icon at bounding box center [216, 365] width 8 height 7
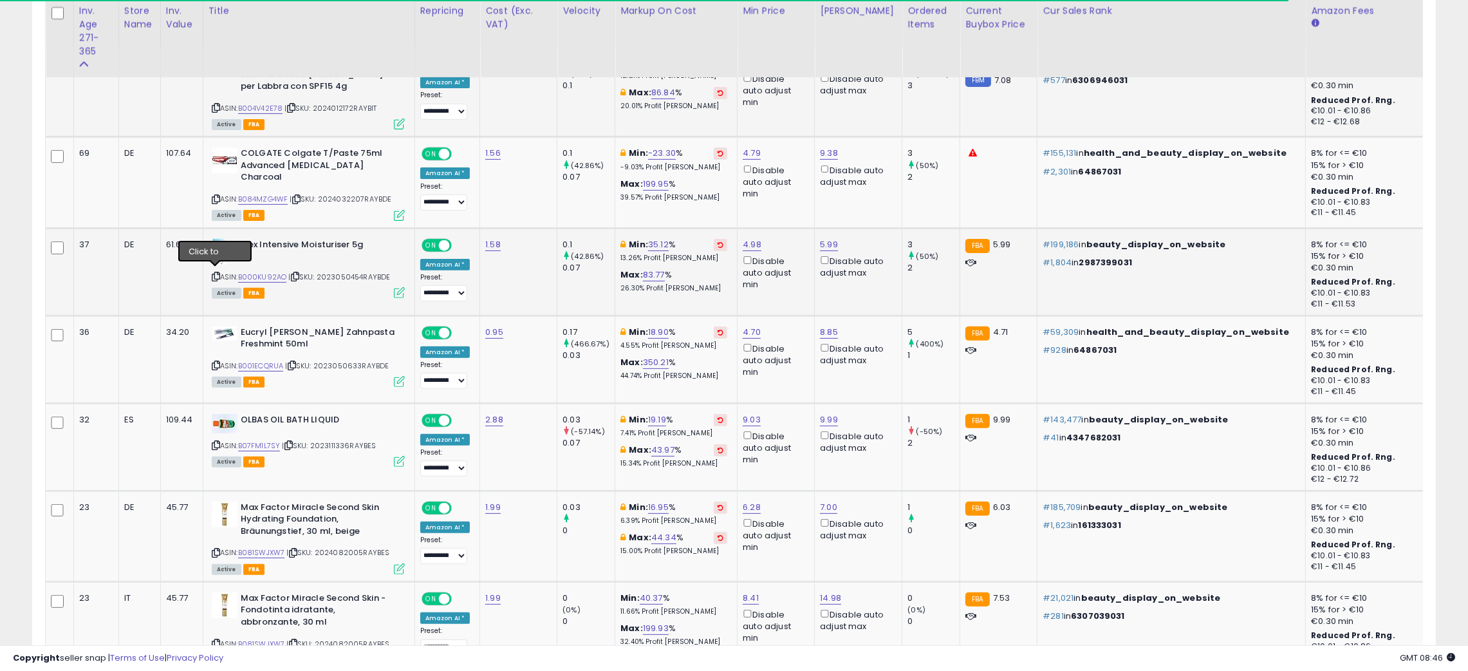
click at [214, 273] on icon at bounding box center [216, 276] width 8 height 7
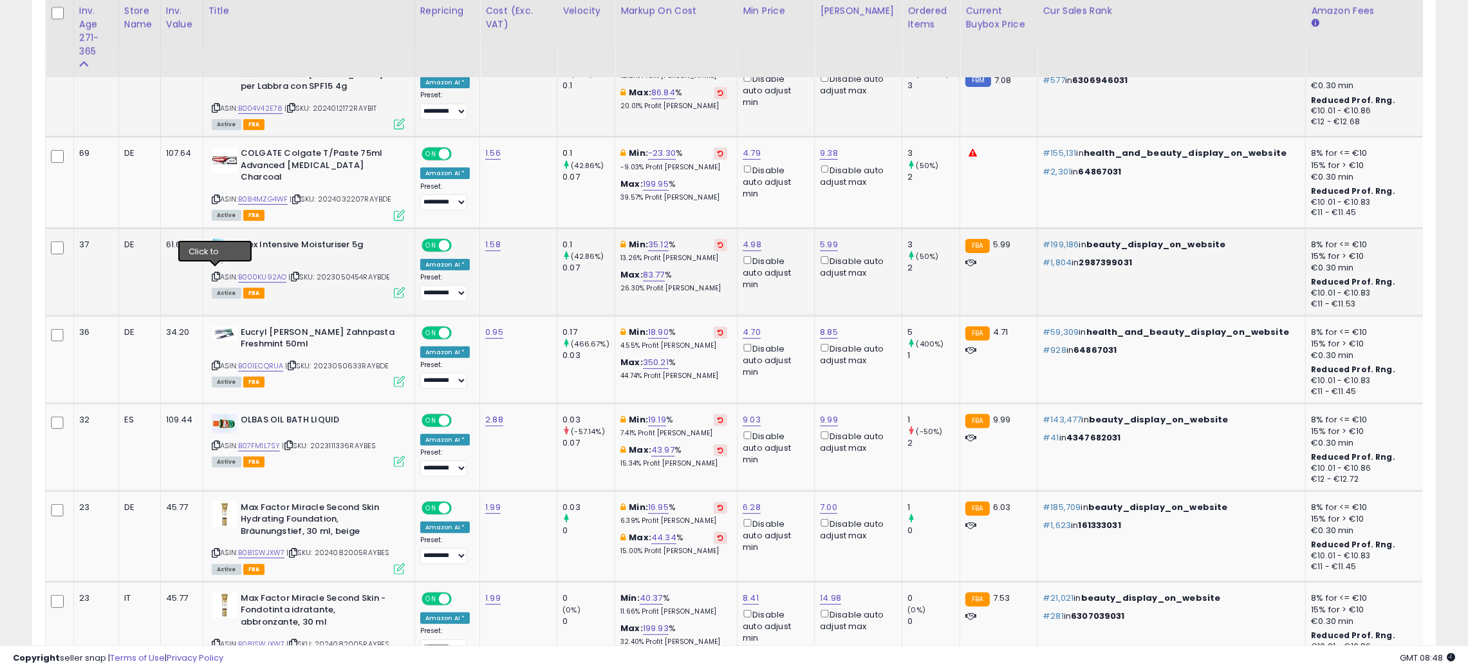
click at [215, 273] on icon at bounding box center [216, 276] width 8 height 7
click at [214, 362] on icon at bounding box center [216, 365] width 8 height 7
click at [213, 362] on icon at bounding box center [216, 365] width 8 height 7
click at [212, 362] on icon at bounding box center [216, 365] width 8 height 7
click at [295, 362] on icon at bounding box center [292, 365] width 8 height 7
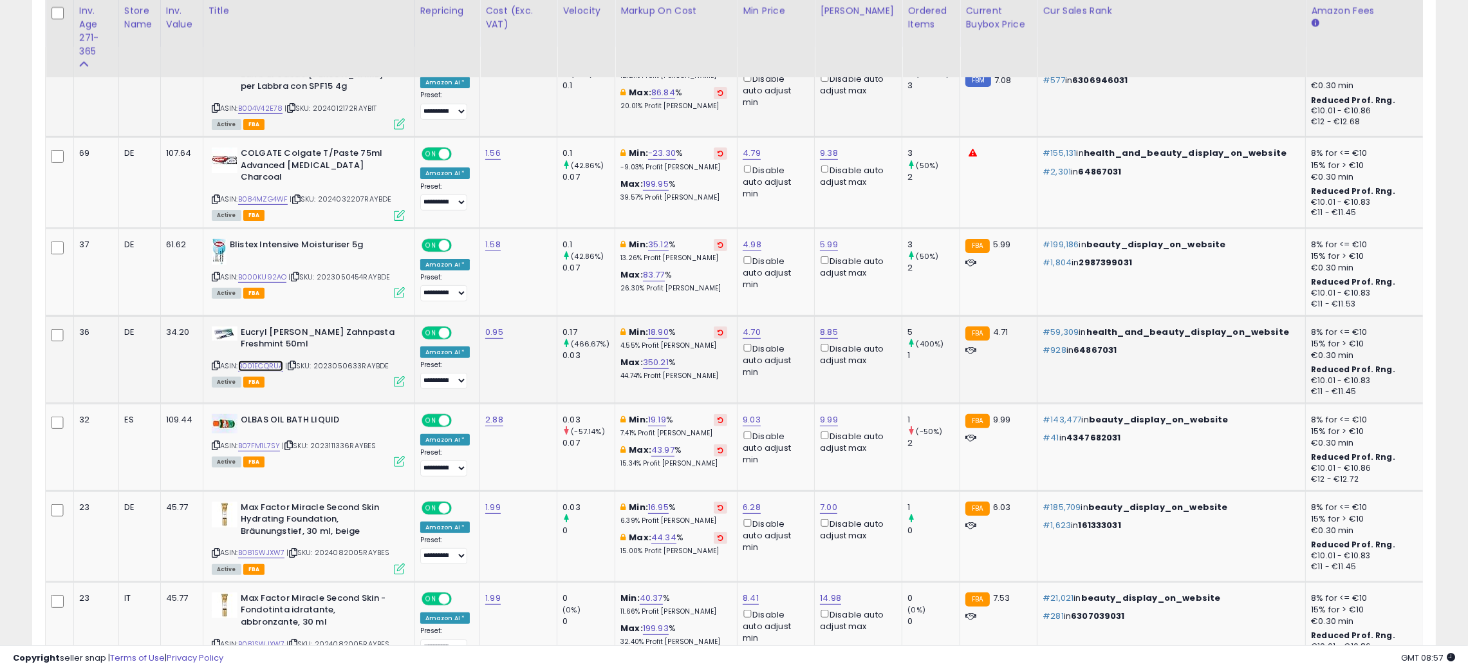
click at [258, 362] on link "B001ECQRUA" at bounding box center [261, 365] width 46 height 11
click at [745, 328] on link "4.70" at bounding box center [752, 332] width 18 height 13
type input "****"
click at [794, 281] on button "submit" at bounding box center [783, 281] width 22 height 19
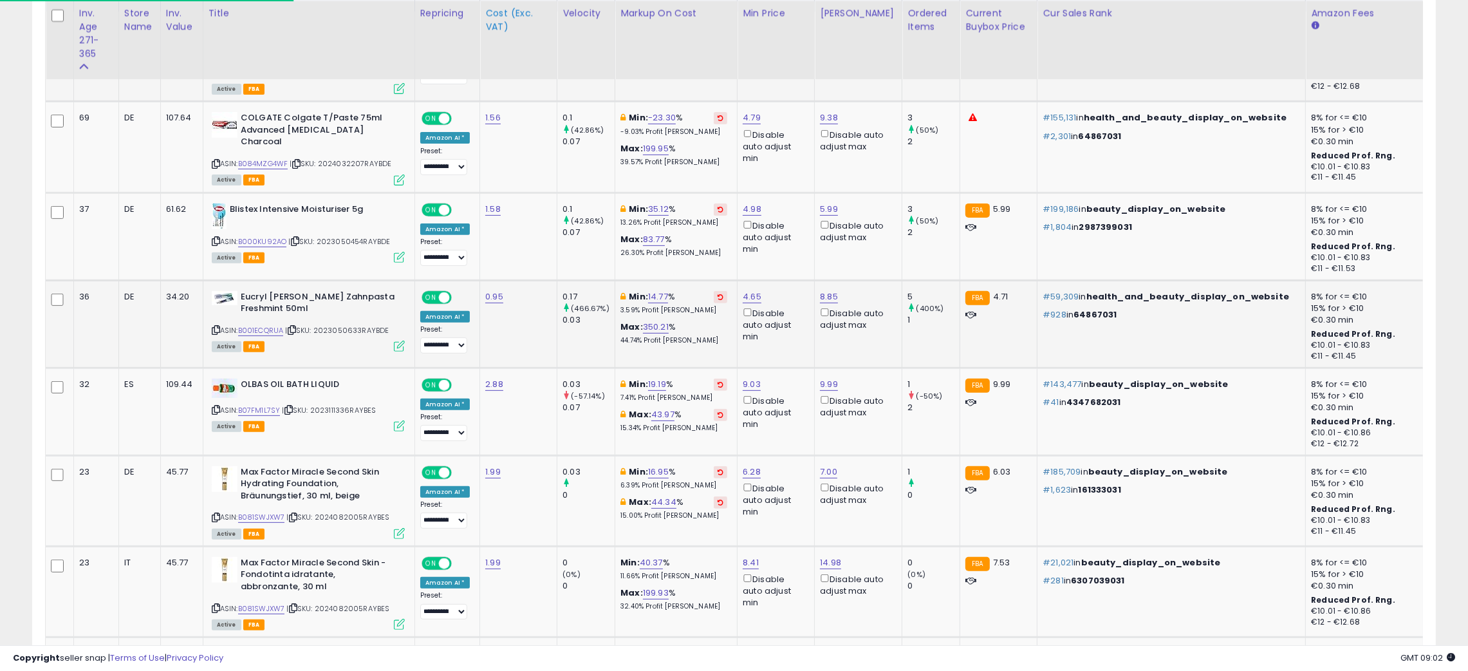
scroll to position [734, 0]
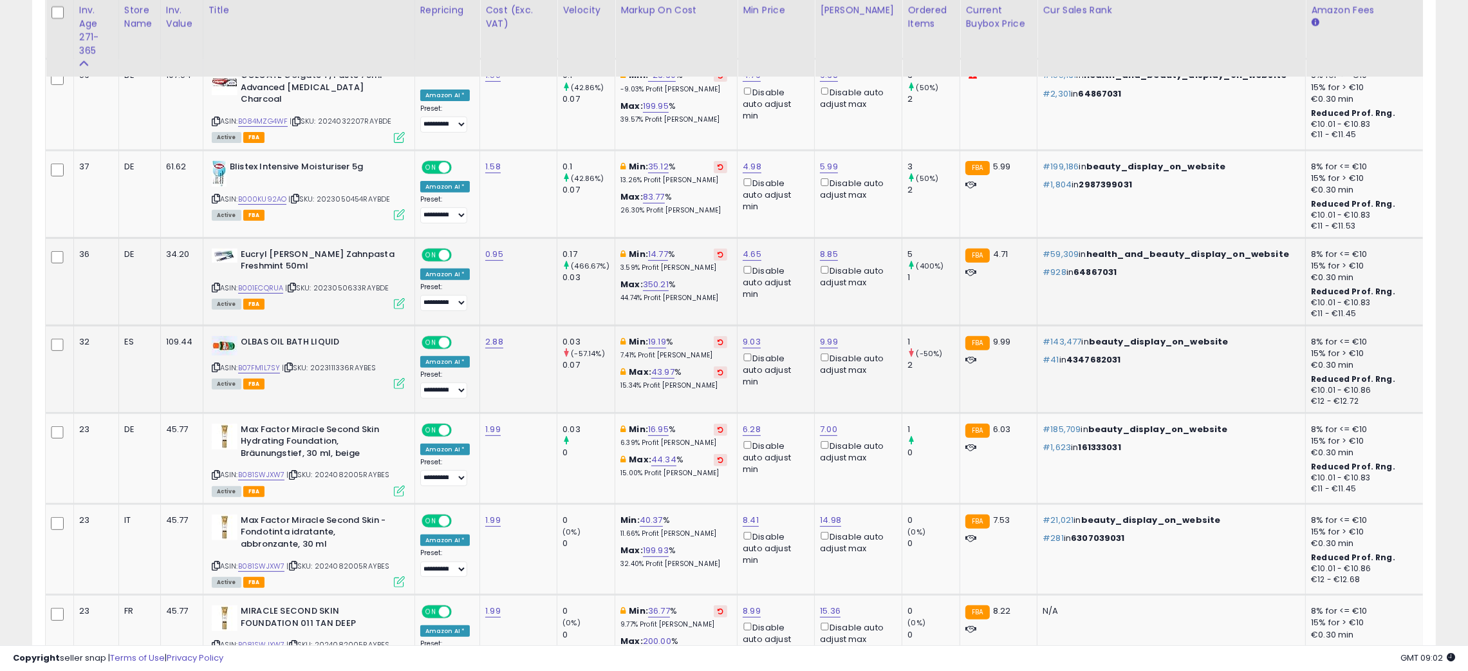
click at [213, 365] on icon at bounding box center [216, 367] width 8 height 7
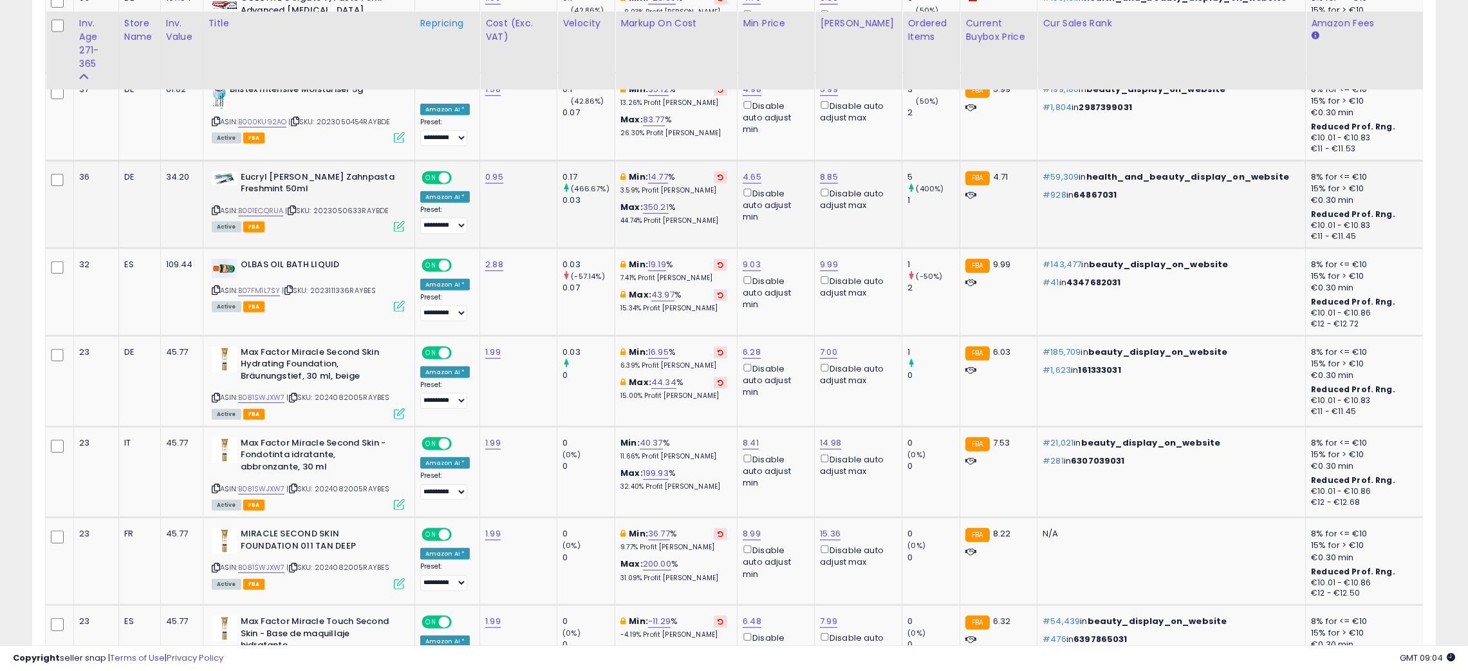
scroll to position [849, 0]
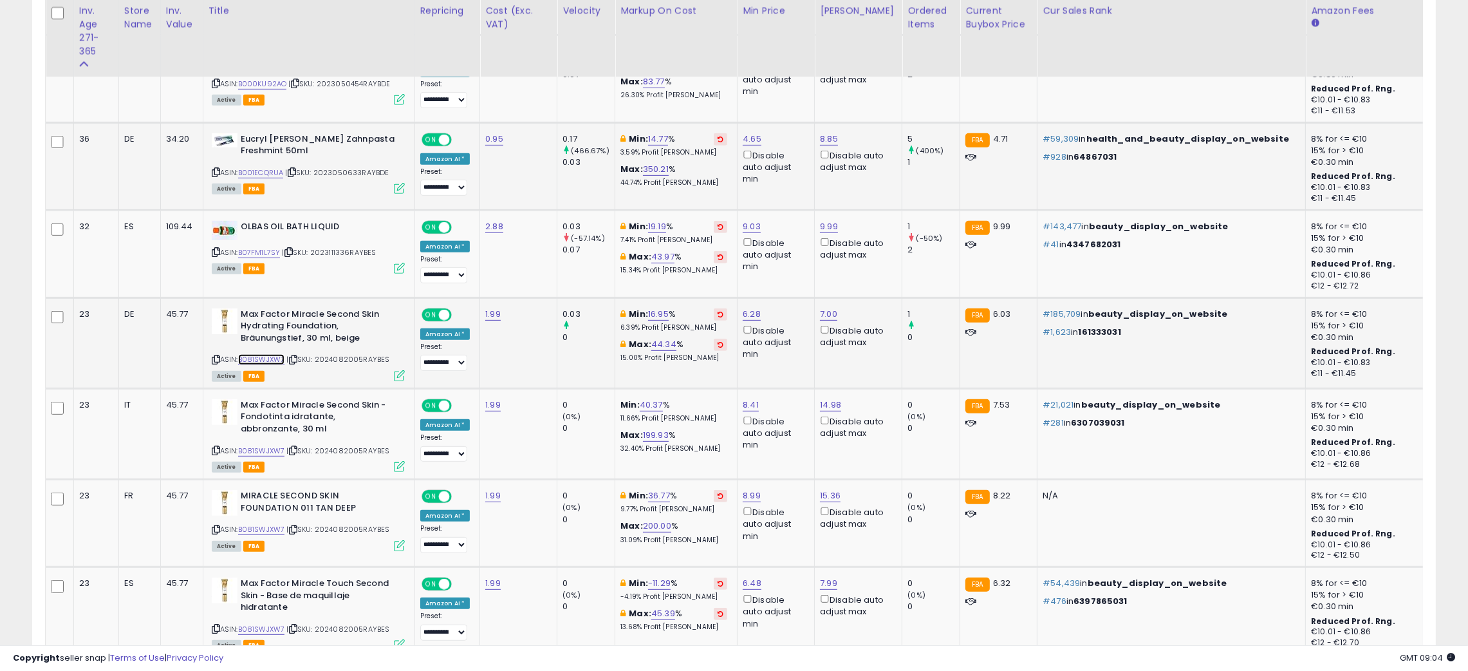
click at [259, 355] on link "B081SWJXW7" at bounding box center [261, 359] width 47 height 11
click at [750, 308] on link "6.28" at bounding box center [752, 314] width 18 height 13
type input "*"
type input "****"
click at [787, 261] on icon "submit" at bounding box center [783, 262] width 8 height 8
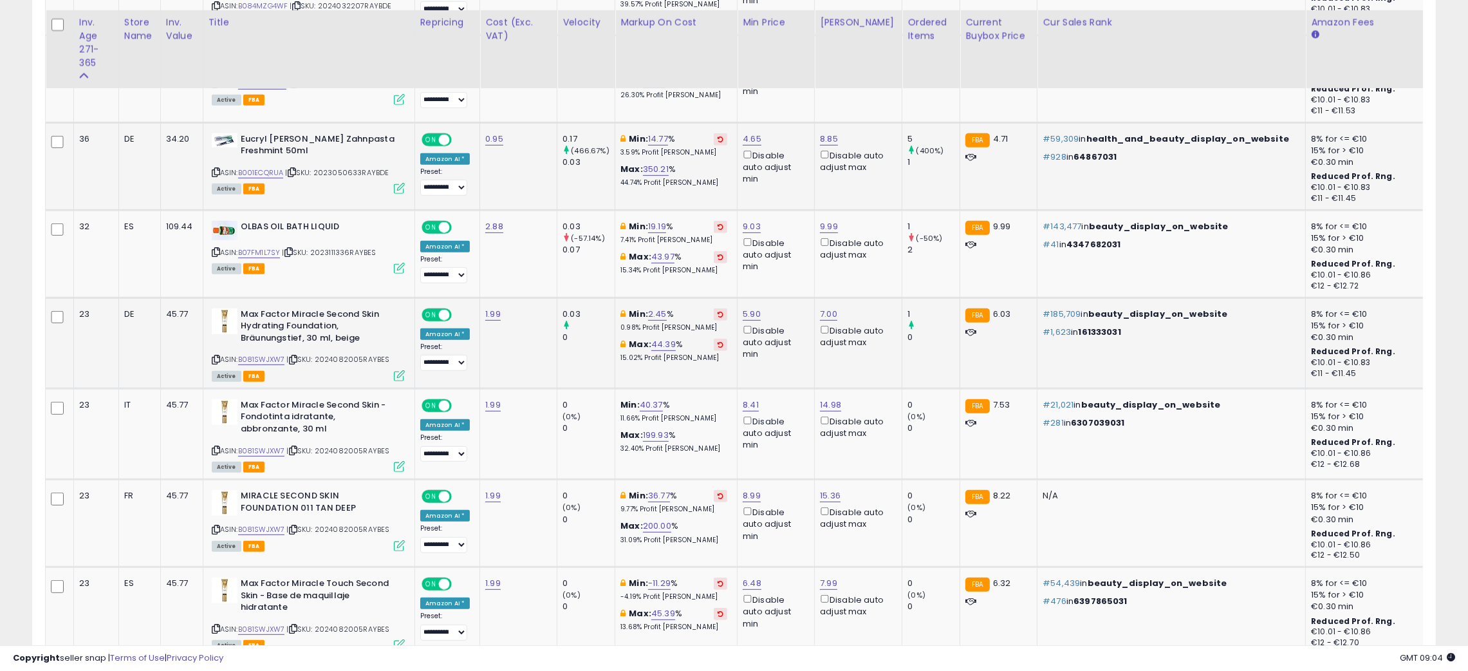
scroll to position [887, 0]
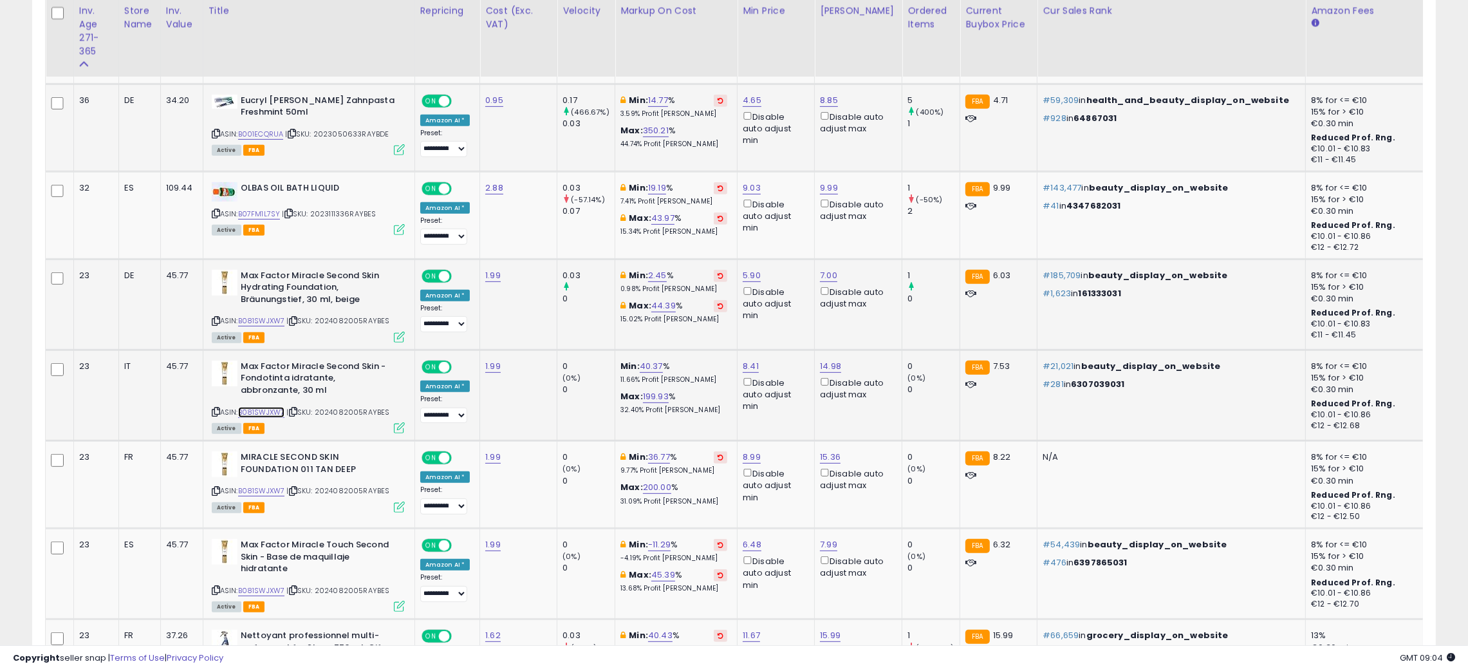
click at [264, 408] on link "B081SWJXW7" at bounding box center [261, 412] width 47 height 11
click at [743, 360] on link "8.41" at bounding box center [751, 366] width 16 height 13
type input "*"
type input "****"
click at [793, 318] on button "submit" at bounding box center [782, 314] width 22 height 19
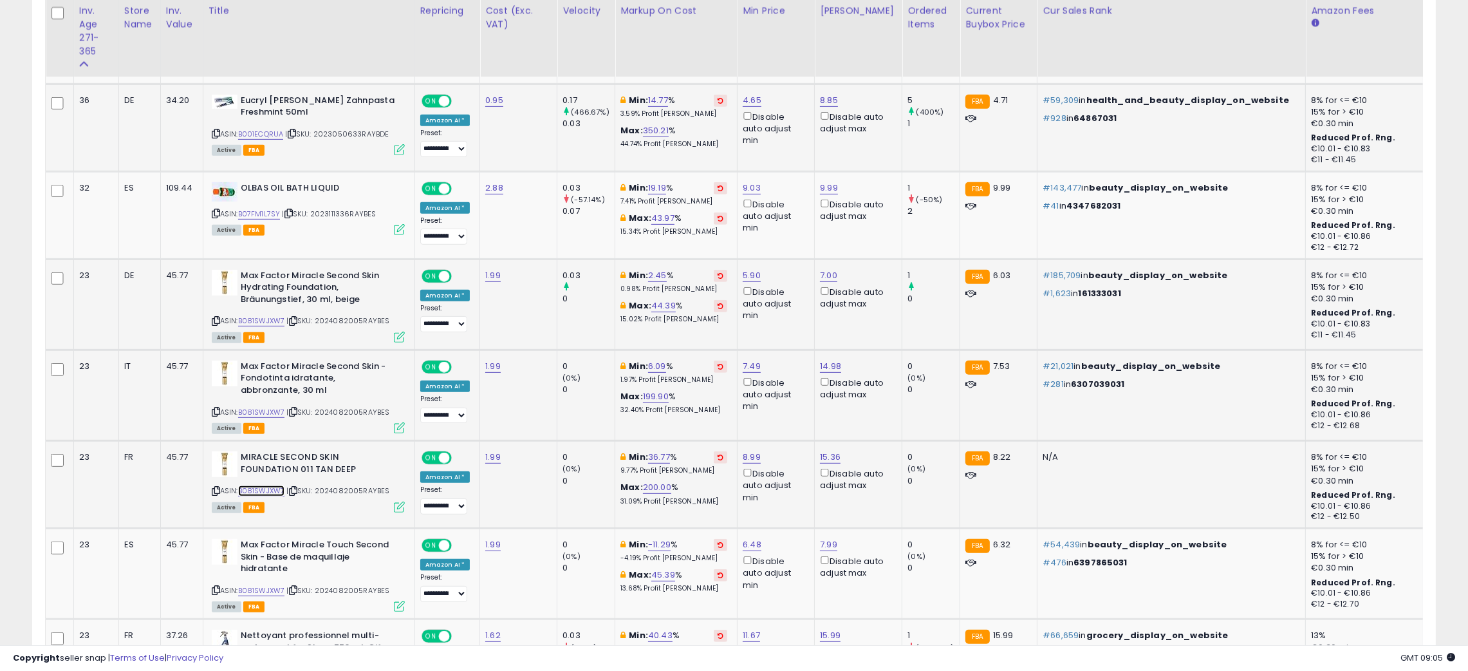
click at [268, 485] on link "B081SWJXW7" at bounding box center [261, 490] width 47 height 11
click at [750, 450] on link "8.99" at bounding box center [752, 456] width 18 height 13
type input "*"
type input "****"
click at [795, 401] on button "submit" at bounding box center [784, 404] width 22 height 19
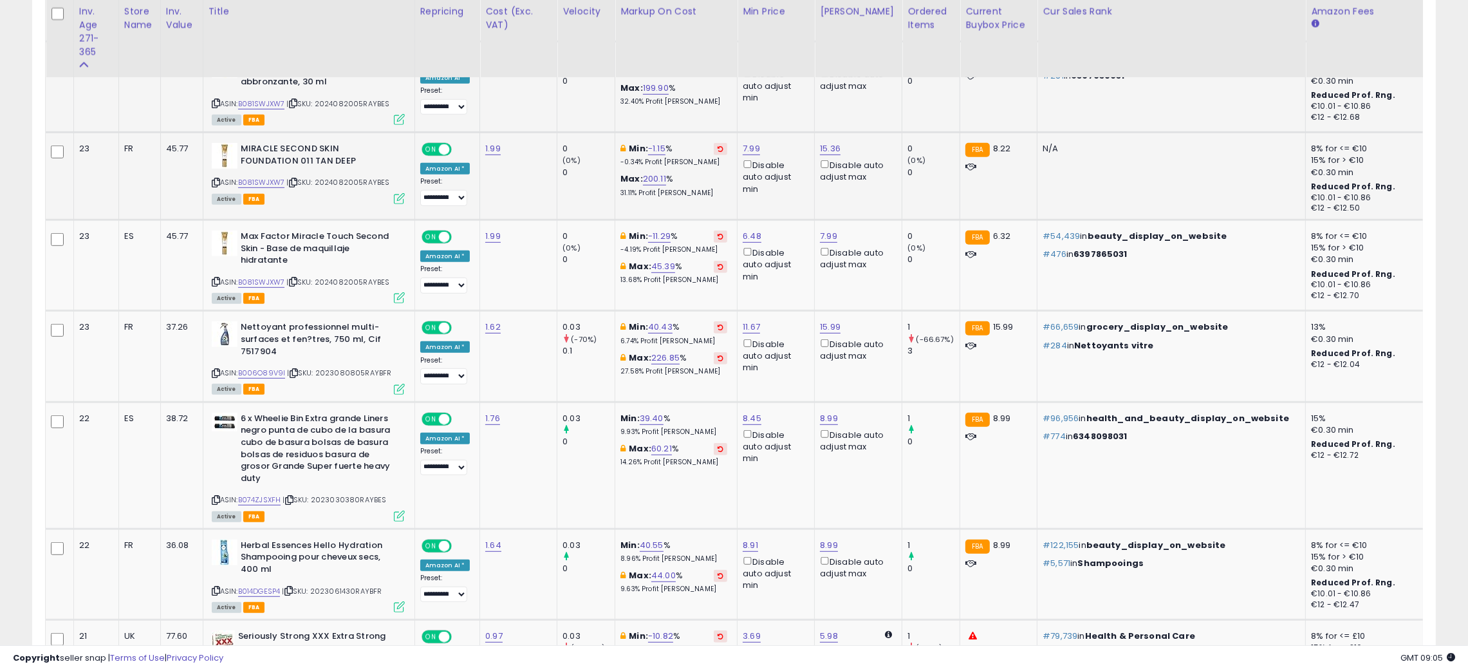
scroll to position [1196, 0]
click at [746, 230] on link "6.48" at bounding box center [752, 235] width 19 height 13
type input "*"
type input "****"
click at [788, 185] on icon "submit" at bounding box center [784, 183] width 8 height 8
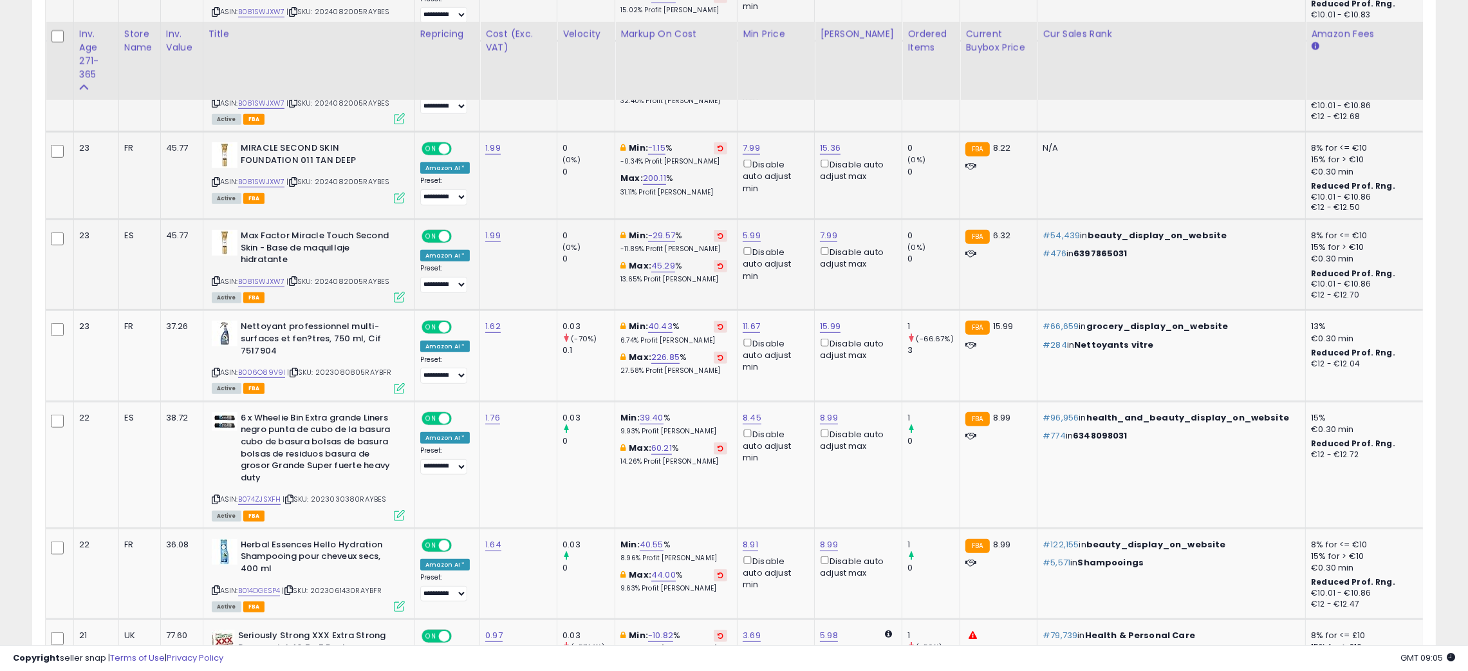
scroll to position [1235, 0]
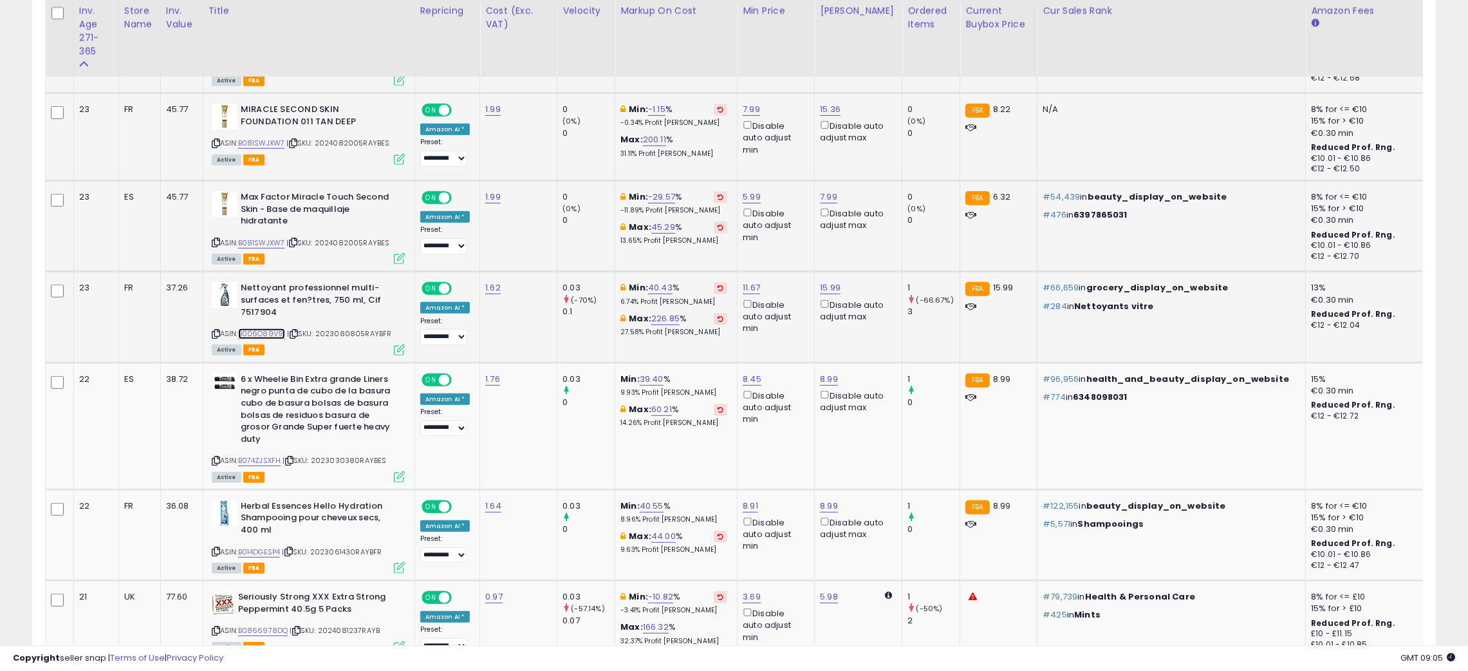
click at [254, 328] on link "B006O89V9I" at bounding box center [262, 333] width 48 height 11
